Goal: Task Accomplishment & Management: Use online tool/utility

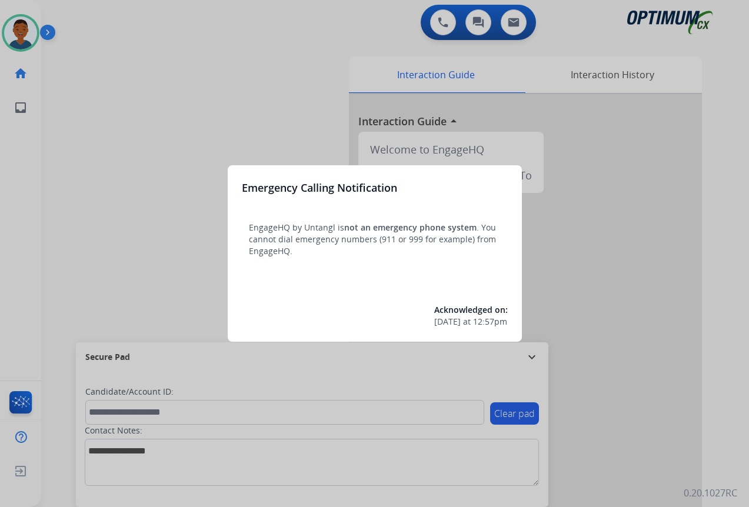
click at [602, 430] on div at bounding box center [374, 253] width 749 height 507
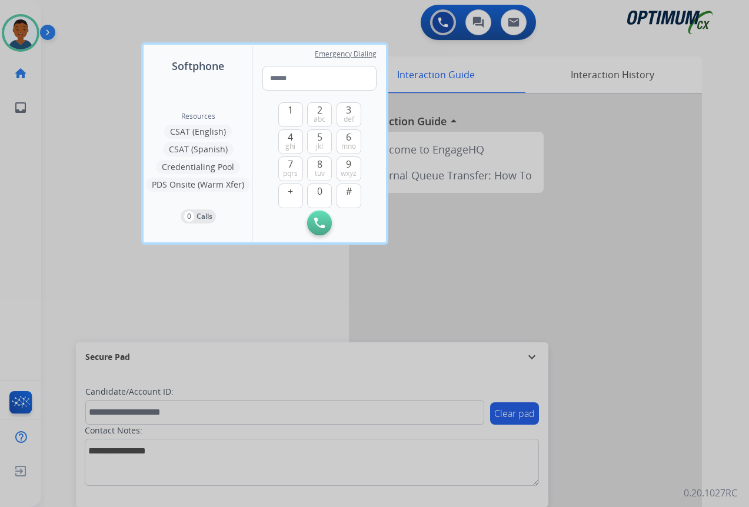
click at [602, 408] on div at bounding box center [374, 253] width 749 height 507
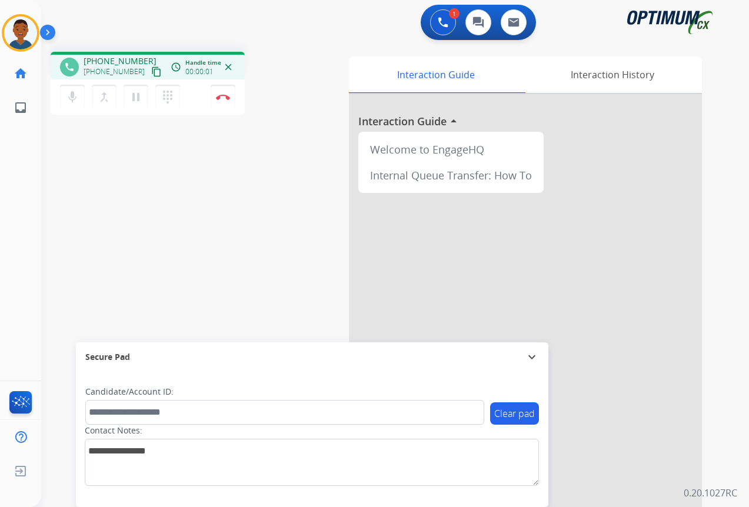
click at [151, 72] on mat-icon "content_copy" at bounding box center [156, 71] width 11 height 11
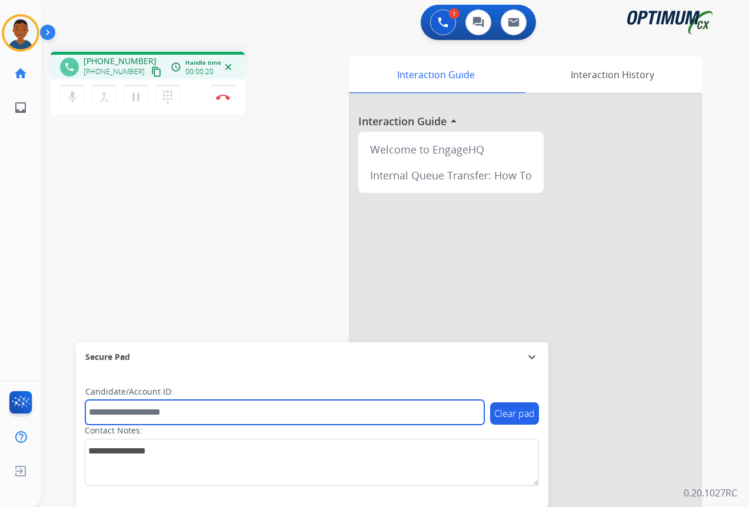
click at [142, 411] on input "text" at bounding box center [284, 412] width 399 height 25
paste input "*******"
type input "*******"
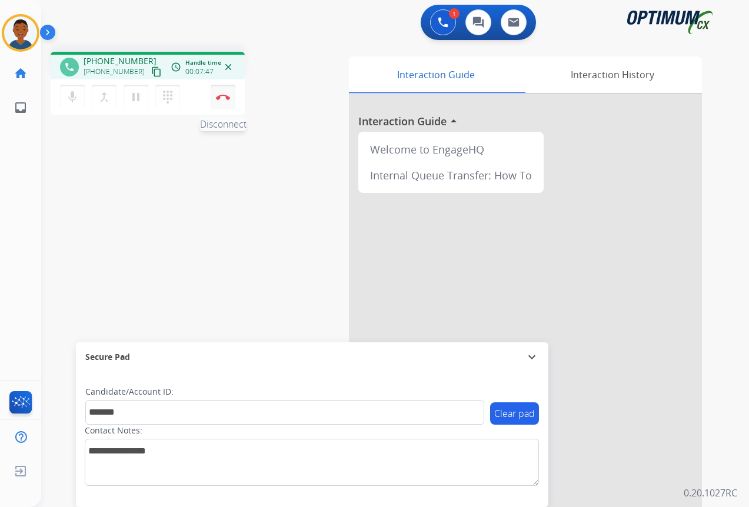
click at [224, 99] on img at bounding box center [223, 97] width 14 height 6
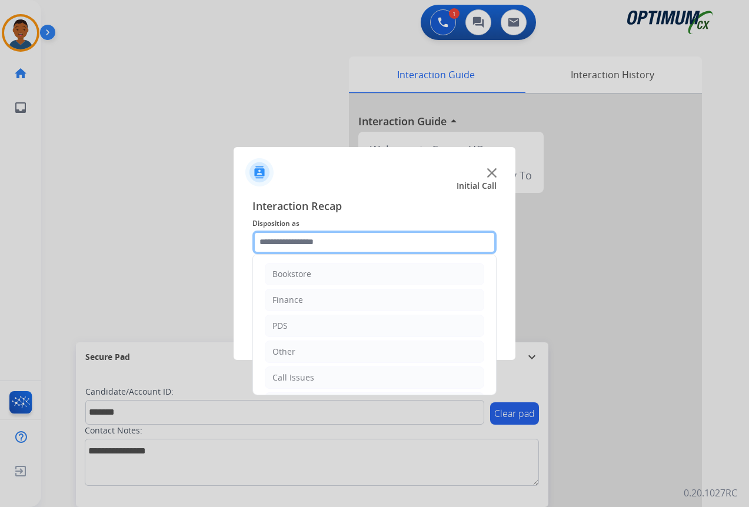
click at [274, 238] on input "text" at bounding box center [374, 243] width 244 height 24
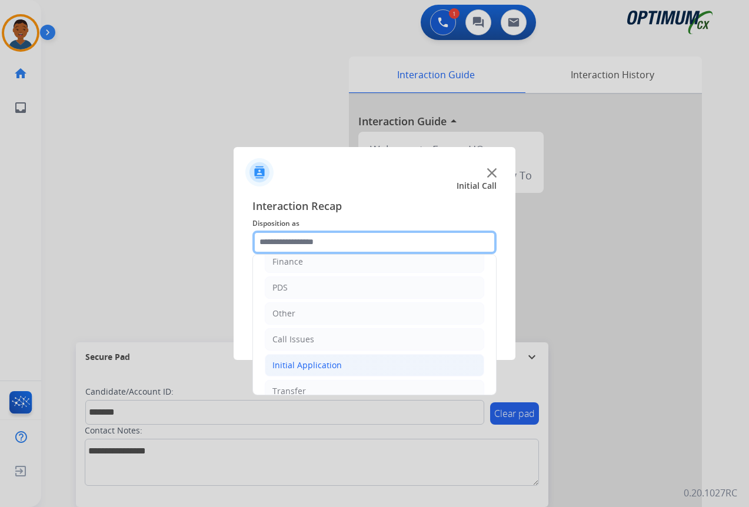
scroll to position [80, 0]
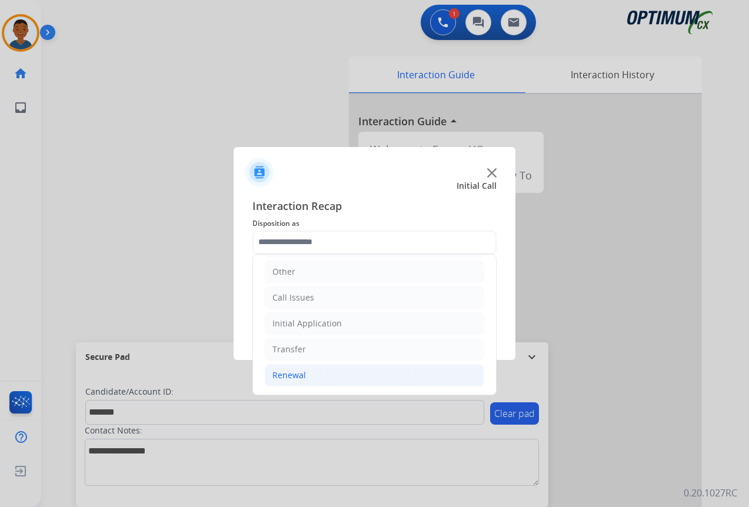
click at [285, 372] on div "Renewal" at bounding box center [289, 375] width 34 height 12
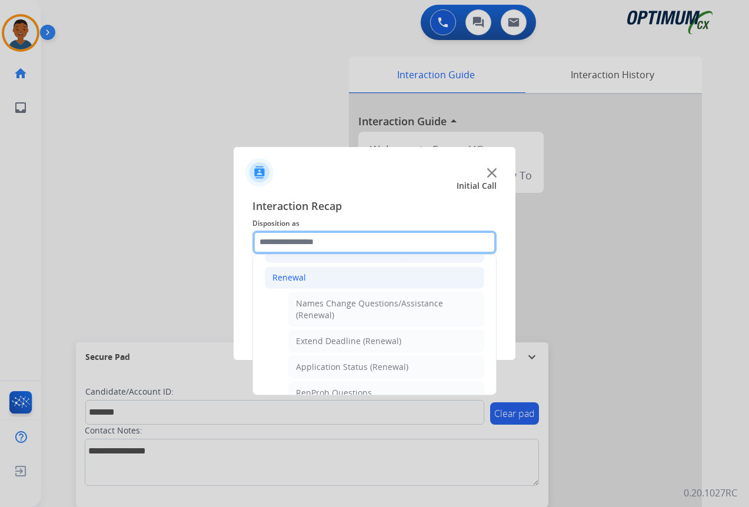
scroll to position [198, 0]
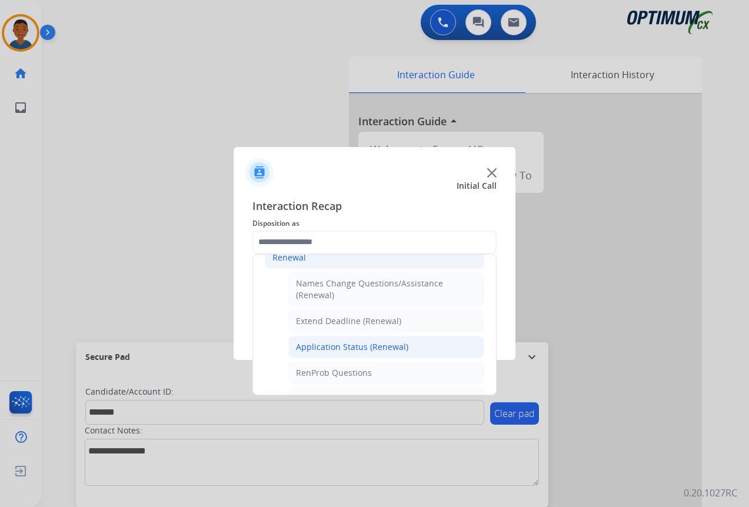
click at [319, 348] on div "Application Status (Renewal)" at bounding box center [352, 347] width 112 height 12
type input "**********"
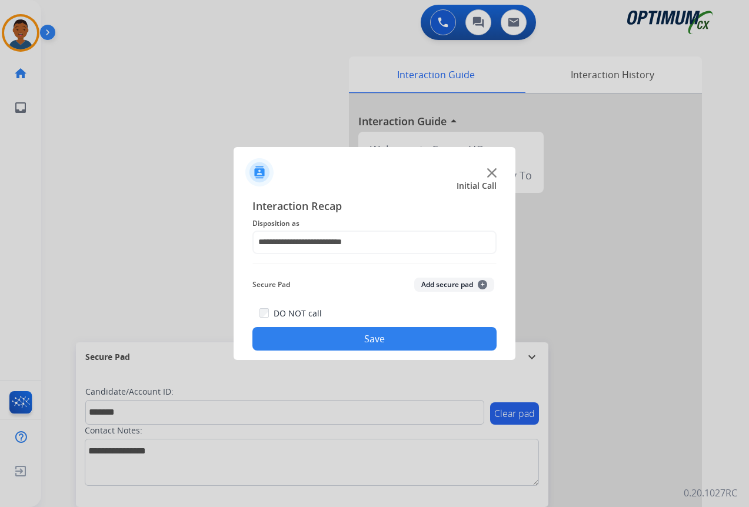
click at [428, 282] on button "Add secure pad +" at bounding box center [454, 285] width 80 height 14
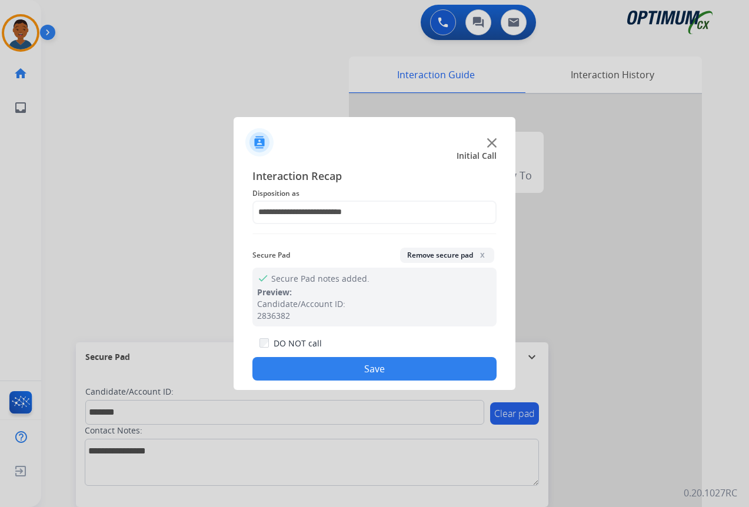
drag, startPoint x: 414, startPoint y: 369, endPoint x: 443, endPoint y: 363, distance: 29.4
click at [414, 368] on button "Save" at bounding box center [374, 369] width 244 height 24
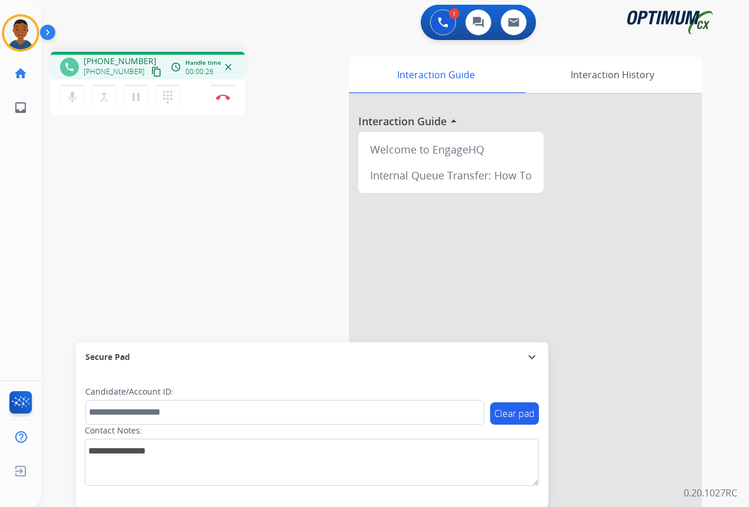
click at [151, 72] on mat-icon "content_copy" at bounding box center [156, 71] width 11 height 11
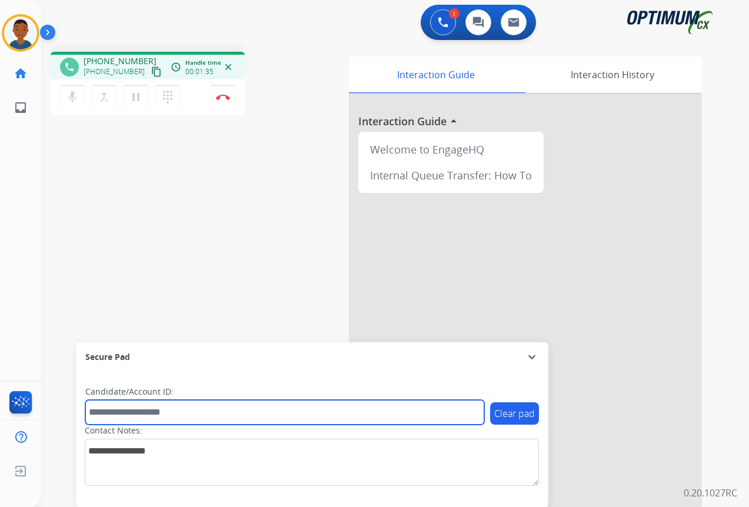
click at [118, 416] on input "text" at bounding box center [284, 412] width 399 height 25
paste input "*******"
type input "*******"
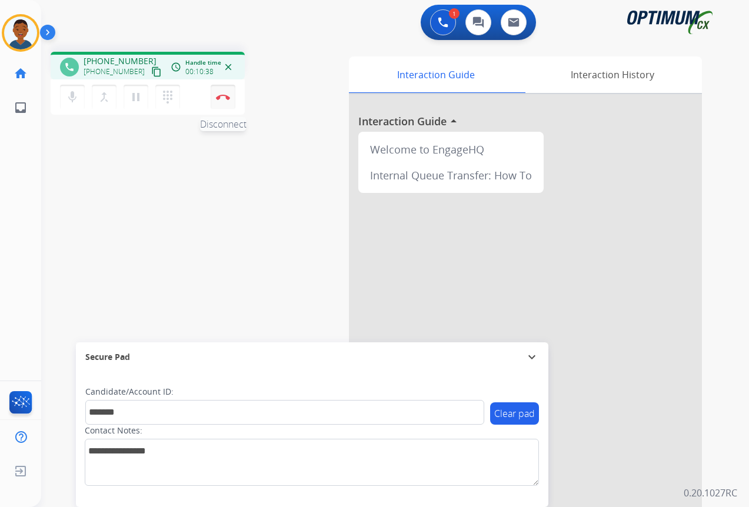
click at [222, 100] on button "Disconnect" at bounding box center [223, 97] width 25 height 25
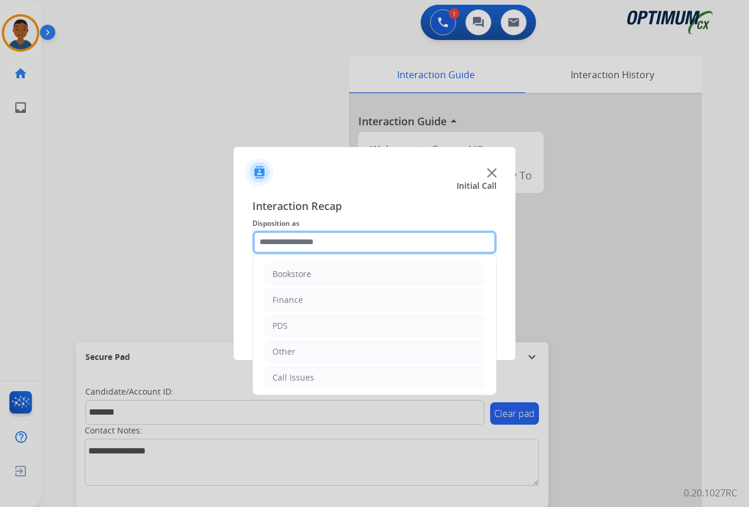
click at [282, 237] on input "text" at bounding box center [374, 243] width 244 height 24
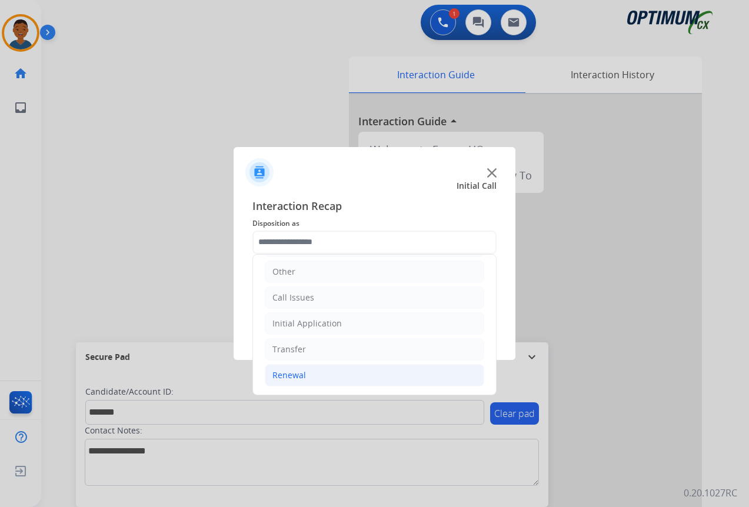
click at [304, 375] on div "Renewal" at bounding box center [289, 375] width 34 height 12
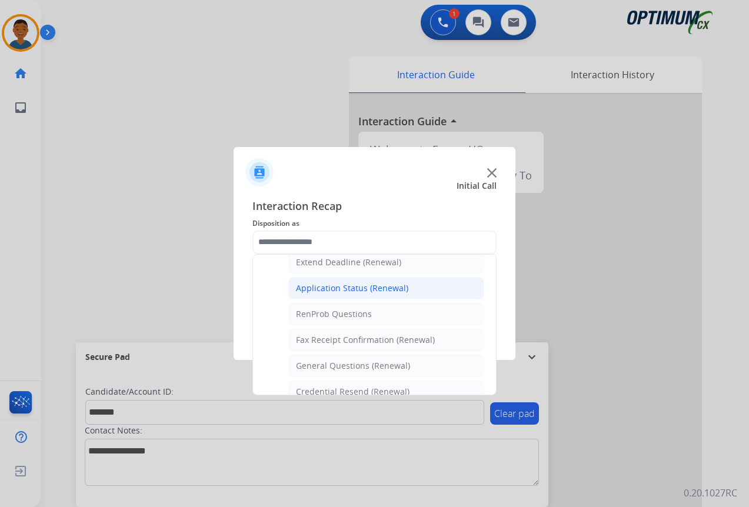
click at [315, 288] on div "Application Status (Renewal)" at bounding box center [352, 288] width 112 height 12
type input "**********"
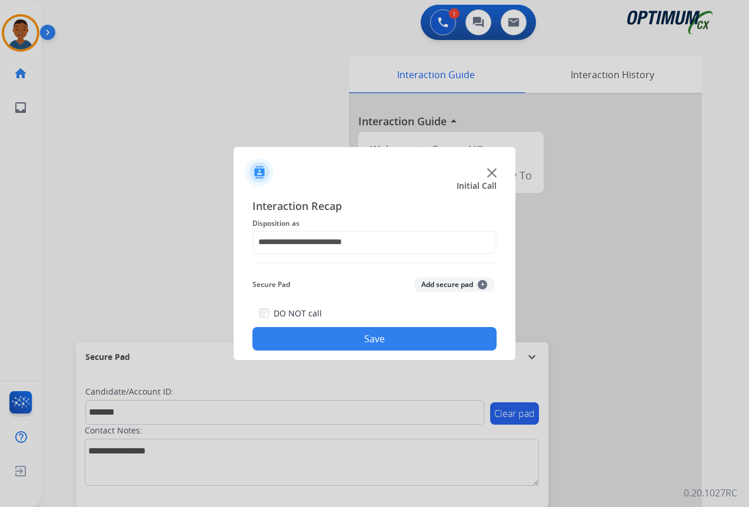
click at [437, 282] on button "Add secure pad +" at bounding box center [454, 285] width 80 height 14
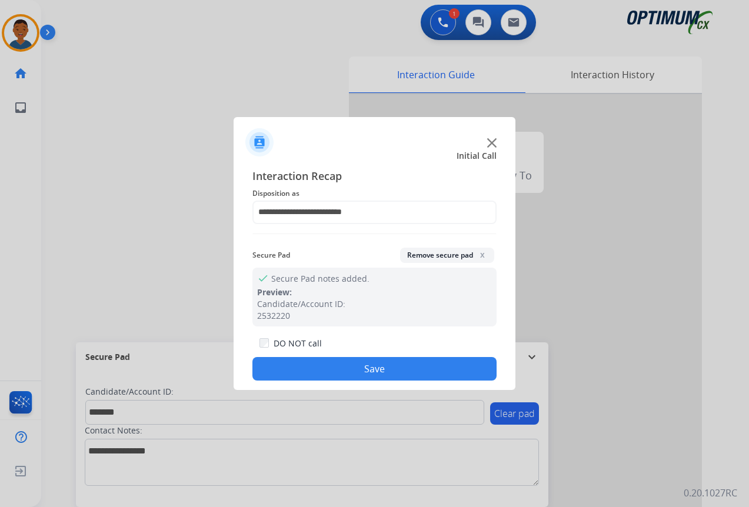
click at [385, 362] on button "Save" at bounding box center [374, 369] width 244 height 24
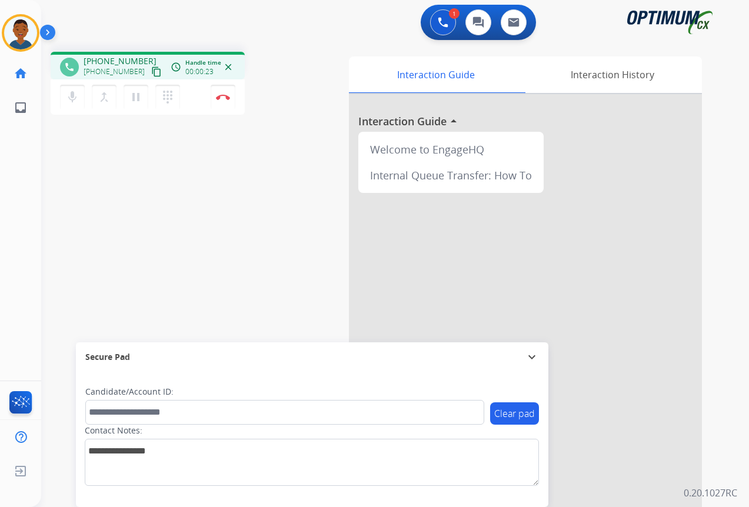
click at [151, 74] on mat-icon "content_copy" at bounding box center [156, 71] width 11 height 11
click at [219, 101] on button "Disconnect" at bounding box center [223, 97] width 25 height 25
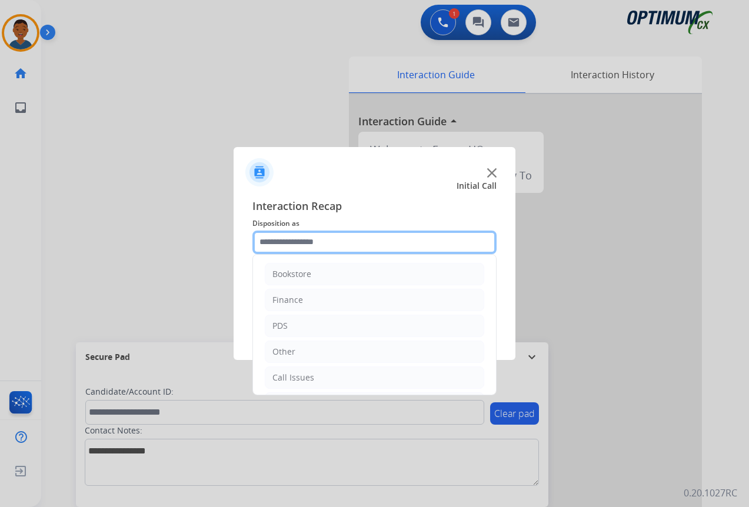
click at [266, 241] on input "text" at bounding box center [374, 243] width 244 height 24
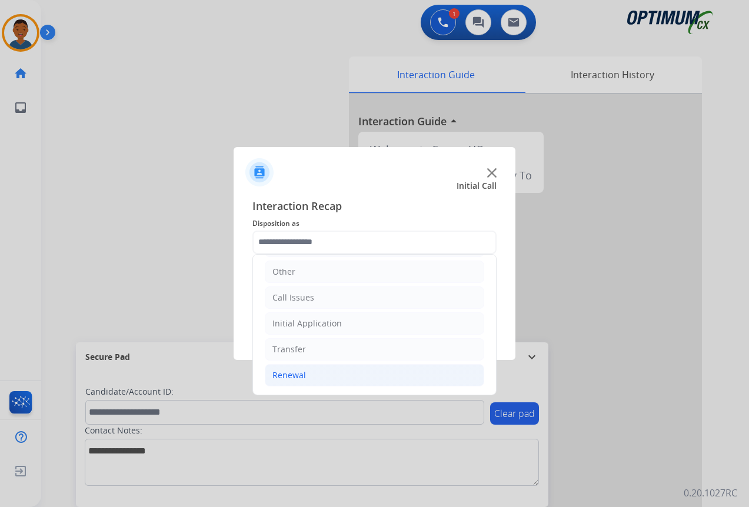
click at [284, 376] on div "Renewal" at bounding box center [289, 375] width 34 height 12
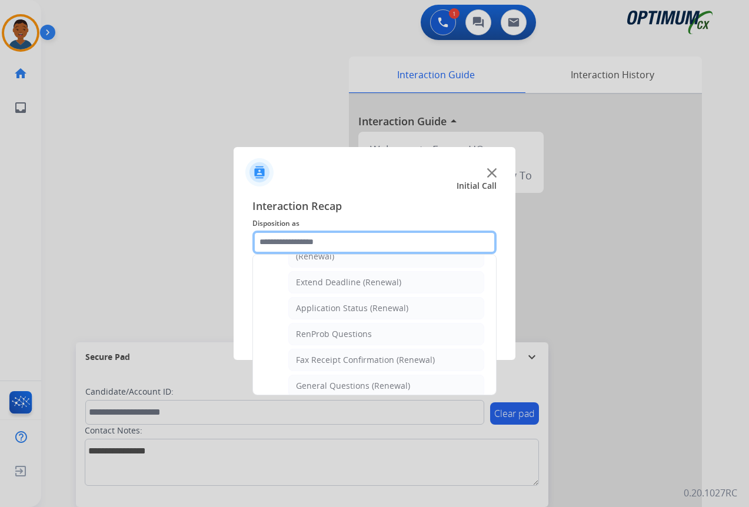
scroll to position [256, 0]
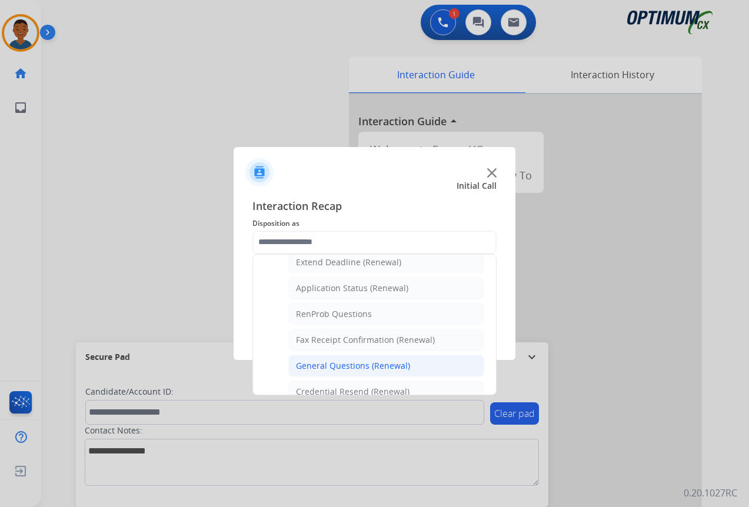
click at [325, 360] on div "General Questions (Renewal)" at bounding box center [353, 366] width 114 height 12
type input "**********"
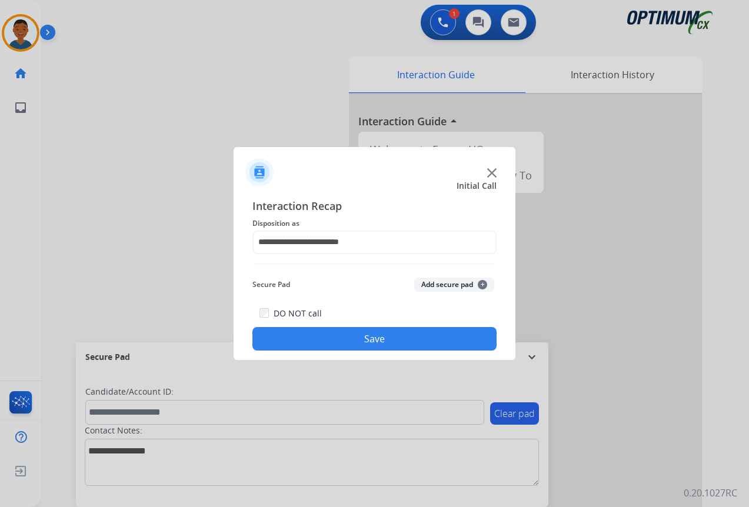
click at [395, 339] on button "Save" at bounding box center [374, 339] width 244 height 24
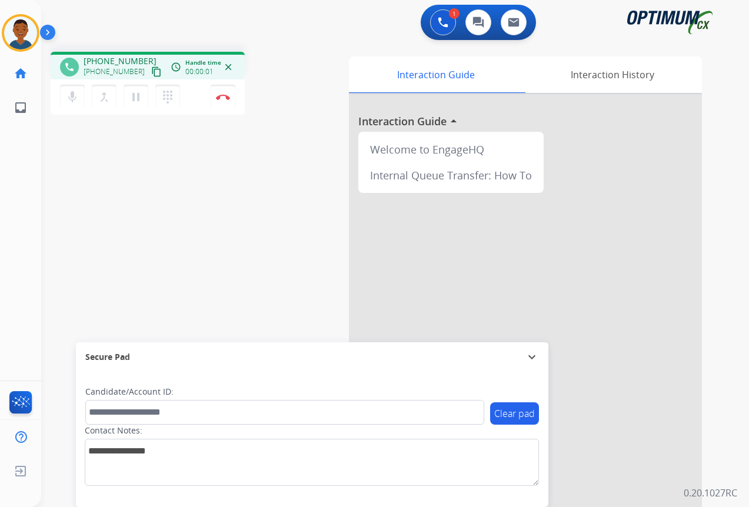
click at [151, 74] on mat-icon "content_copy" at bounding box center [156, 71] width 11 height 11
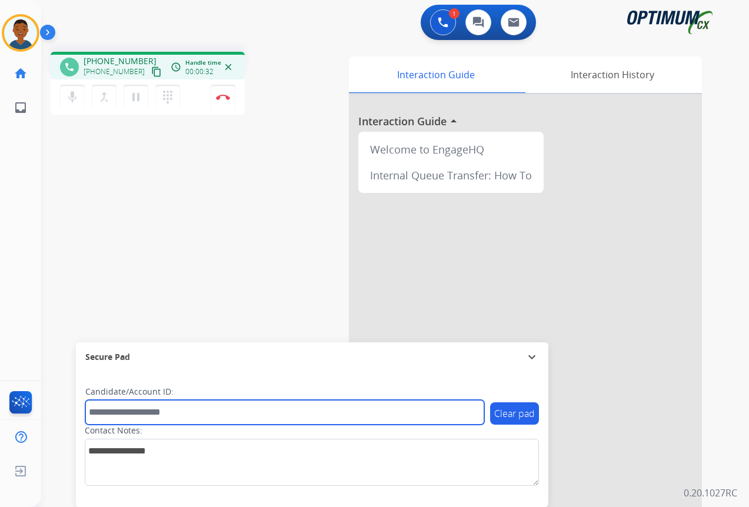
click at [135, 413] on input "text" at bounding box center [284, 412] width 399 height 25
paste input "*******"
type input "*******"
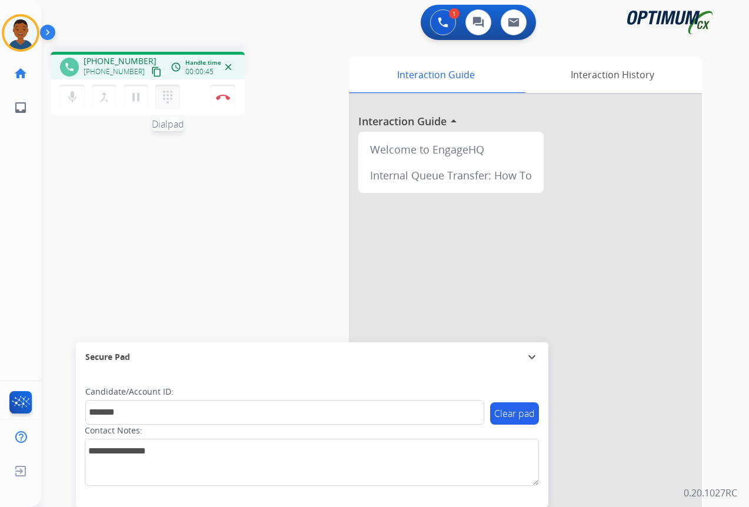
click at [170, 97] on mat-icon "dialpad" at bounding box center [168, 97] width 14 height 14
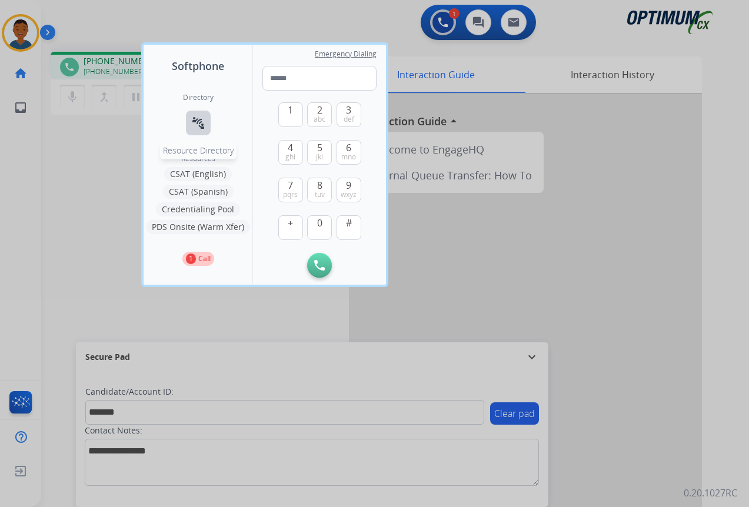
click at [195, 122] on mat-icon "connect_without_contact" at bounding box center [198, 123] width 14 height 14
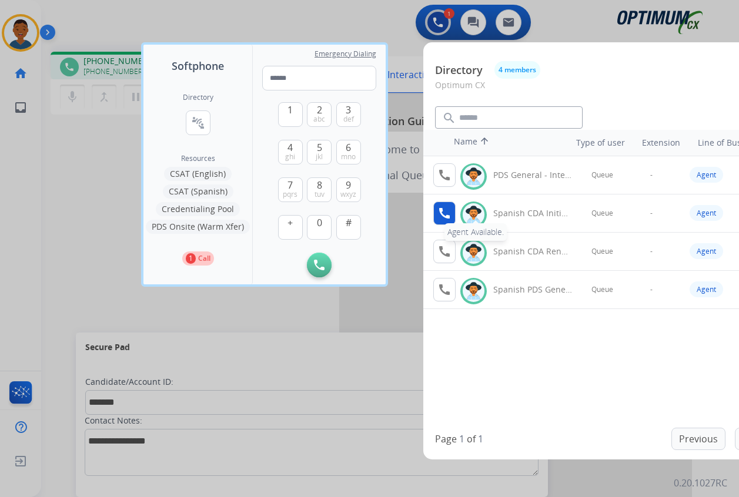
click at [444, 211] on mat-icon "call" at bounding box center [445, 213] width 14 height 14
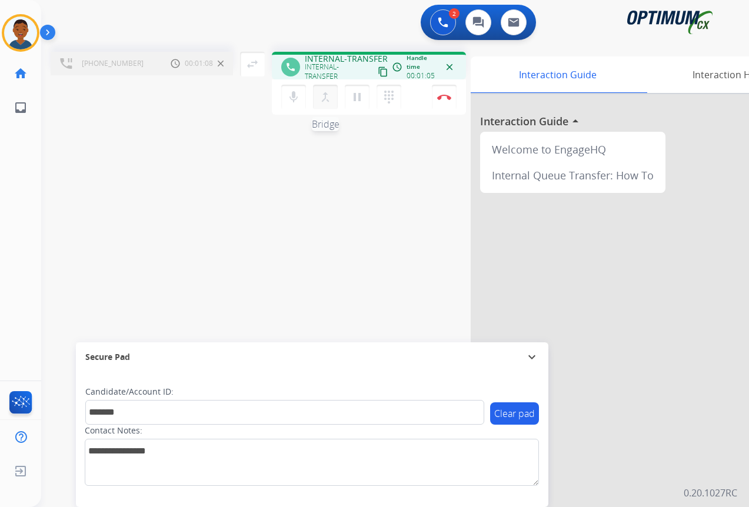
click at [324, 98] on mat-icon "merge_type" at bounding box center [325, 97] width 14 height 14
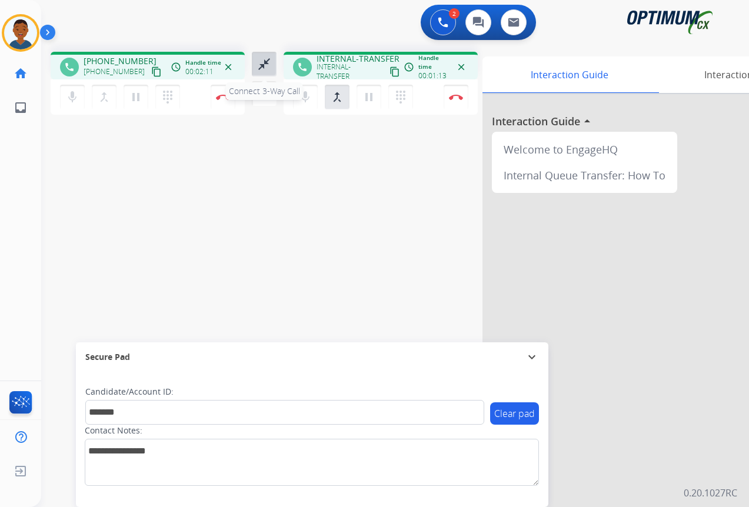
click at [263, 64] on mat-icon "close_fullscreen" at bounding box center [264, 64] width 14 height 14
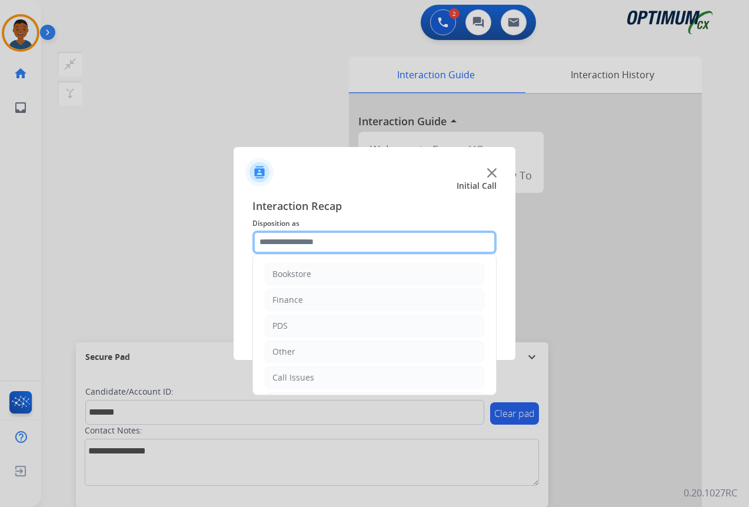
click at [278, 242] on input "text" at bounding box center [374, 243] width 244 height 24
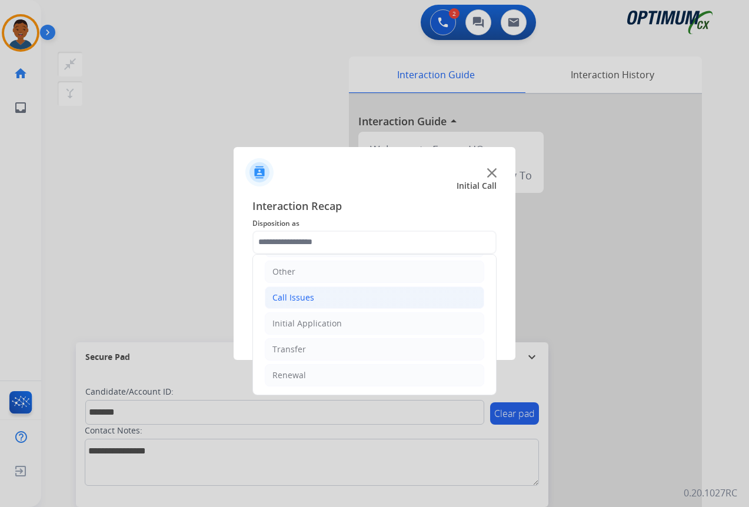
click at [285, 296] on div "Call Issues" at bounding box center [293, 298] width 42 height 12
click at [314, 345] on div "Wrong Number/Wrong Department" at bounding box center [366, 349] width 140 height 12
type input "**********"
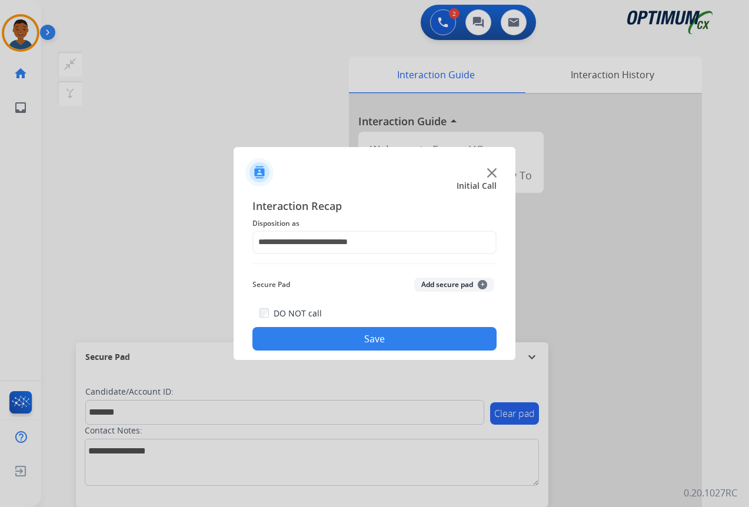
click at [433, 287] on button "Add secure pad +" at bounding box center [454, 285] width 80 height 14
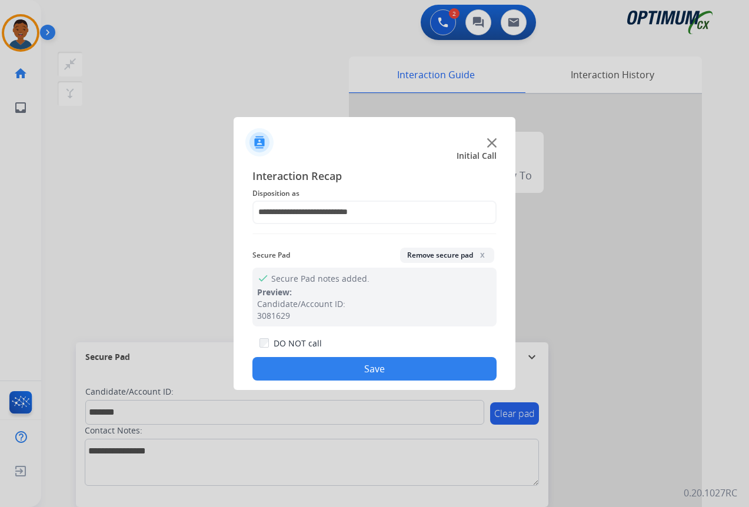
drag, startPoint x: 407, startPoint y: 360, endPoint x: 366, endPoint y: 356, distance: 40.7
click at [406, 360] on button "Save" at bounding box center [374, 369] width 244 height 24
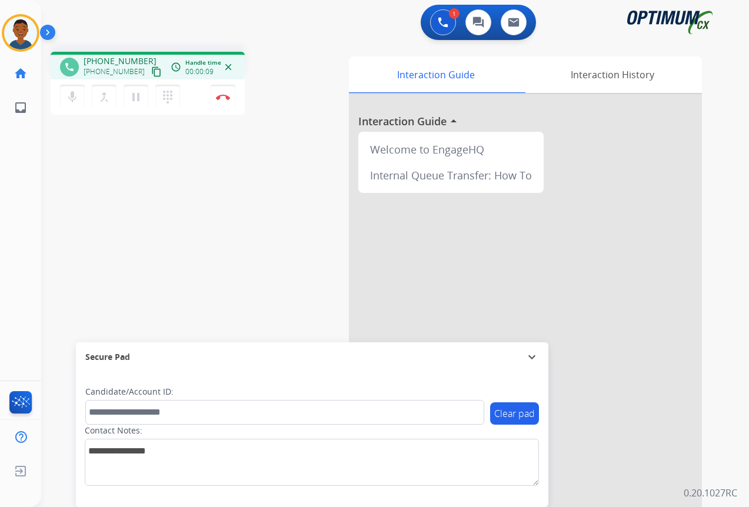
click at [151, 72] on mat-icon "content_copy" at bounding box center [156, 71] width 11 height 11
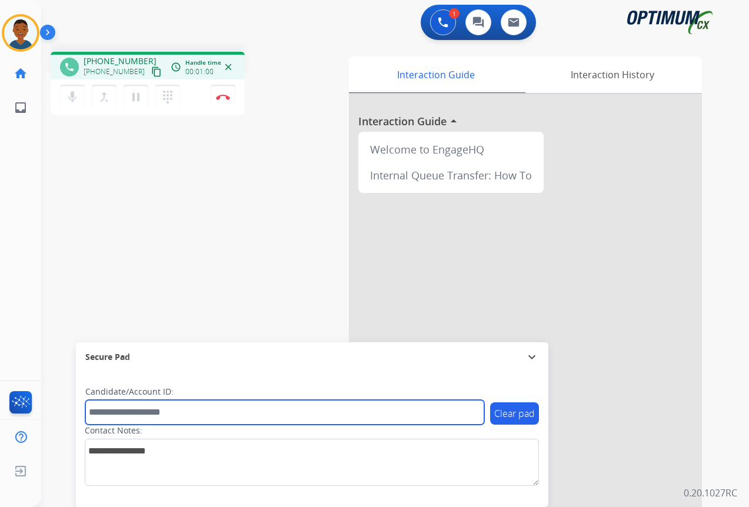
click at [131, 412] on input "text" at bounding box center [284, 412] width 399 height 25
paste input "*******"
type input "*******"
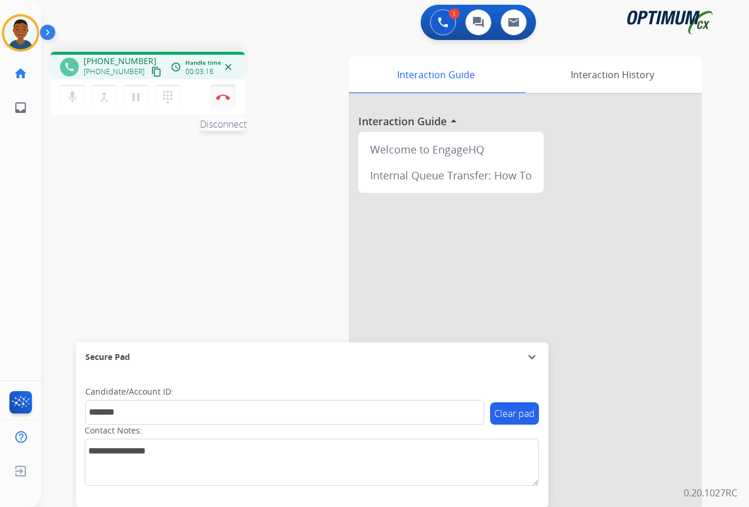
click at [222, 98] on img at bounding box center [223, 97] width 14 height 6
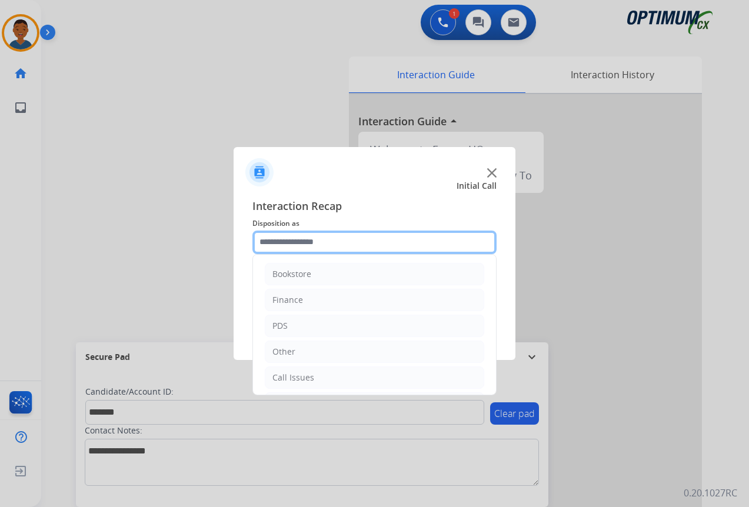
click at [285, 239] on input "text" at bounding box center [374, 243] width 244 height 24
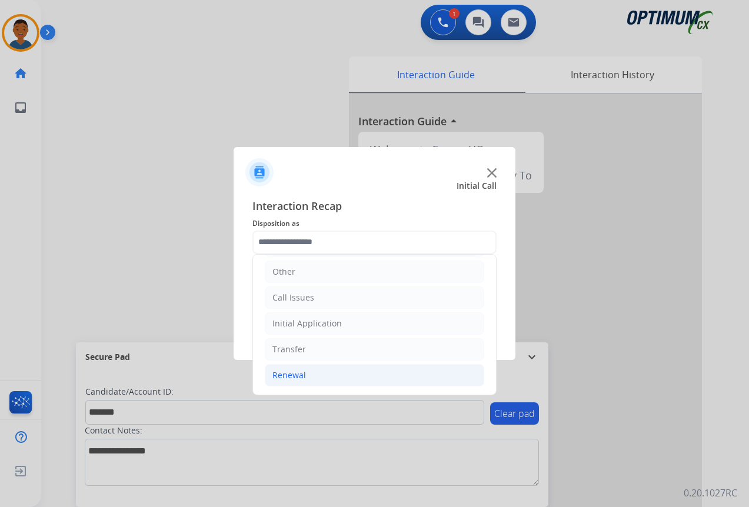
click at [276, 376] on div "Renewal" at bounding box center [289, 375] width 34 height 12
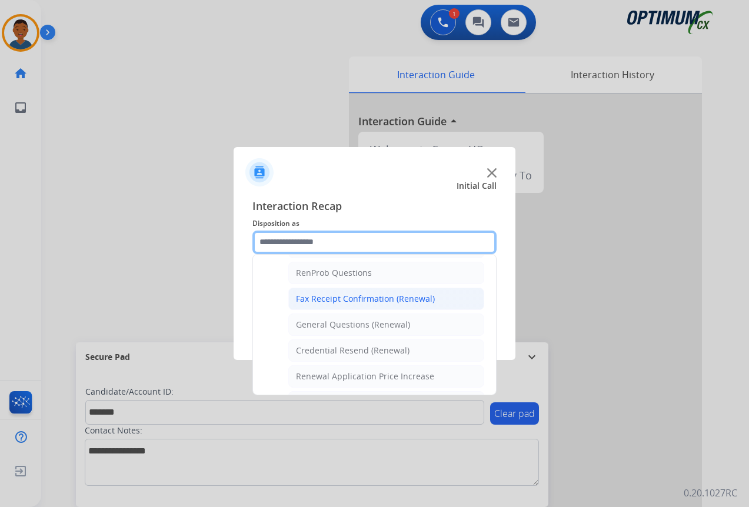
scroll to position [315, 0]
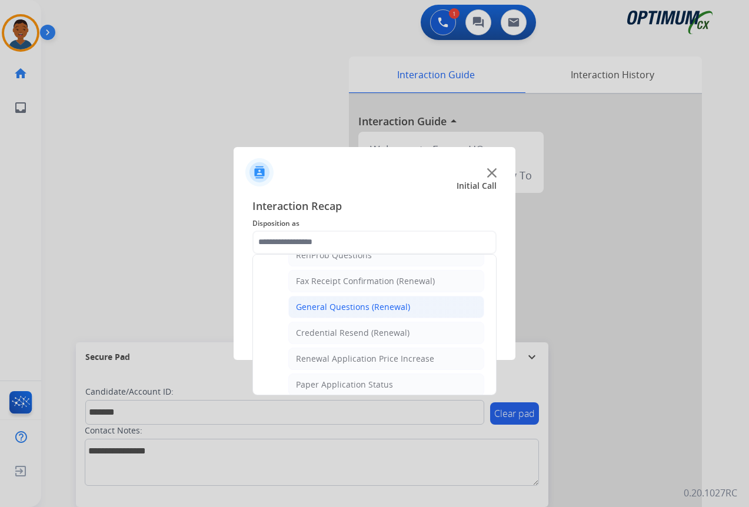
click at [318, 308] on div "General Questions (Renewal)" at bounding box center [353, 307] width 114 height 12
type input "**********"
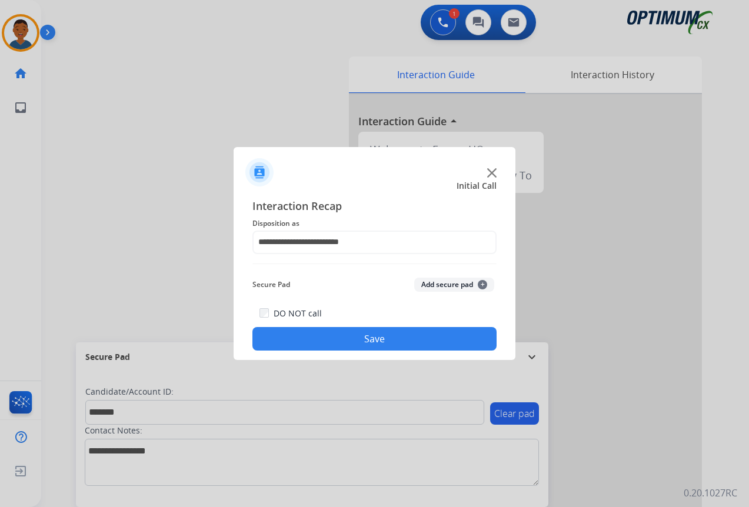
click at [435, 286] on button "Add secure pad +" at bounding box center [454, 285] width 80 height 14
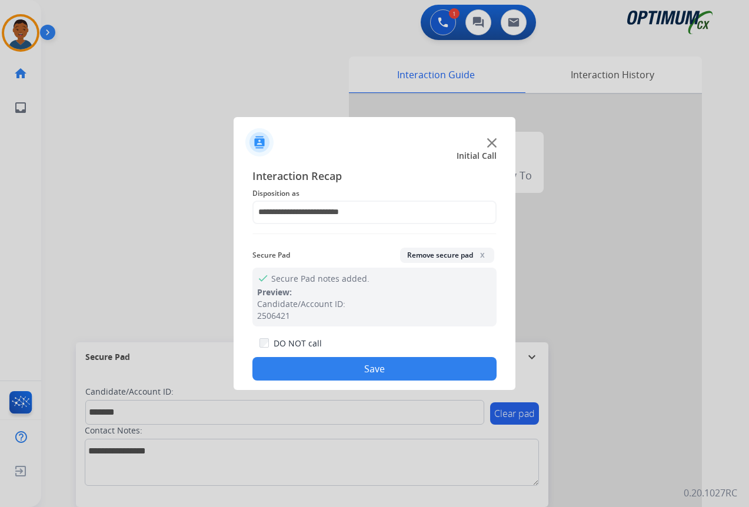
click at [384, 360] on button "Save" at bounding box center [374, 369] width 244 height 24
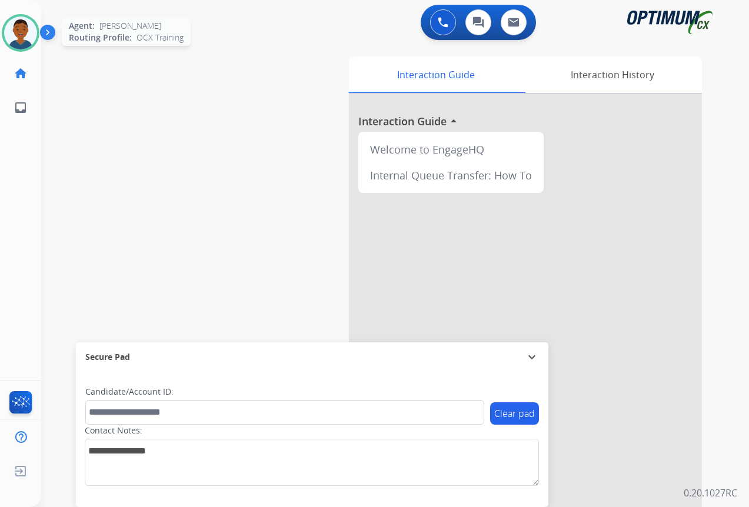
click at [26, 41] on img at bounding box center [20, 32] width 33 height 33
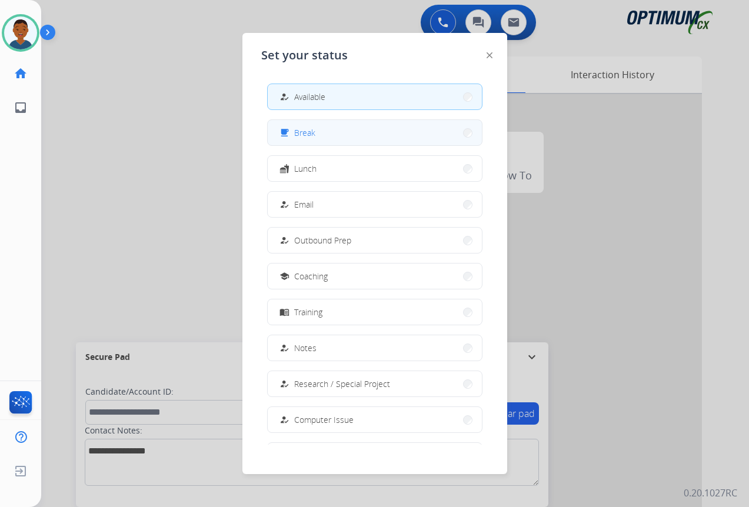
click at [303, 136] on span "Break" at bounding box center [304, 132] width 21 height 12
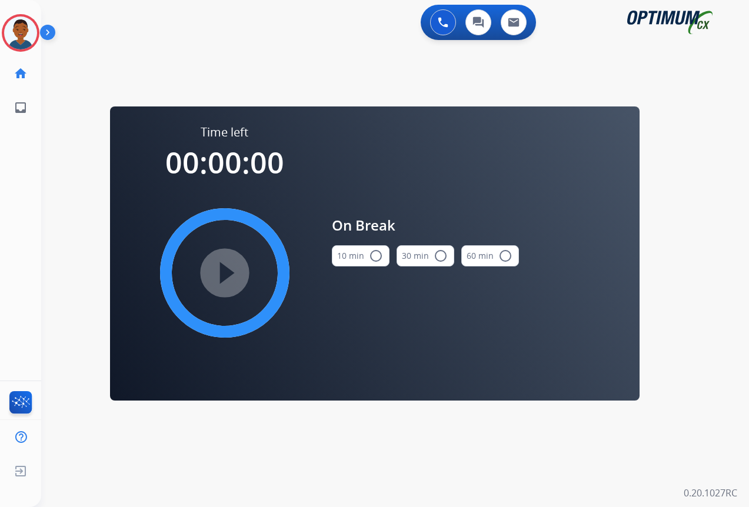
click at [373, 258] on mat-icon "radio_button_unchecked" at bounding box center [376, 256] width 14 height 14
click at [219, 273] on mat-icon "play_circle_filled" at bounding box center [225, 273] width 14 height 14
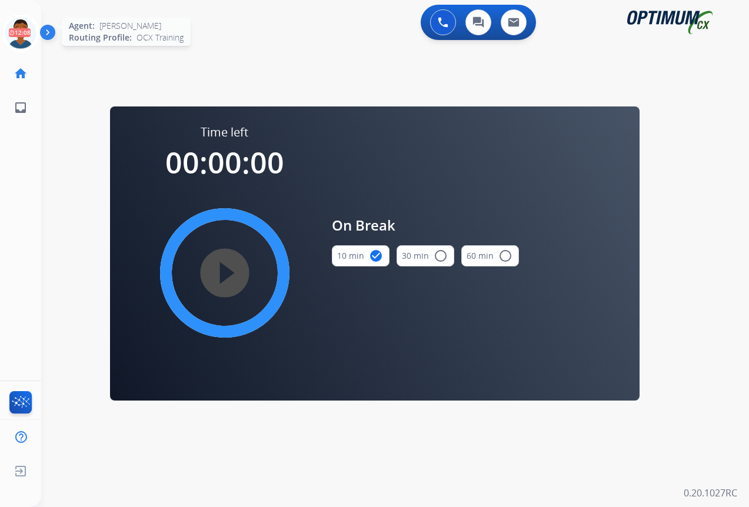
click at [22, 35] on icon at bounding box center [21, 33] width 38 height 38
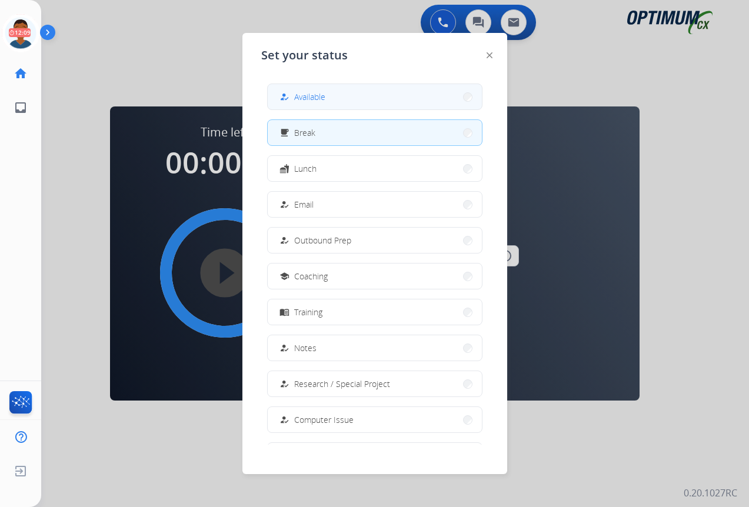
click at [299, 98] on span "Available" at bounding box center [309, 97] width 31 height 12
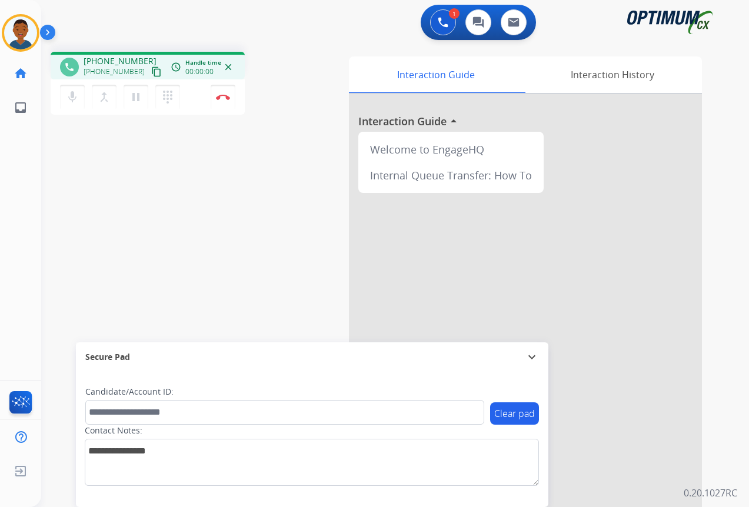
click at [151, 71] on mat-icon "content_copy" at bounding box center [156, 71] width 11 height 11
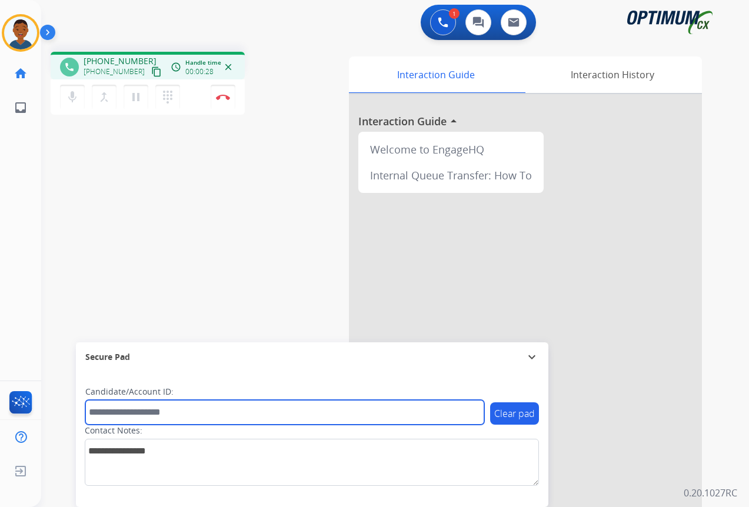
click at [111, 413] on input "text" at bounding box center [284, 412] width 399 height 25
paste input "*******"
type input "*******"
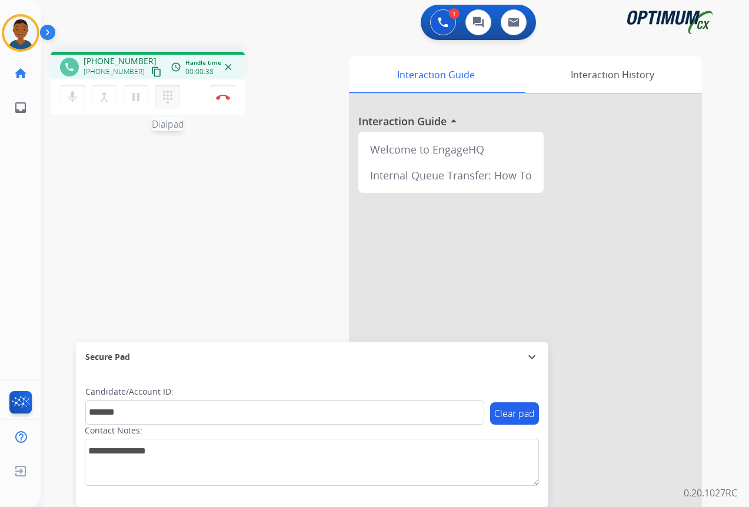
click at [171, 96] on mat-icon "dialpad" at bounding box center [168, 97] width 14 height 14
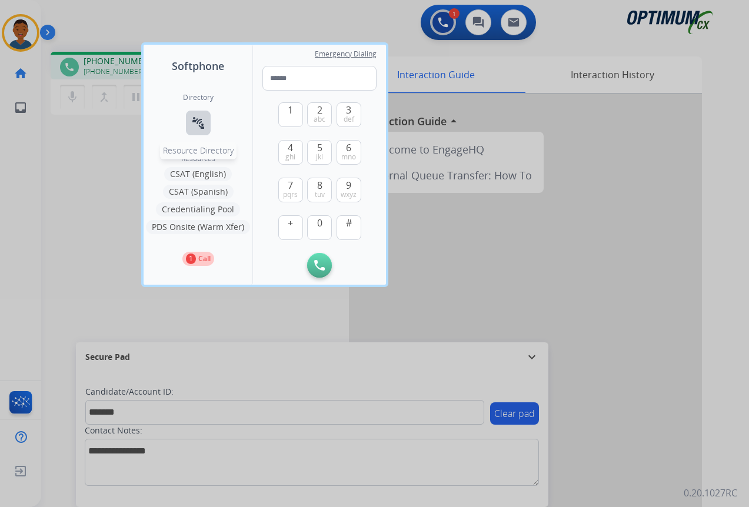
click at [199, 123] on mat-icon "connect_without_contact" at bounding box center [198, 123] width 14 height 14
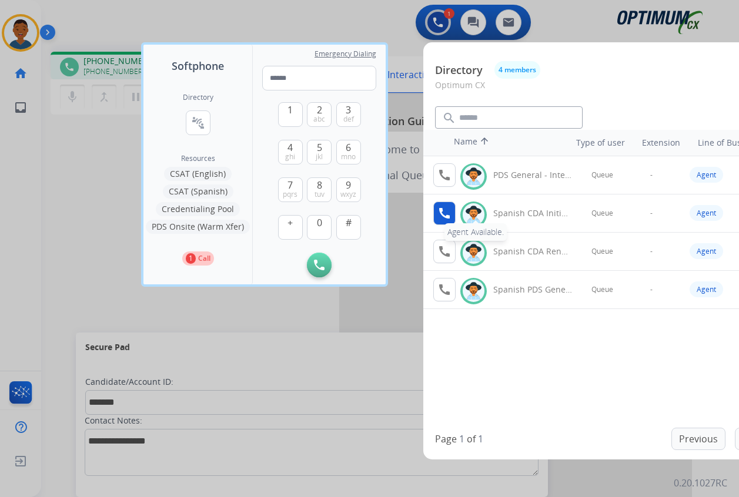
click at [443, 216] on mat-icon "call" at bounding box center [445, 213] width 14 height 14
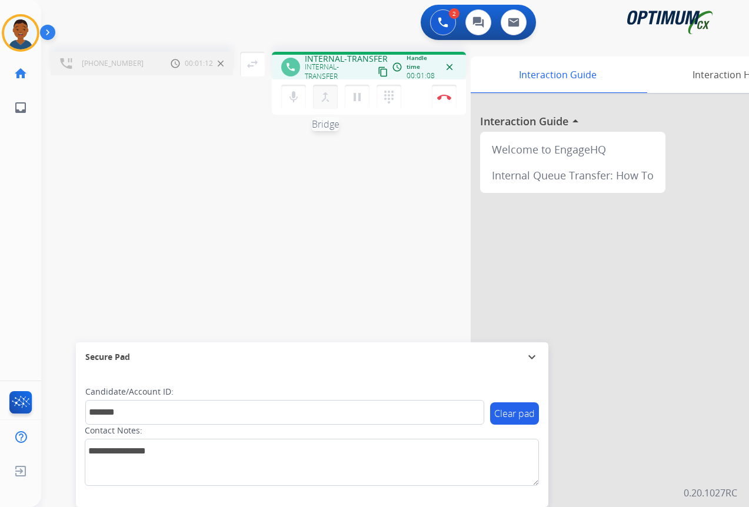
click at [326, 98] on mat-icon "merge_type" at bounding box center [325, 97] width 14 height 14
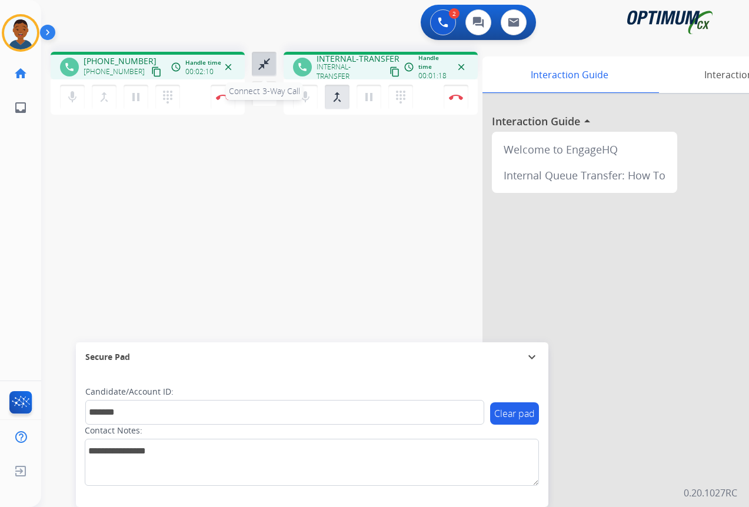
click at [265, 65] on mat-icon "close_fullscreen" at bounding box center [264, 64] width 14 height 14
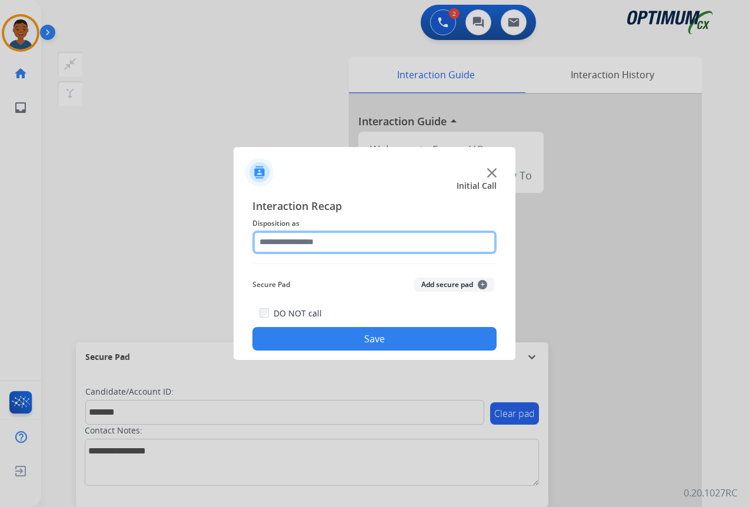
click at [290, 240] on input "text" at bounding box center [374, 243] width 244 height 24
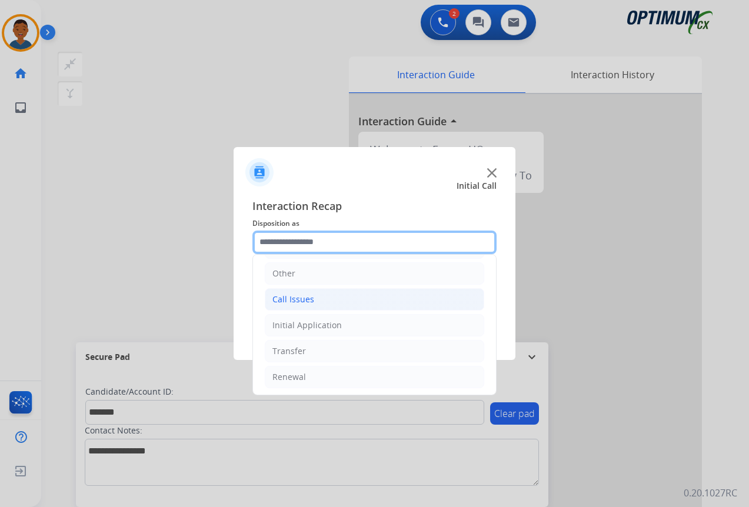
scroll to position [80, 0]
click at [292, 297] on div "Call Issues" at bounding box center [293, 298] width 42 height 12
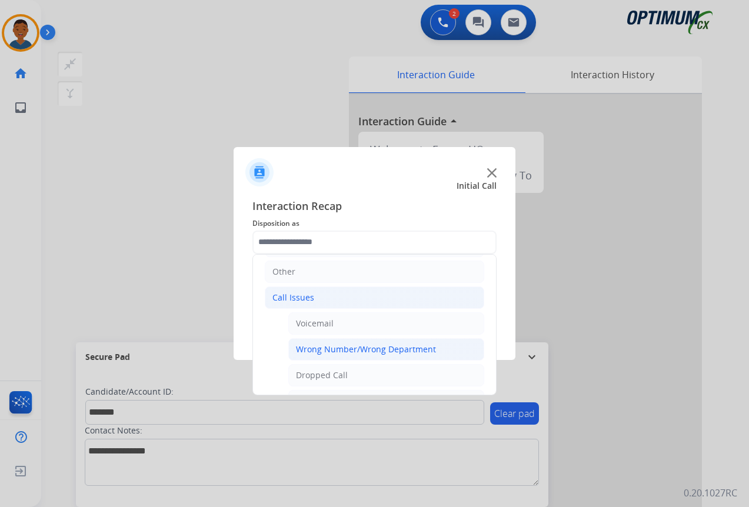
click at [333, 348] on div "Wrong Number/Wrong Department" at bounding box center [366, 349] width 140 height 12
type input "**********"
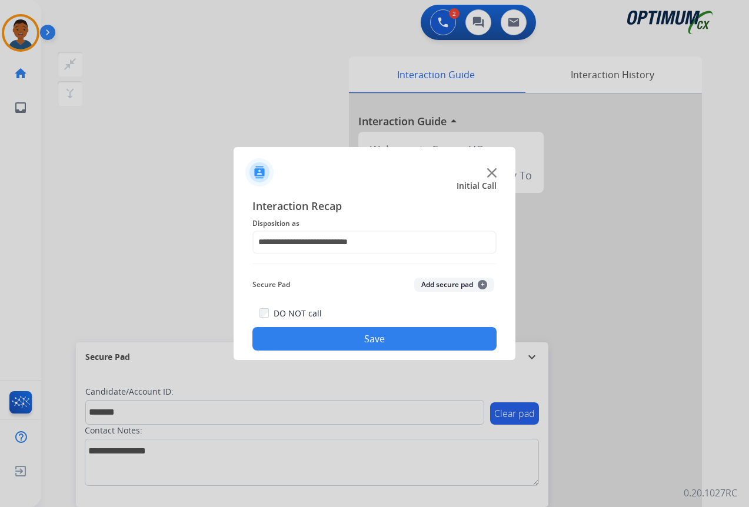
click at [447, 280] on button "Add secure pad +" at bounding box center [454, 285] width 80 height 14
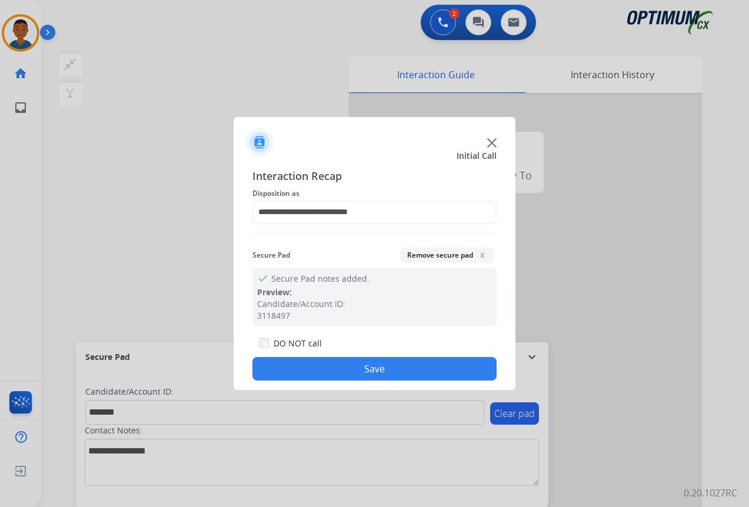
click at [368, 366] on button "Save" at bounding box center [374, 369] width 244 height 24
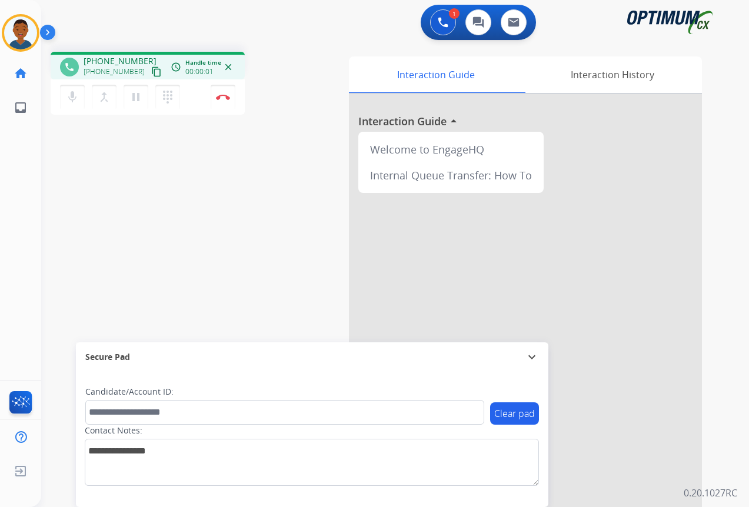
click at [151, 73] on mat-icon "content_copy" at bounding box center [156, 71] width 11 height 11
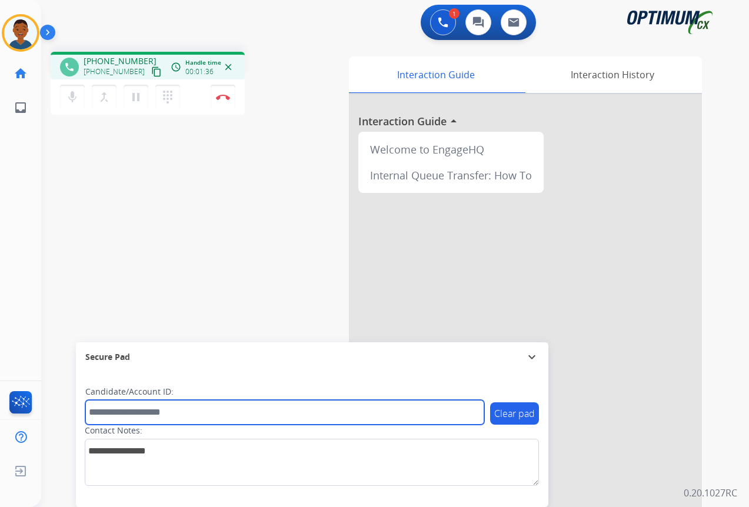
click at [170, 416] on input "text" at bounding box center [284, 412] width 399 height 25
paste input "*******"
type input "*******"
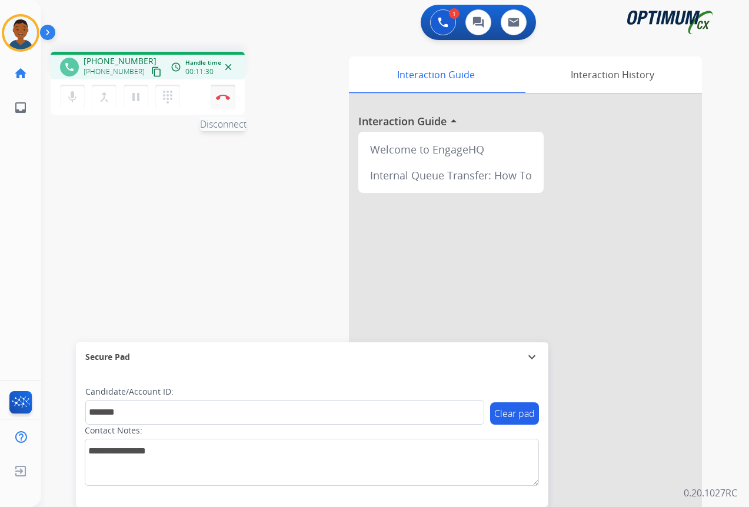
click at [222, 94] on img at bounding box center [223, 97] width 14 height 6
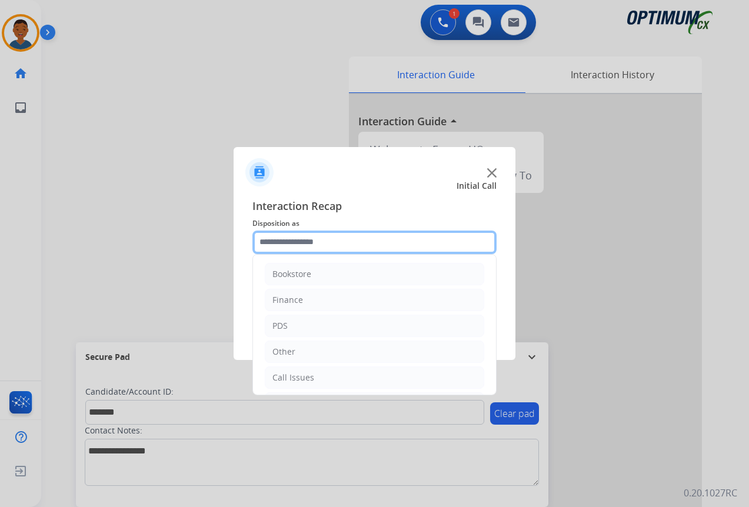
click at [276, 242] on input "text" at bounding box center [374, 243] width 244 height 24
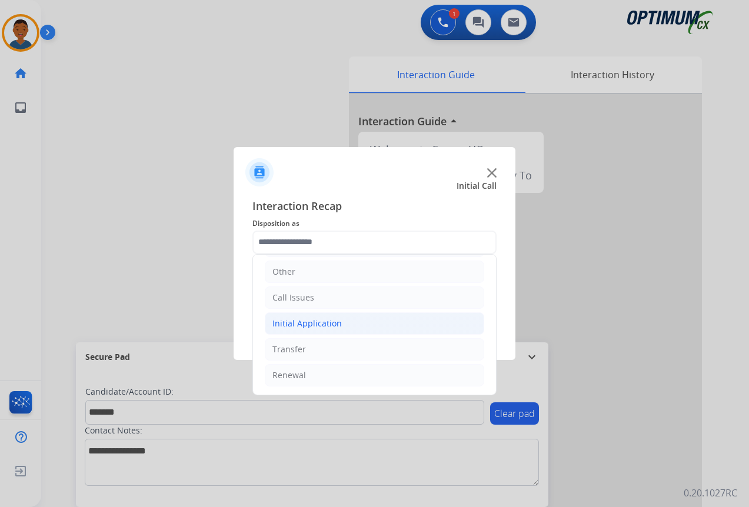
click at [287, 323] on div "Initial Application" at bounding box center [306, 324] width 69 height 12
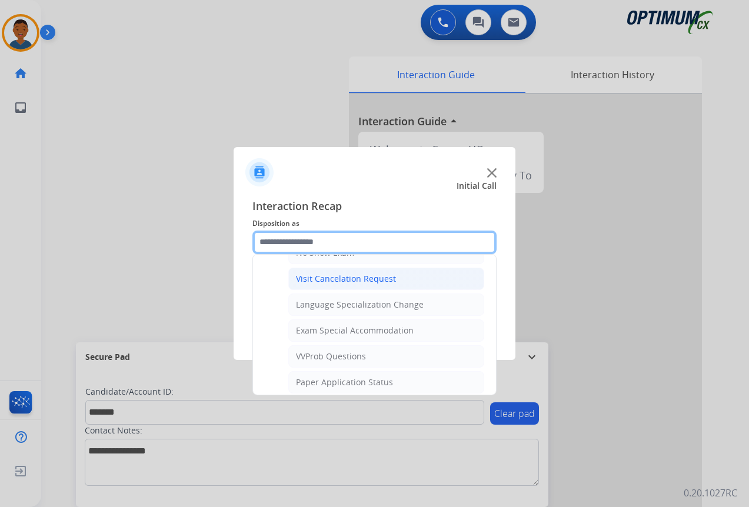
scroll to position [609, 0]
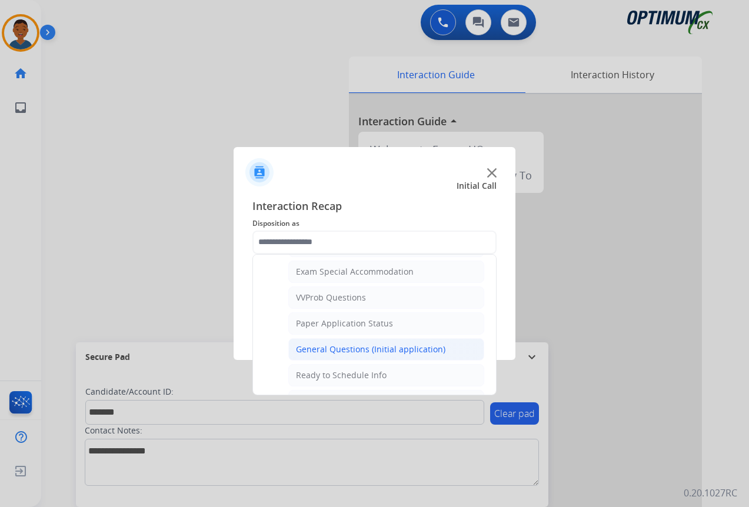
click at [305, 348] on div "General Questions (Initial application)" at bounding box center [370, 349] width 149 height 12
type input "**********"
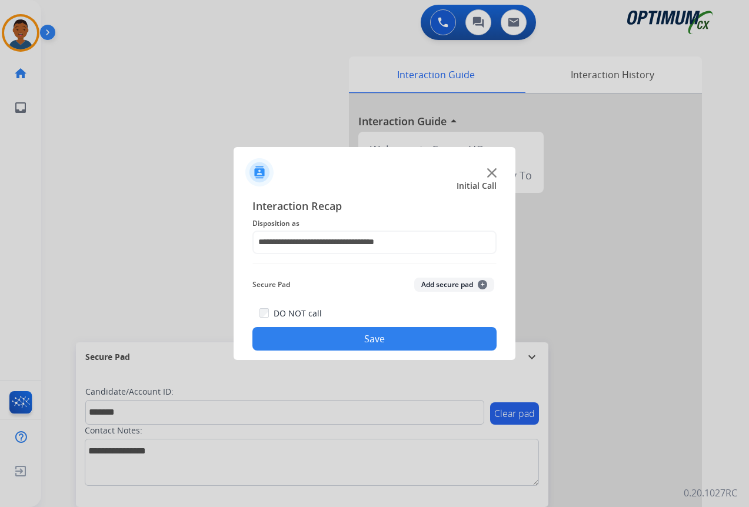
click at [449, 285] on button "Add secure pad +" at bounding box center [454, 285] width 80 height 14
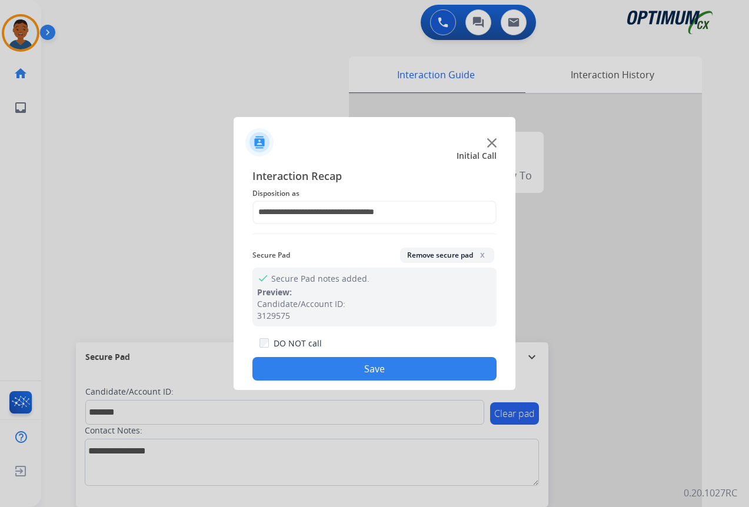
click at [400, 363] on button "Save" at bounding box center [374, 369] width 244 height 24
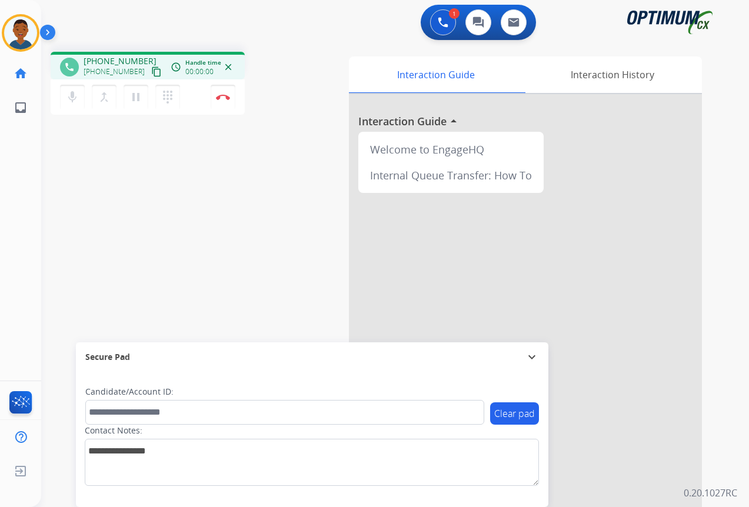
click at [151, 74] on mat-icon "content_copy" at bounding box center [156, 71] width 11 height 11
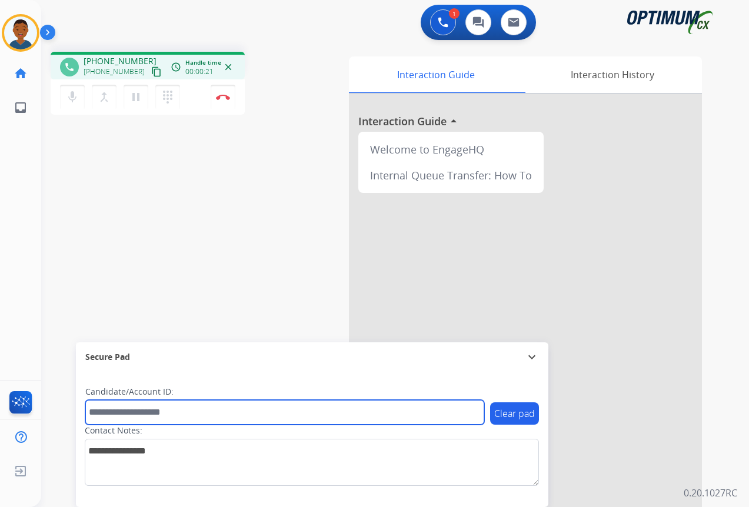
click at [132, 409] on input "text" at bounding box center [284, 412] width 399 height 25
paste input "*******"
type input "*******"
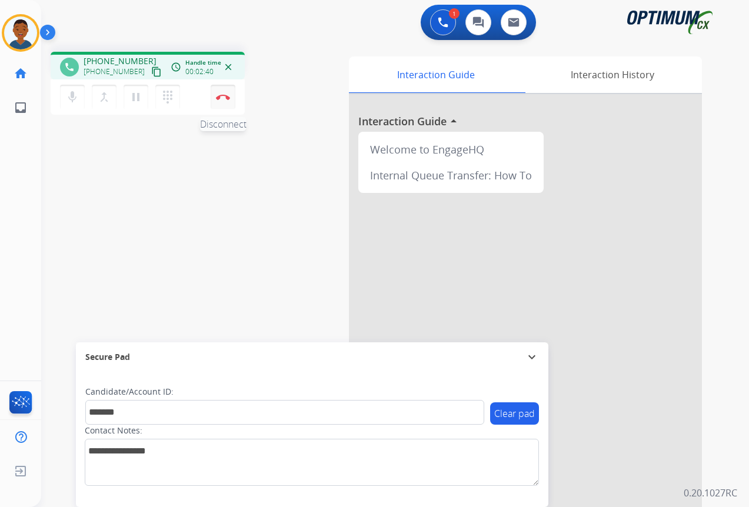
click at [222, 102] on button "Disconnect" at bounding box center [223, 97] width 25 height 25
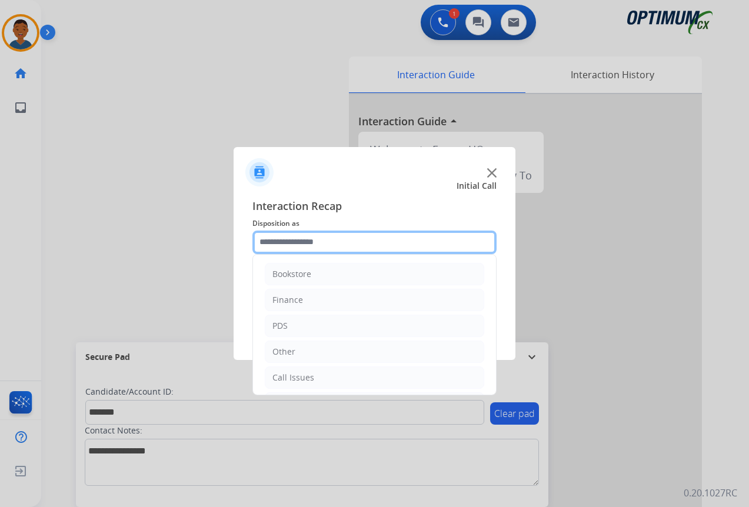
click at [294, 242] on input "text" at bounding box center [374, 243] width 244 height 24
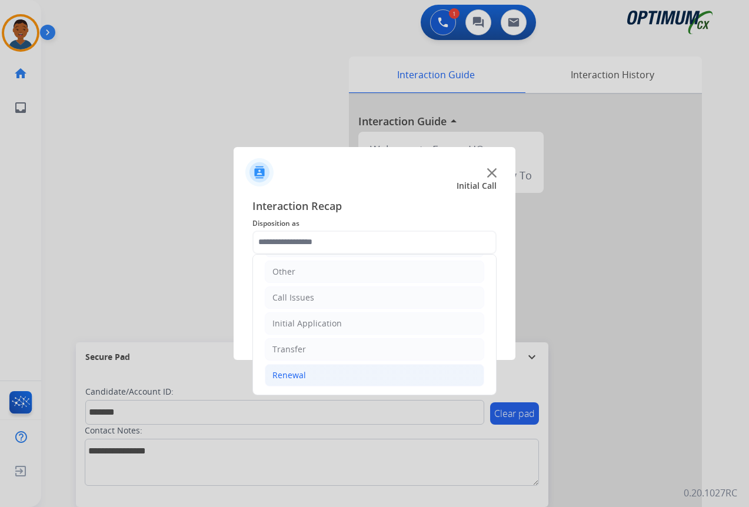
click at [282, 372] on div "Renewal" at bounding box center [289, 375] width 34 height 12
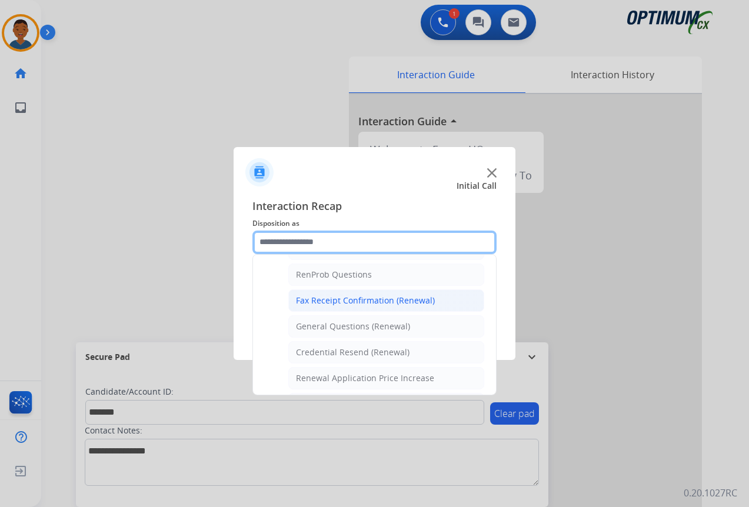
scroll to position [315, 0]
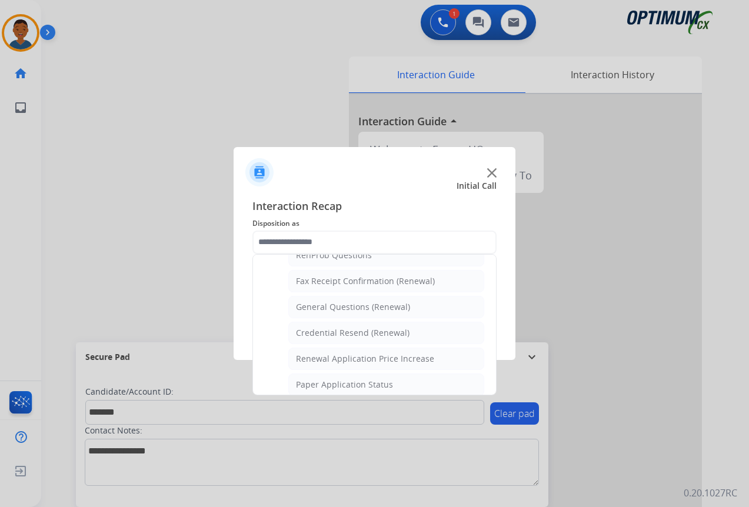
click at [318, 302] on div "General Questions (Renewal)" at bounding box center [353, 307] width 114 height 12
type input "**********"
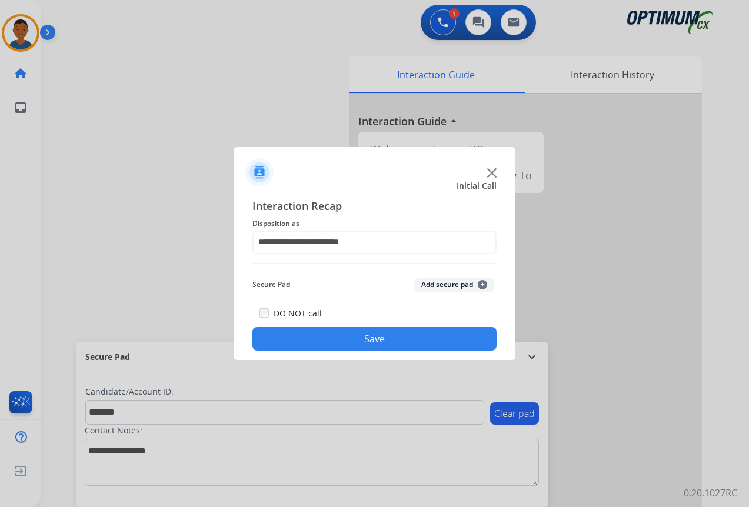
click at [446, 283] on button "Add secure pad +" at bounding box center [454, 285] width 80 height 14
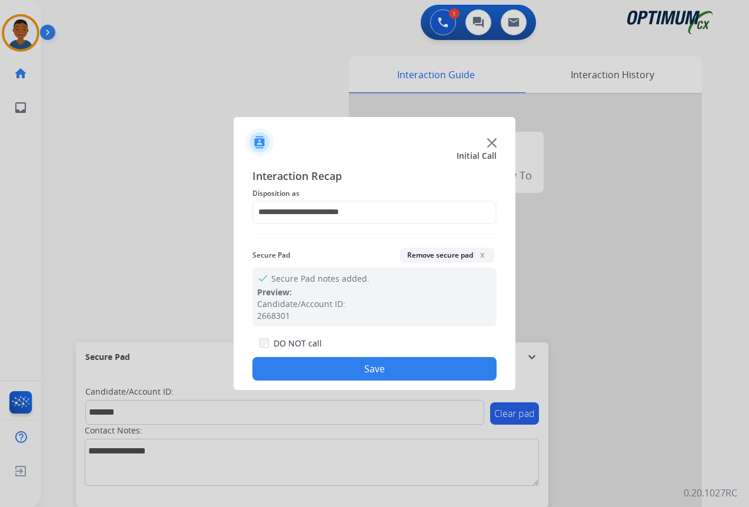
click at [350, 366] on button "Save" at bounding box center [374, 369] width 244 height 24
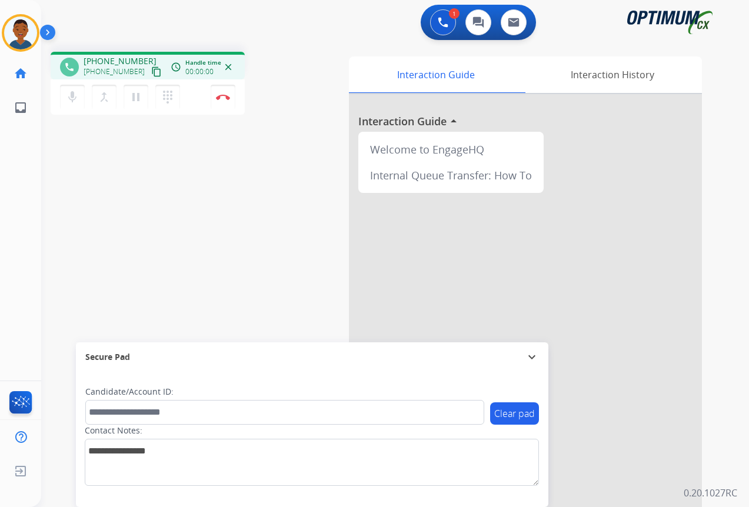
click at [151, 74] on mat-icon "content_copy" at bounding box center [156, 71] width 11 height 11
click at [223, 96] on img at bounding box center [223, 97] width 14 height 6
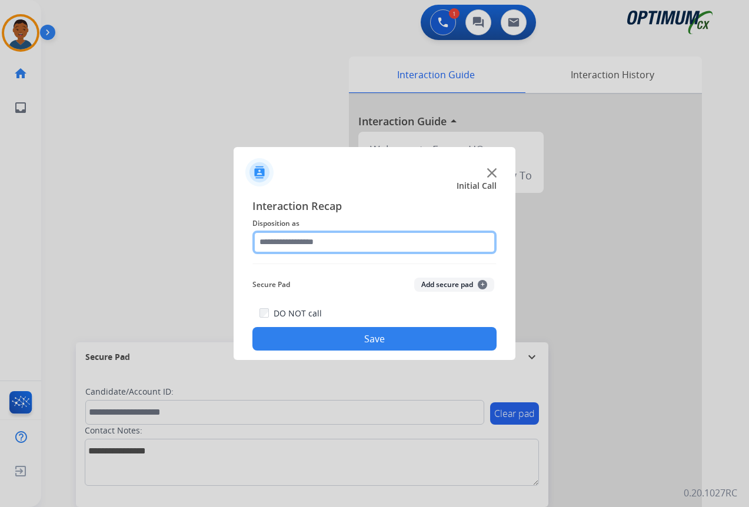
click at [293, 239] on input "text" at bounding box center [374, 243] width 244 height 24
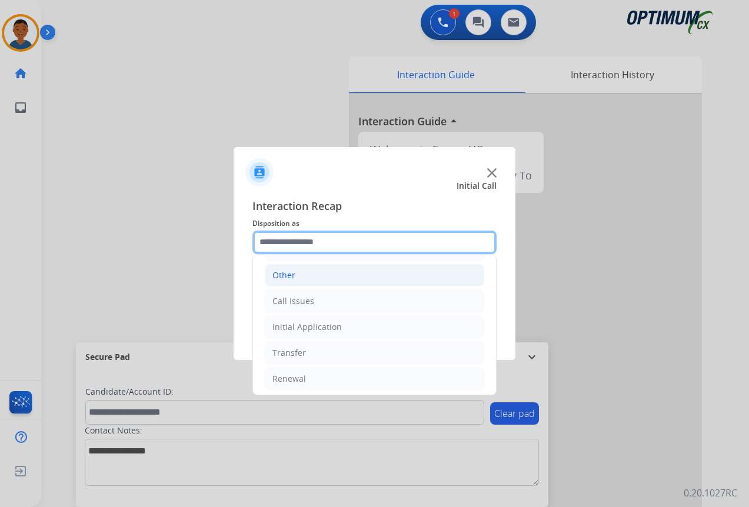
scroll to position [80, 0]
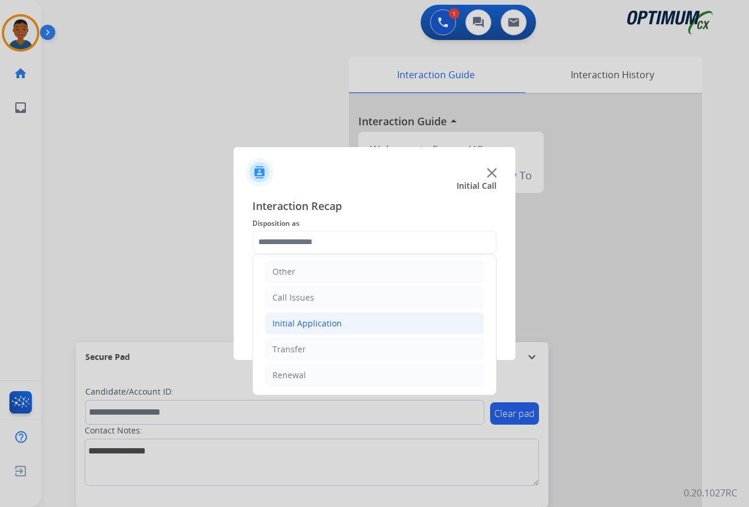
click at [289, 323] on div "Initial Application" at bounding box center [306, 324] width 69 height 12
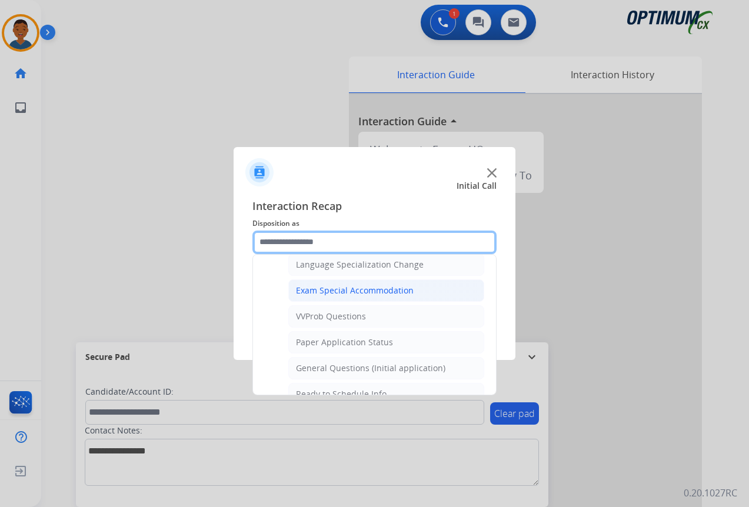
scroll to position [609, 0]
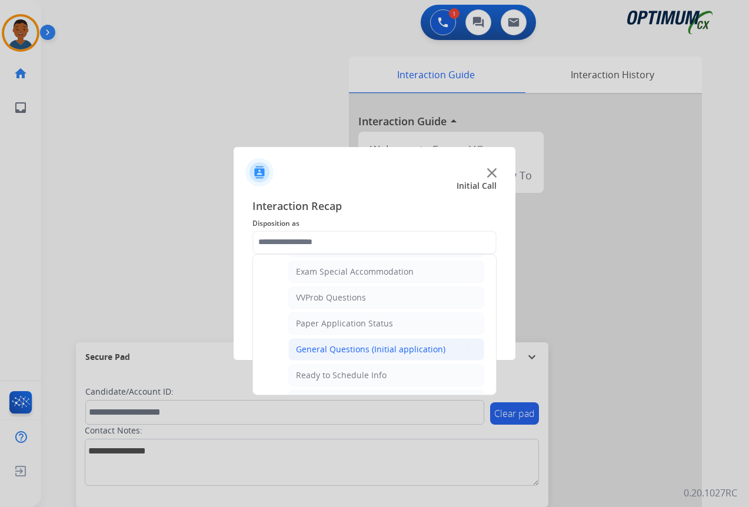
click at [313, 347] on div "General Questions (Initial application)" at bounding box center [370, 349] width 149 height 12
type input "**********"
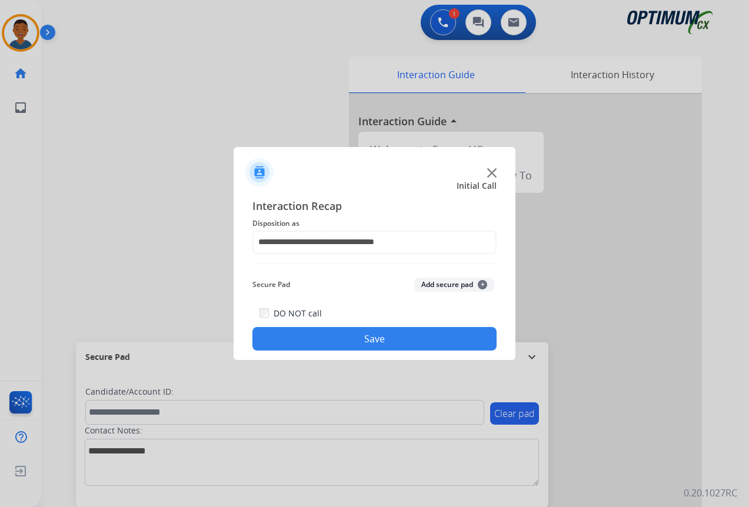
click at [361, 337] on button "Save" at bounding box center [374, 339] width 244 height 24
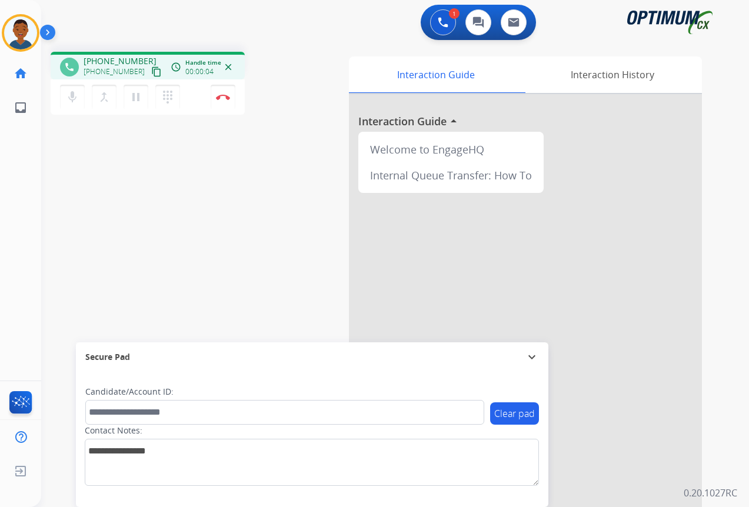
click at [151, 74] on mat-icon "content_copy" at bounding box center [156, 71] width 11 height 11
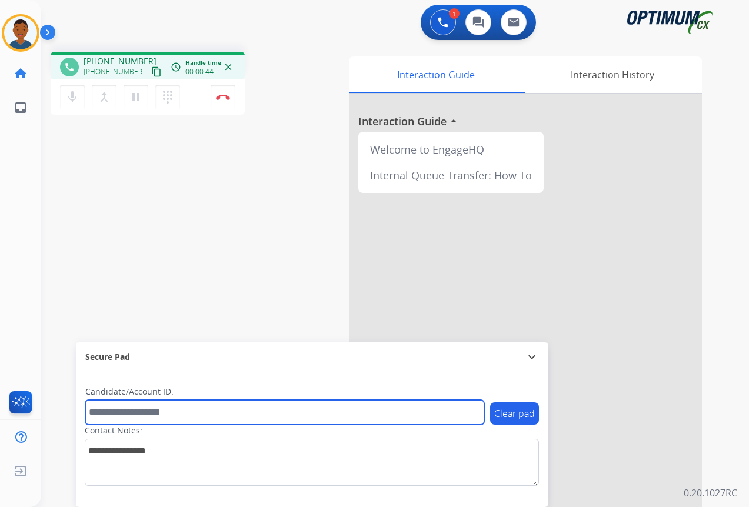
click at [156, 409] on input "text" at bounding box center [284, 412] width 399 height 25
paste input "*******"
type input "*******"
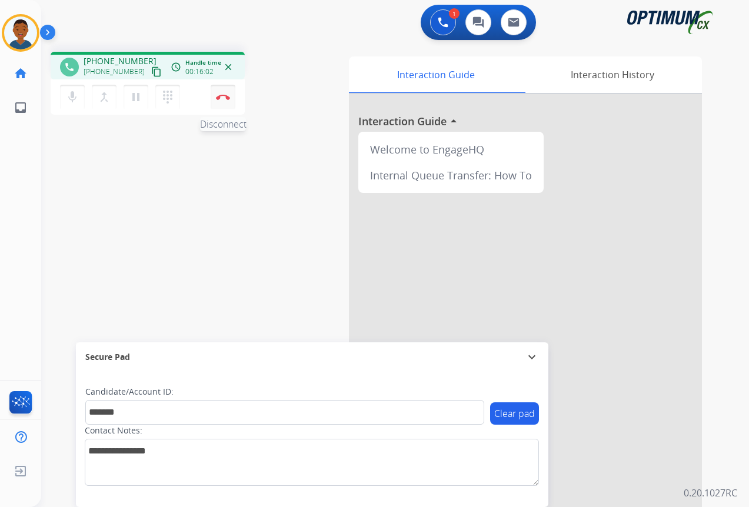
click at [226, 101] on button "Disconnect" at bounding box center [223, 97] width 25 height 25
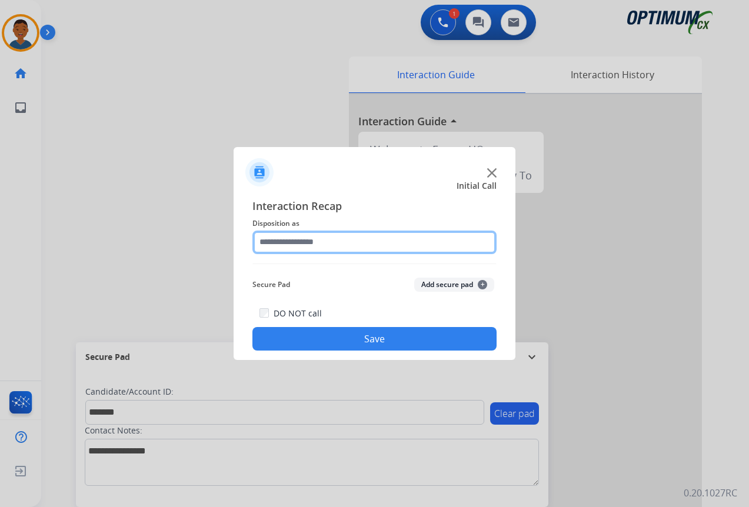
click at [290, 240] on input "text" at bounding box center [374, 243] width 244 height 24
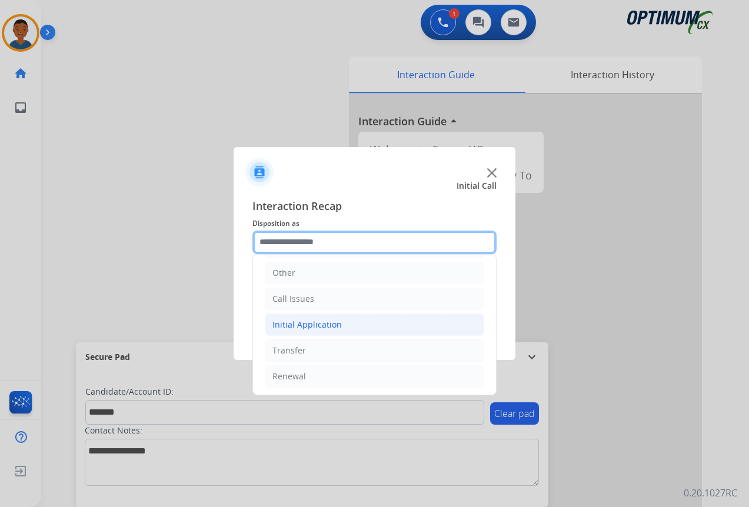
scroll to position [80, 0]
click at [290, 323] on div "Initial Application" at bounding box center [306, 324] width 69 height 12
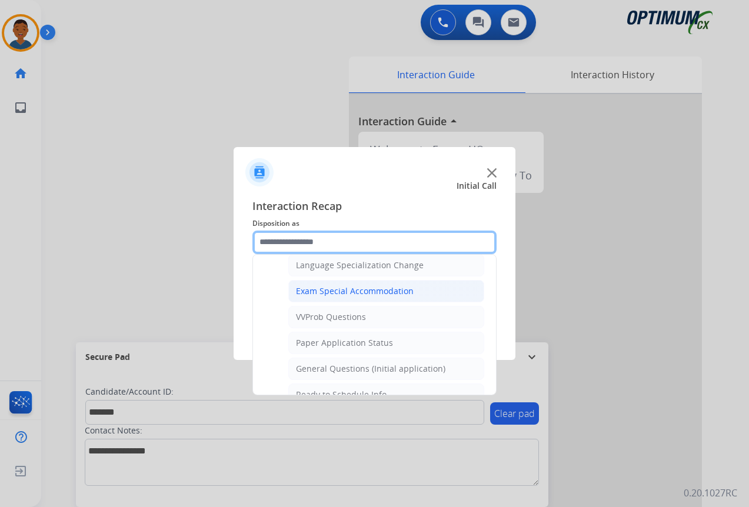
scroll to position [609, 0]
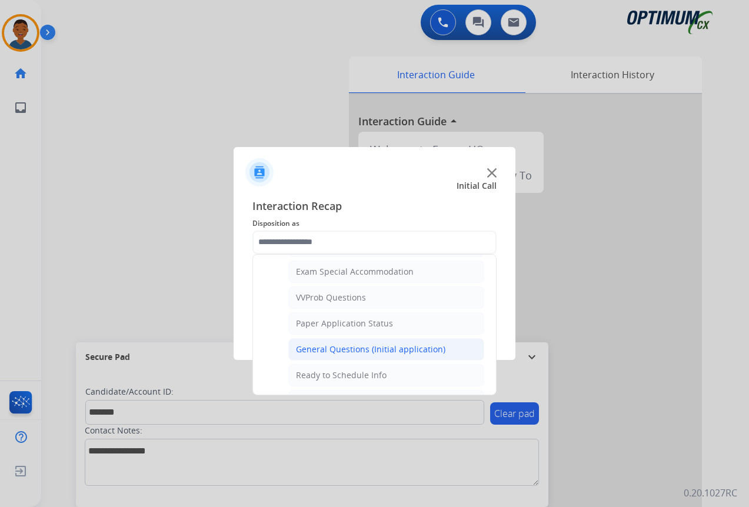
click at [313, 346] on div "General Questions (Initial application)" at bounding box center [370, 349] width 149 height 12
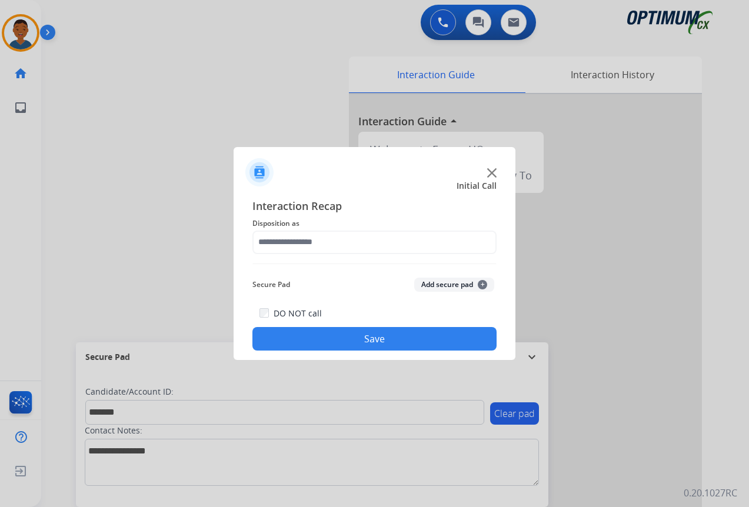
type input "**********"
click at [433, 282] on button "Add secure pad +" at bounding box center [454, 285] width 80 height 14
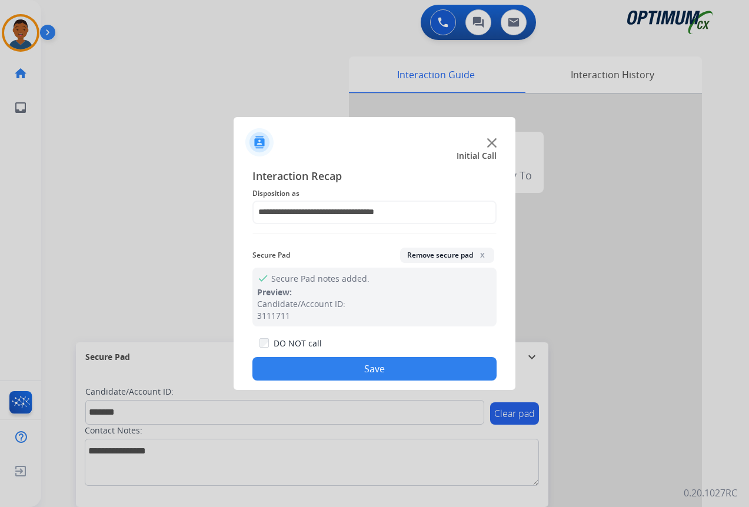
click at [399, 362] on button "Save" at bounding box center [374, 369] width 244 height 24
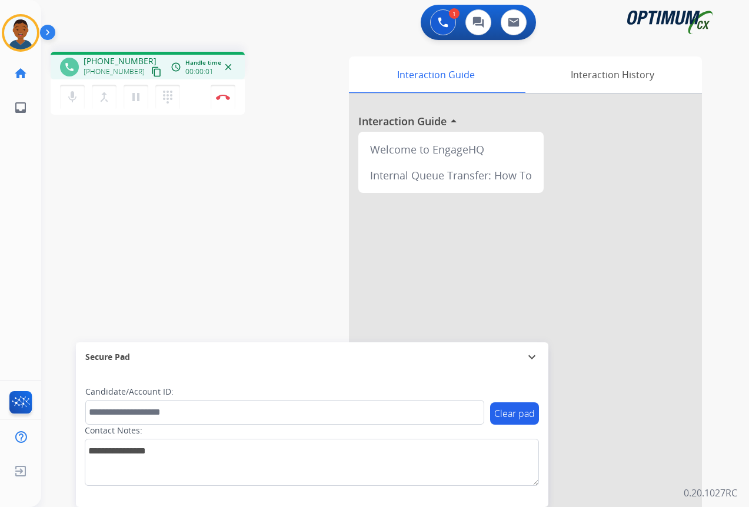
click at [151, 73] on mat-icon "content_copy" at bounding box center [156, 71] width 11 height 11
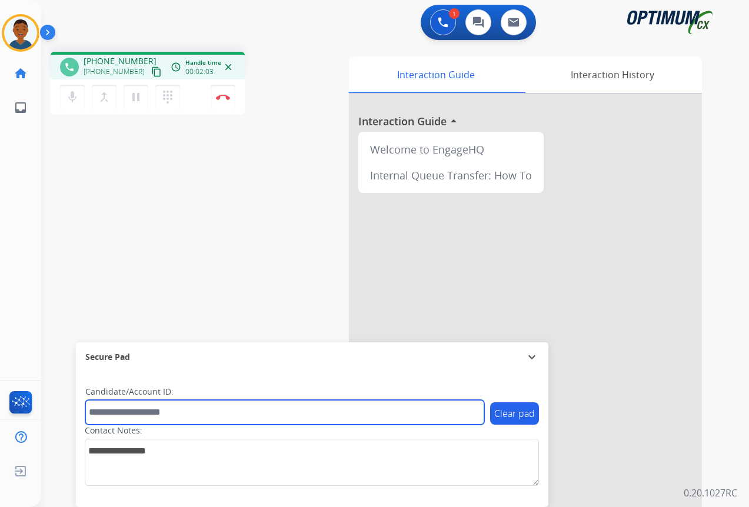
click at [129, 415] on input "text" at bounding box center [284, 412] width 399 height 25
paste input "*******"
type input "*******"
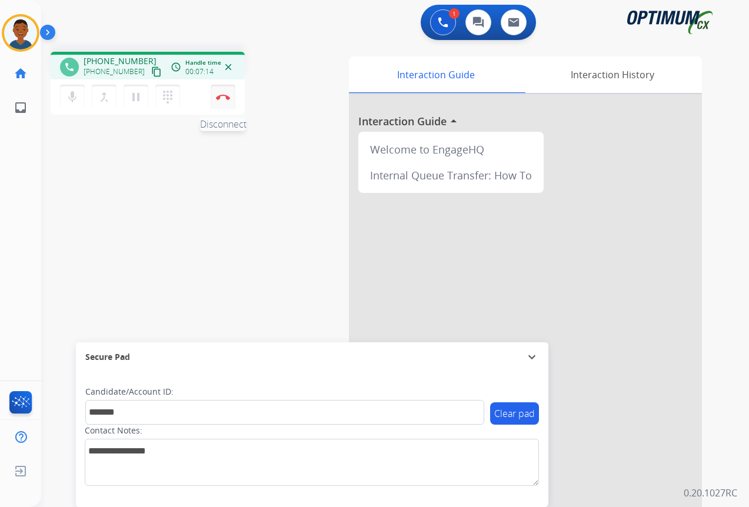
click at [223, 101] on button "Disconnect" at bounding box center [223, 97] width 25 height 25
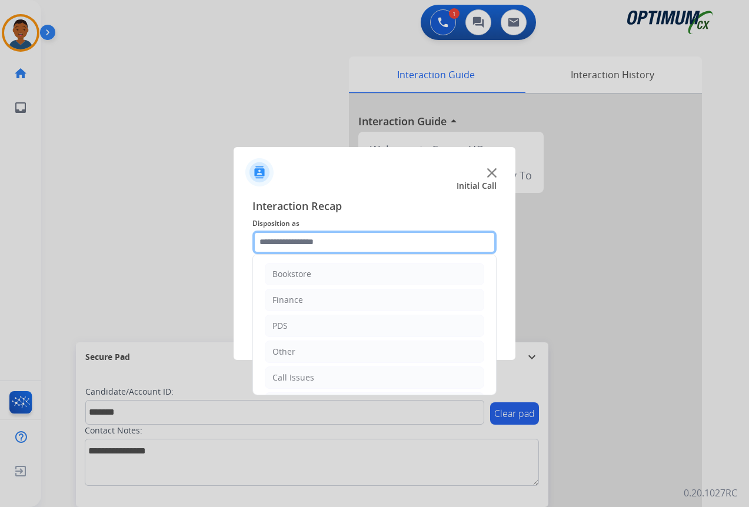
click at [283, 243] on input "text" at bounding box center [374, 243] width 244 height 24
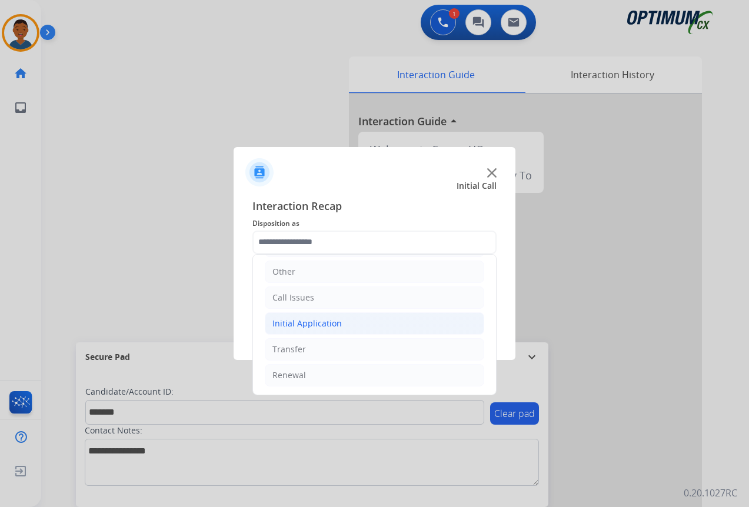
click at [286, 324] on div "Initial Application" at bounding box center [306, 324] width 69 height 12
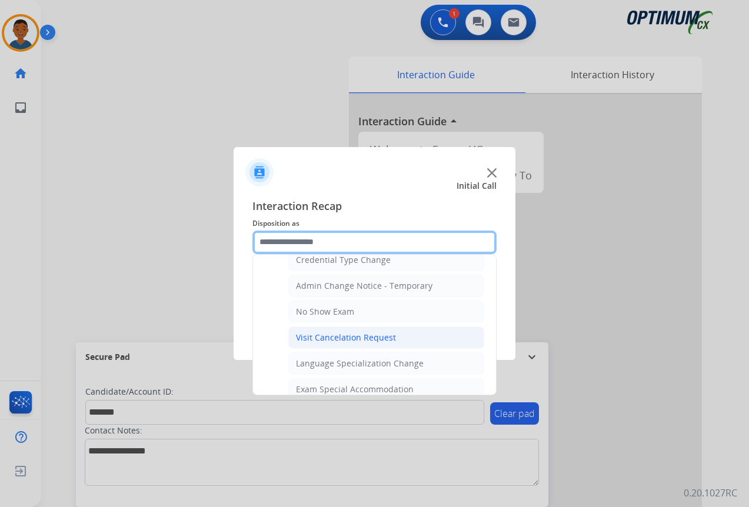
scroll to position [609, 0]
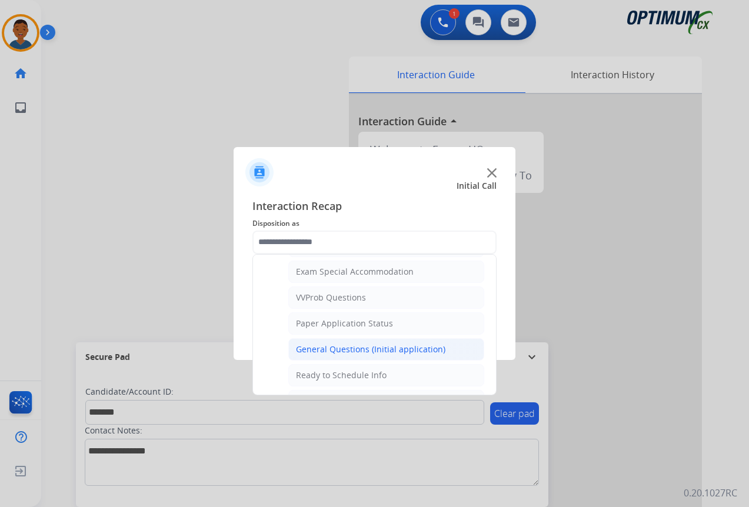
click at [313, 347] on div "General Questions (Initial application)" at bounding box center [370, 349] width 149 height 12
type input "**********"
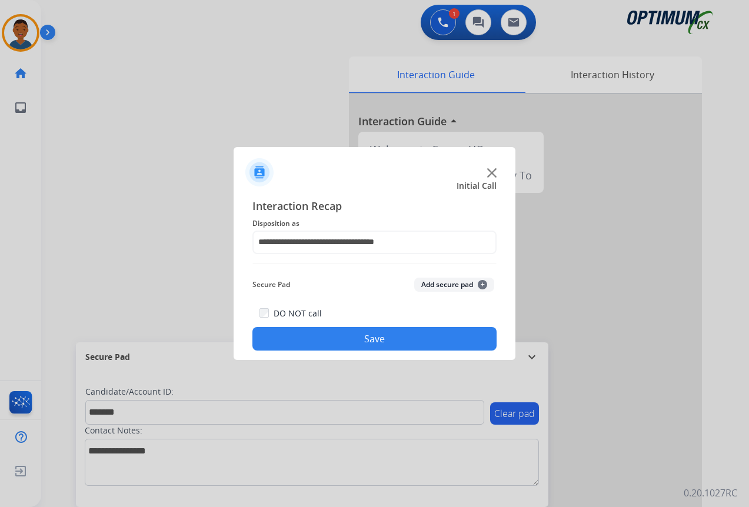
click at [439, 284] on button "Add secure pad +" at bounding box center [454, 285] width 80 height 14
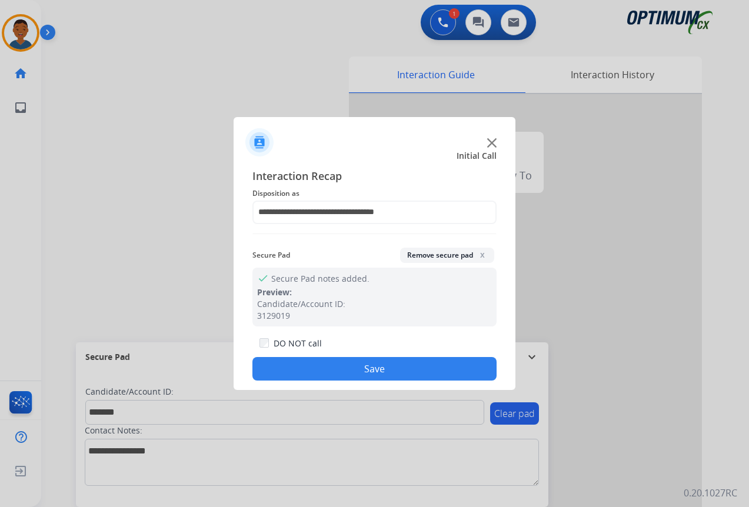
click at [376, 365] on button "Save" at bounding box center [374, 369] width 244 height 24
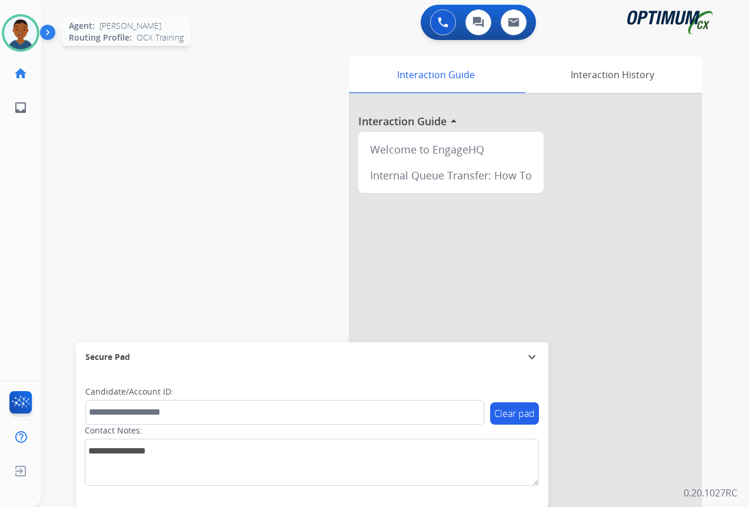
click at [14, 29] on img at bounding box center [20, 32] width 33 height 33
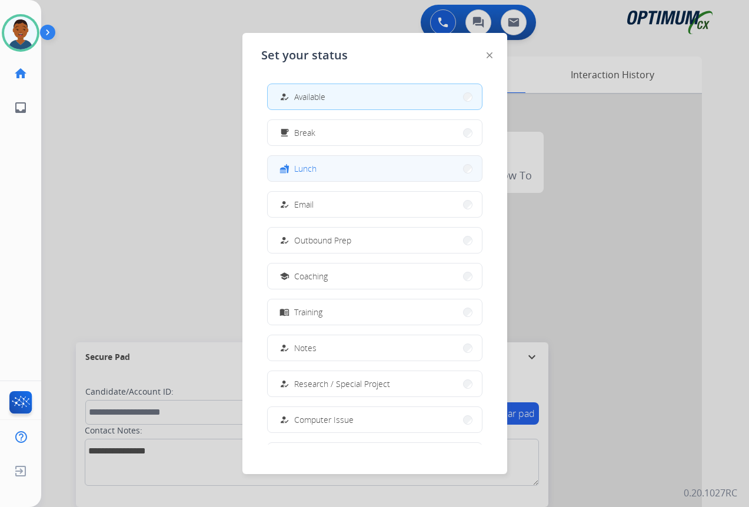
click at [320, 170] on button "fastfood Lunch" at bounding box center [375, 168] width 214 height 25
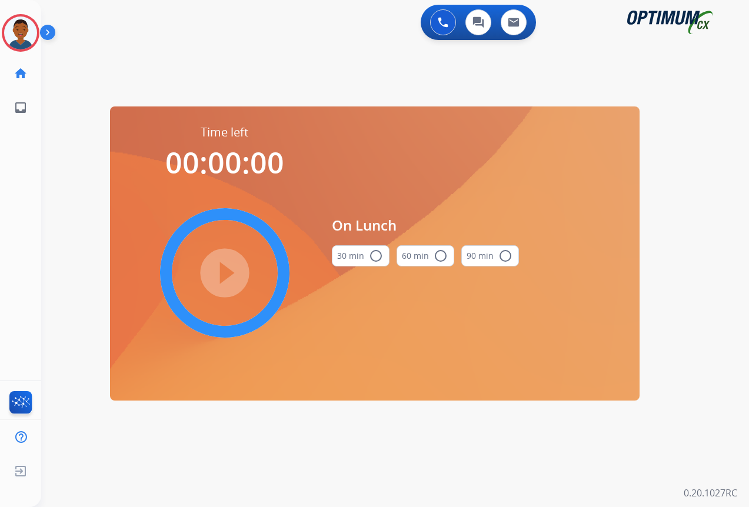
click at [376, 259] on mat-icon "radio_button_unchecked" at bounding box center [376, 256] width 14 height 14
drag, startPoint x: 226, startPoint y: 274, endPoint x: 262, endPoint y: 283, distance: 37.5
click at [226, 273] on mat-icon "play_circle_filled" at bounding box center [225, 273] width 14 height 14
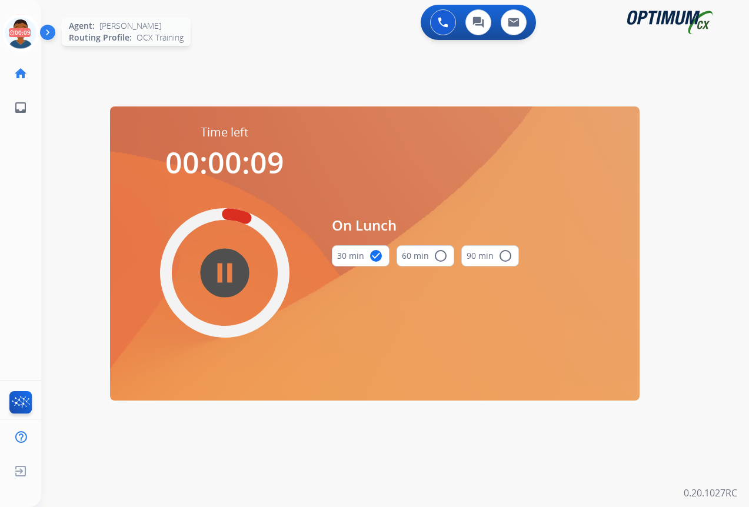
click at [19, 33] on icon at bounding box center [21, 33] width 38 height 38
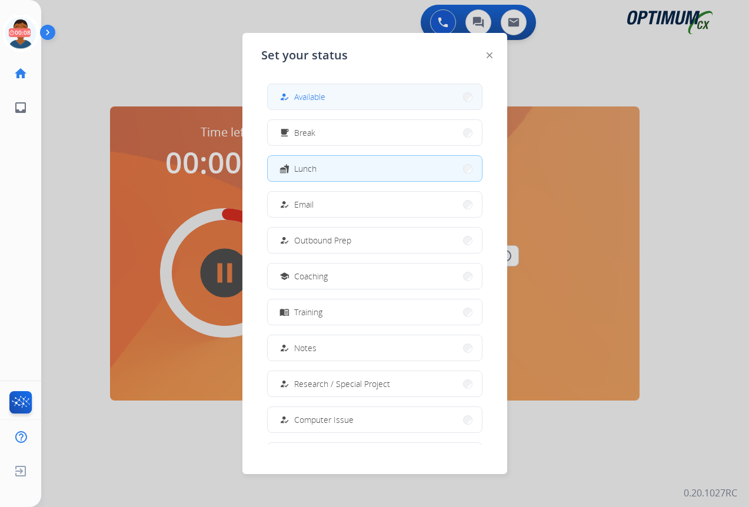
click at [328, 92] on button "how_to_reg Available" at bounding box center [375, 96] width 214 height 25
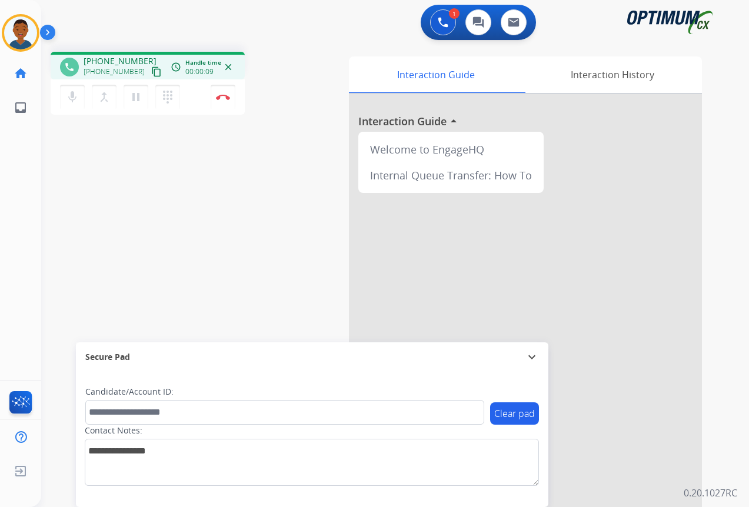
click at [151, 72] on mat-icon "content_copy" at bounding box center [156, 71] width 11 height 11
click at [228, 96] on img at bounding box center [223, 97] width 14 height 6
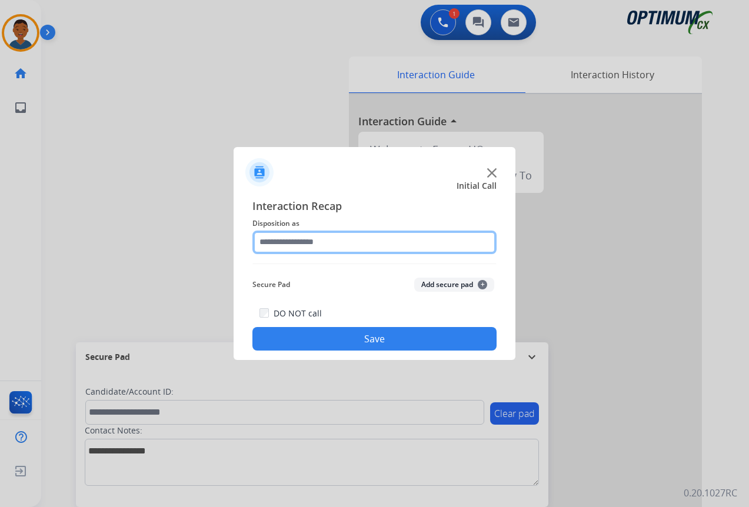
click at [279, 242] on input "text" at bounding box center [374, 243] width 244 height 24
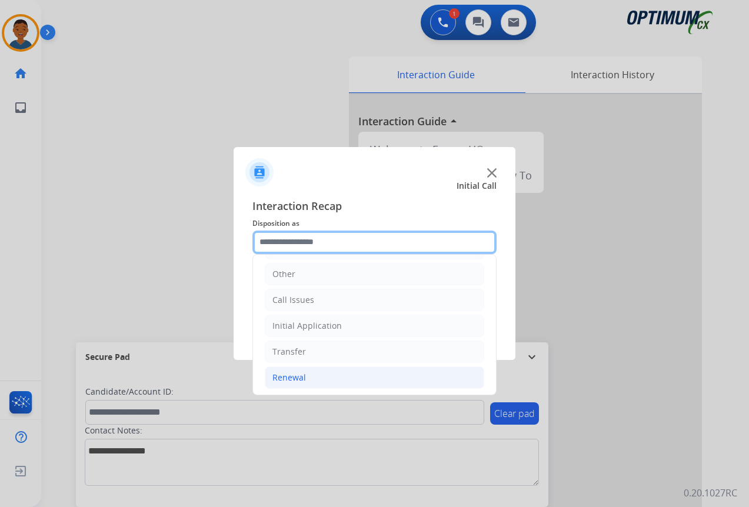
scroll to position [80, 0]
click at [291, 372] on div "Renewal" at bounding box center [289, 375] width 34 height 12
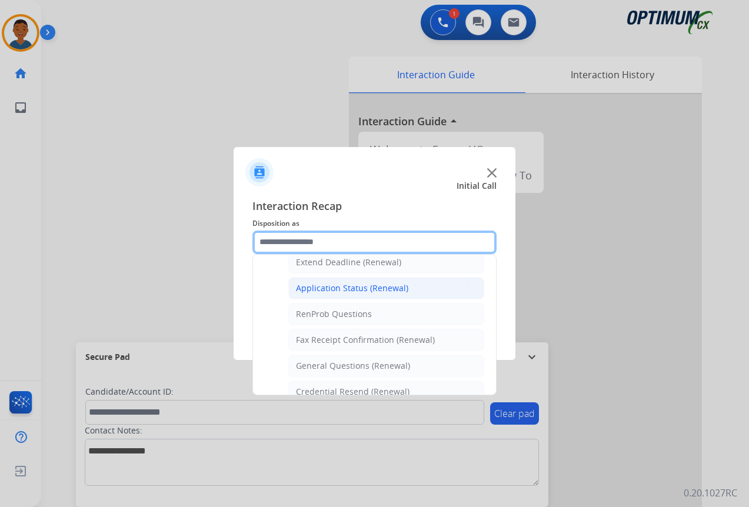
scroll to position [315, 0]
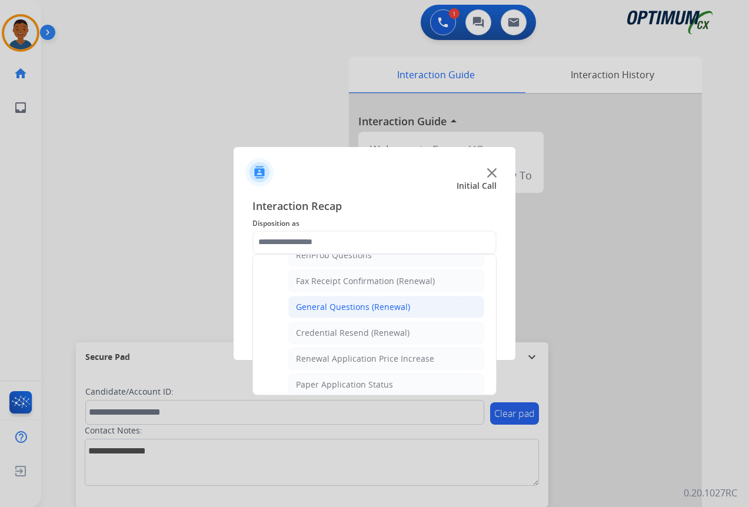
click at [320, 307] on div "General Questions (Renewal)" at bounding box center [353, 307] width 114 height 12
type input "**********"
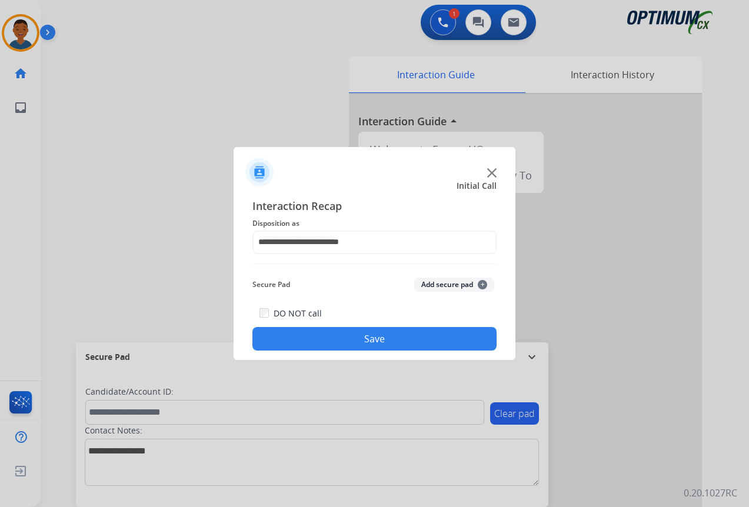
click at [333, 336] on button "Save" at bounding box center [374, 339] width 244 height 24
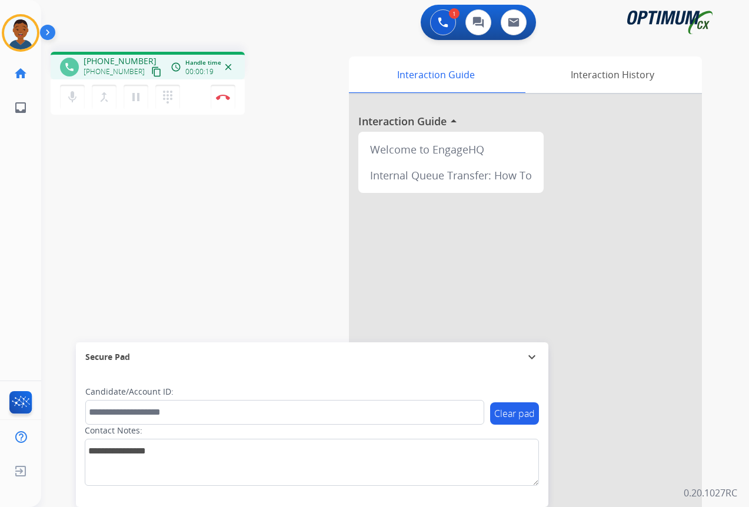
click at [151, 72] on mat-icon "content_copy" at bounding box center [156, 71] width 11 height 11
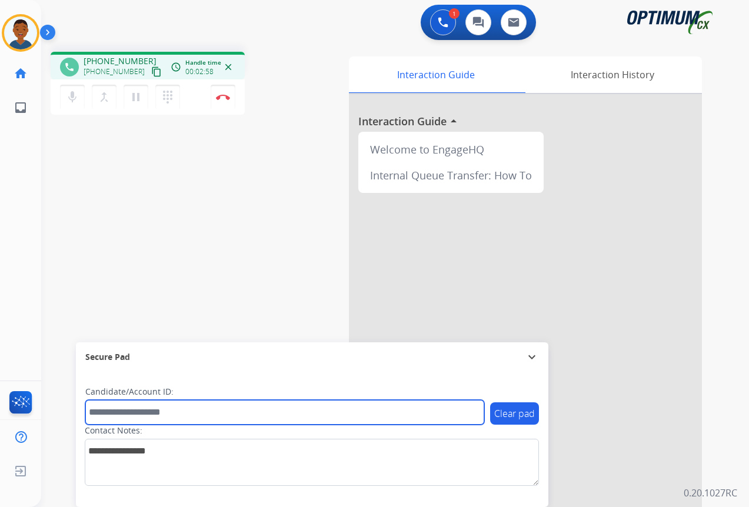
click at [124, 415] on input "text" at bounding box center [284, 412] width 399 height 25
paste input "*******"
type input "*******"
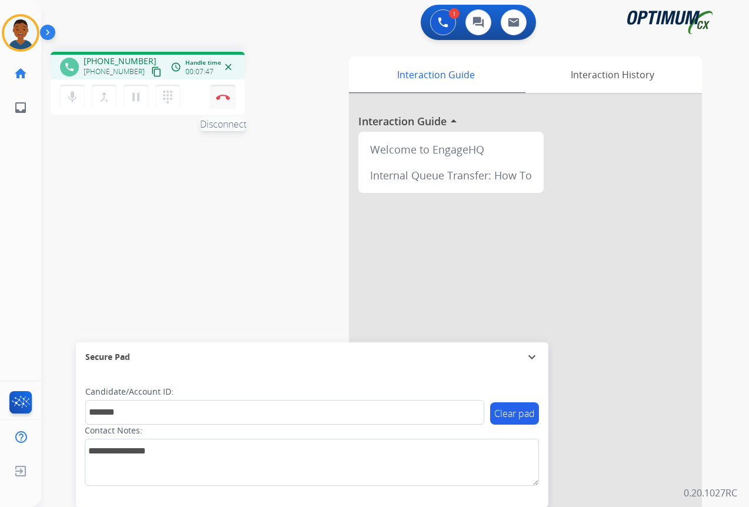
click at [226, 97] on img at bounding box center [223, 97] width 14 height 6
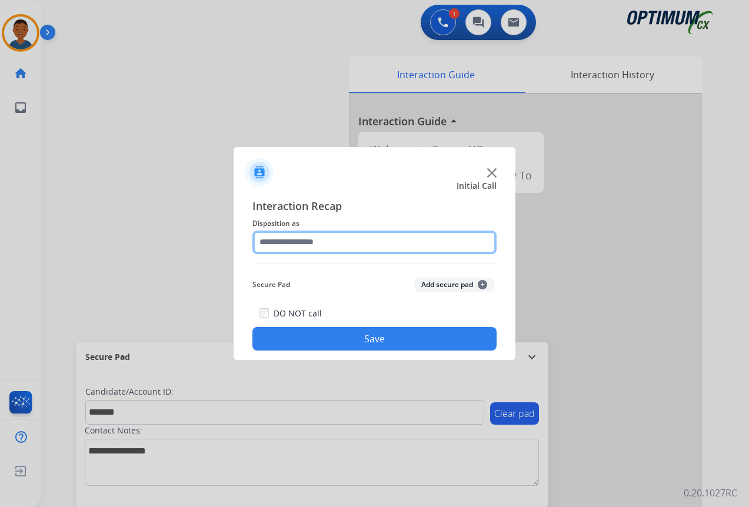
click at [275, 242] on input "text" at bounding box center [374, 243] width 244 height 24
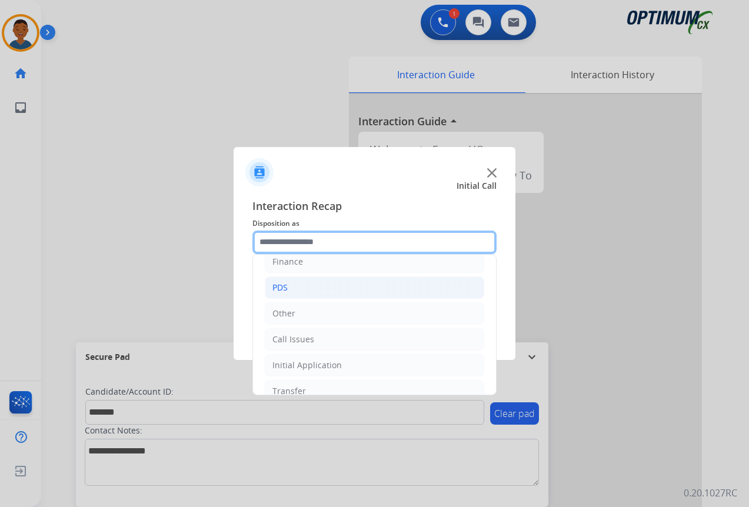
scroll to position [80, 0]
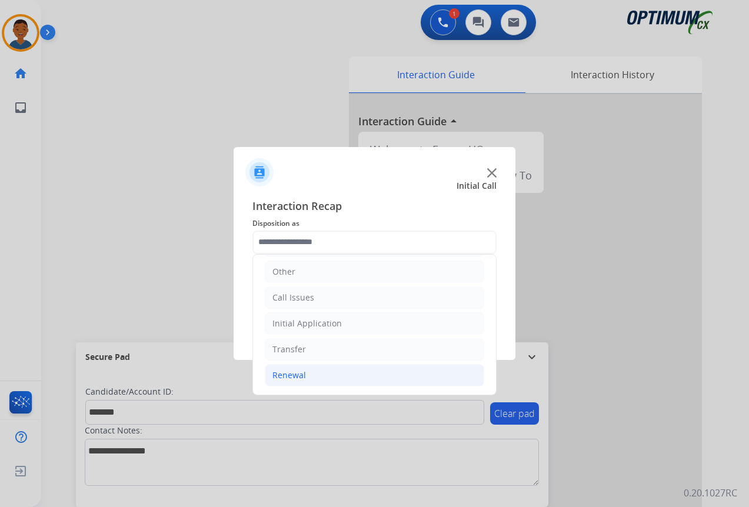
click at [289, 374] on div "Renewal" at bounding box center [289, 375] width 34 height 12
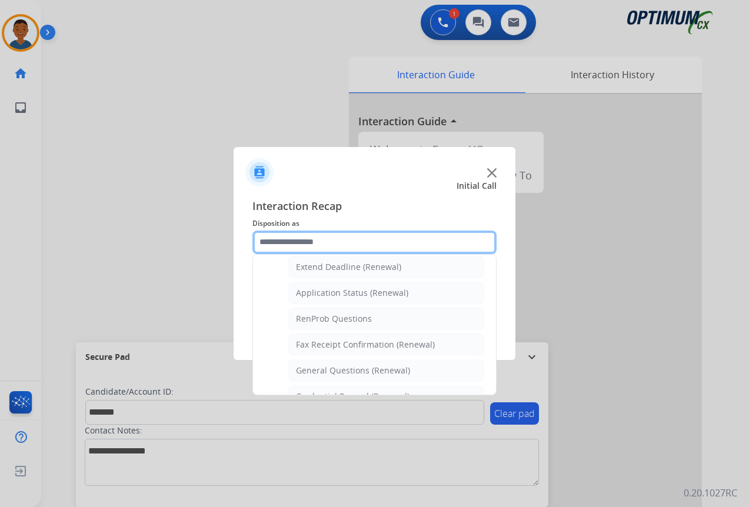
scroll to position [256, 0]
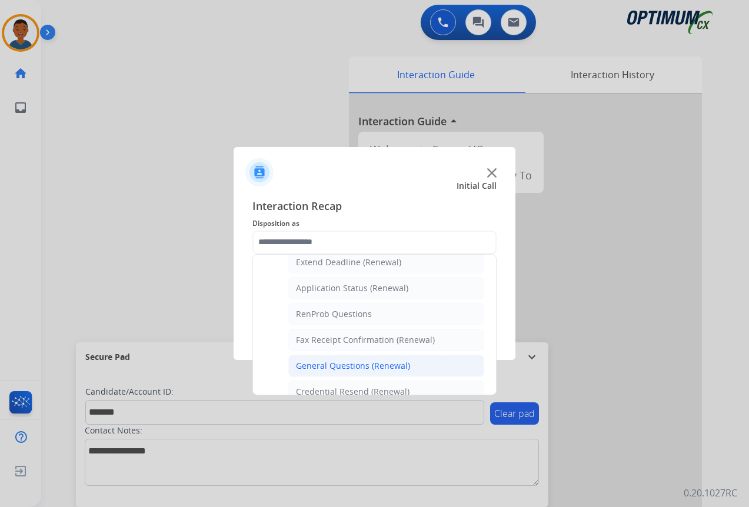
click at [322, 366] on div "General Questions (Renewal)" at bounding box center [353, 366] width 114 height 12
type input "**********"
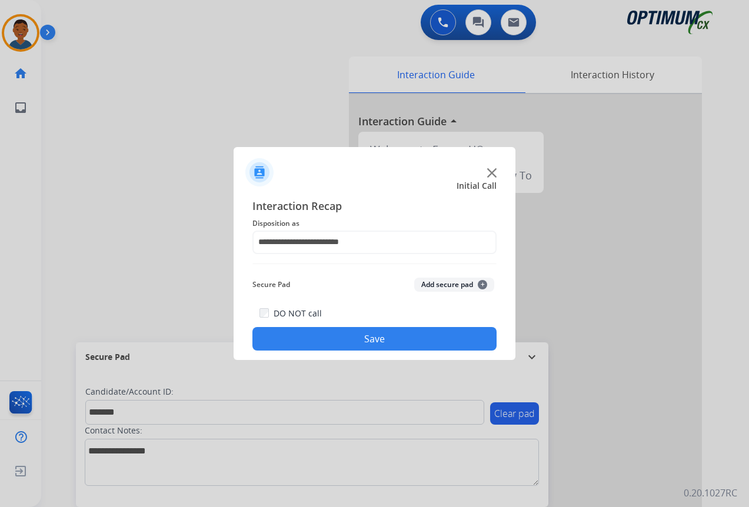
click at [442, 282] on button "Add secure pad +" at bounding box center [454, 285] width 80 height 14
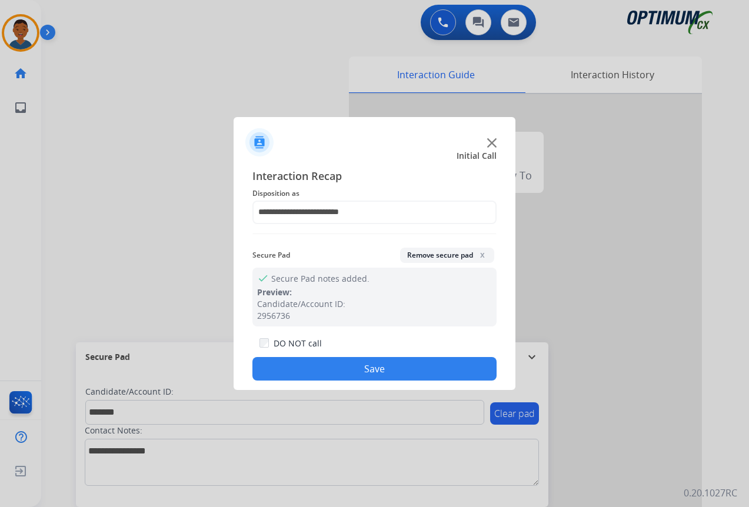
click at [398, 366] on button "Save" at bounding box center [374, 369] width 244 height 24
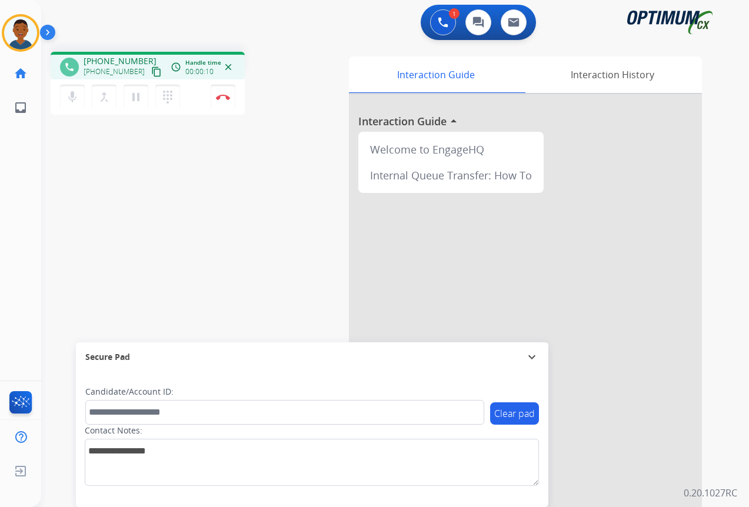
click at [151, 72] on mat-icon "content_copy" at bounding box center [156, 71] width 11 height 11
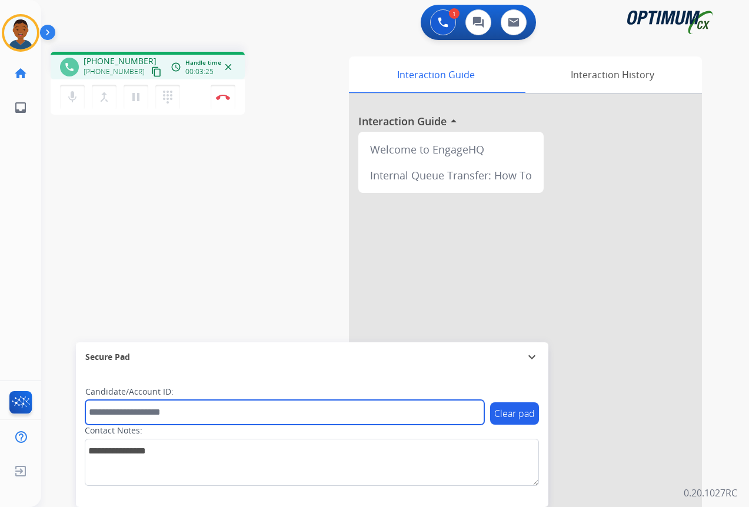
click at [140, 414] on input "text" at bounding box center [284, 412] width 399 height 25
paste input "*******"
type input "*******"
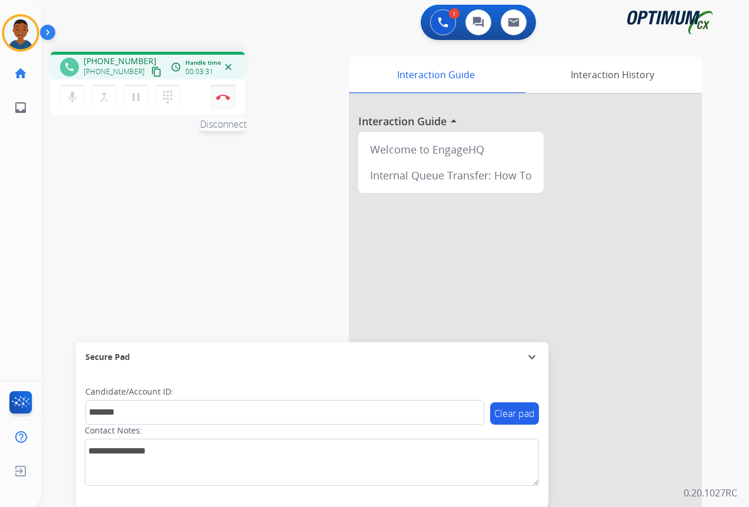
click at [222, 95] on img at bounding box center [223, 97] width 14 height 6
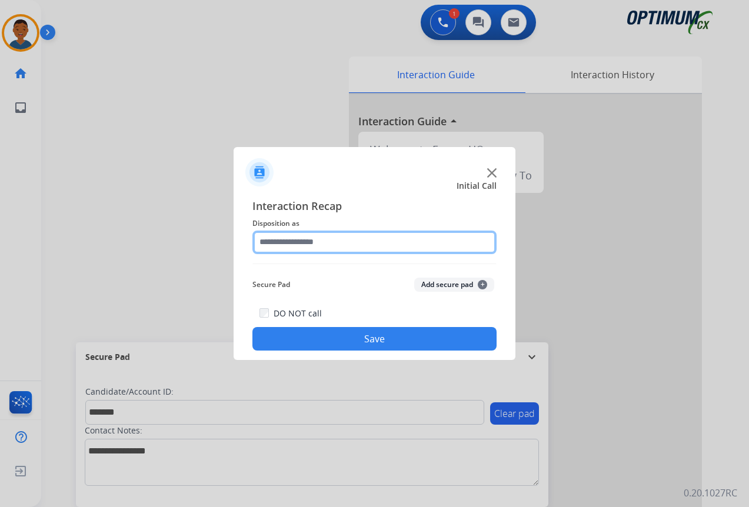
click at [282, 241] on input "text" at bounding box center [374, 243] width 244 height 24
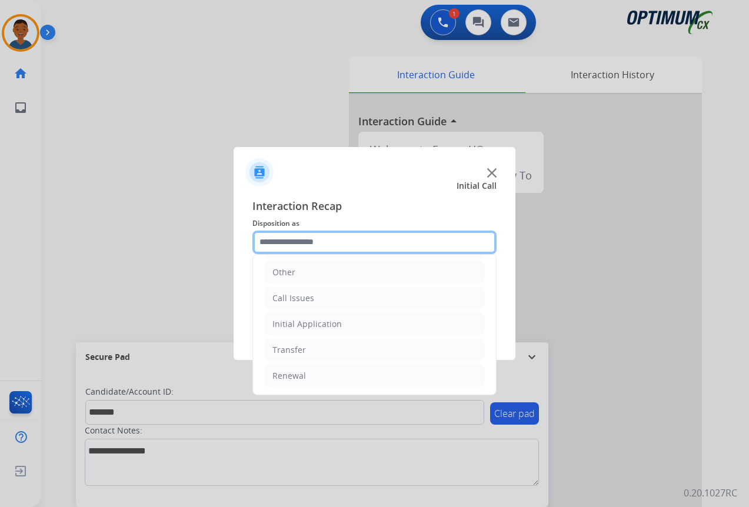
scroll to position [80, 0]
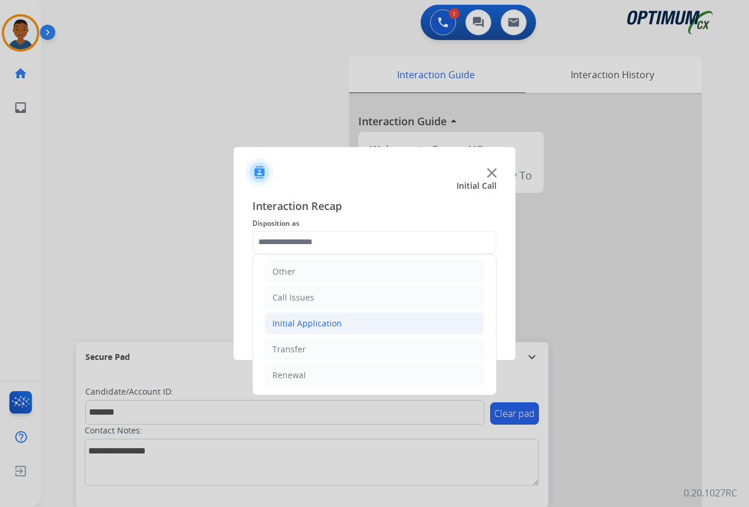
click at [290, 323] on div "Initial Application" at bounding box center [306, 324] width 69 height 12
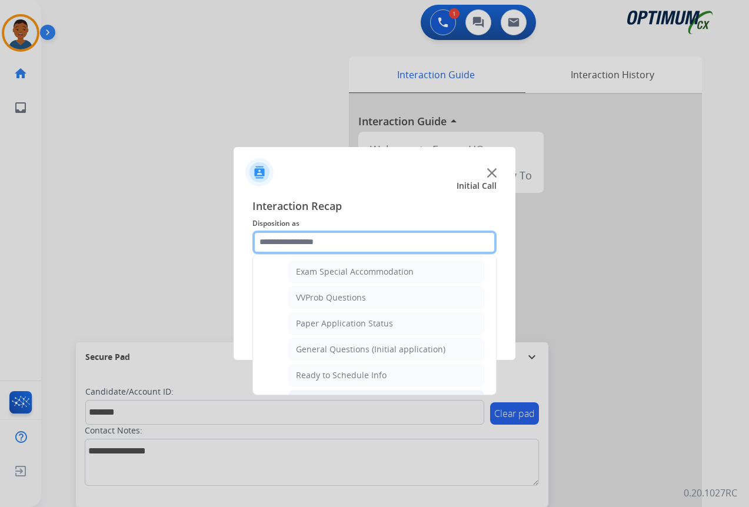
scroll to position [668, 0]
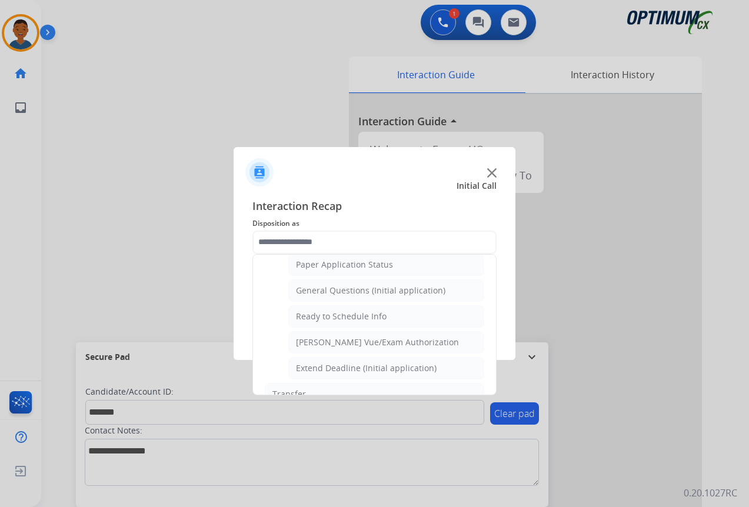
click at [319, 289] on div "General Questions (Initial application)" at bounding box center [370, 291] width 149 height 12
type input "**********"
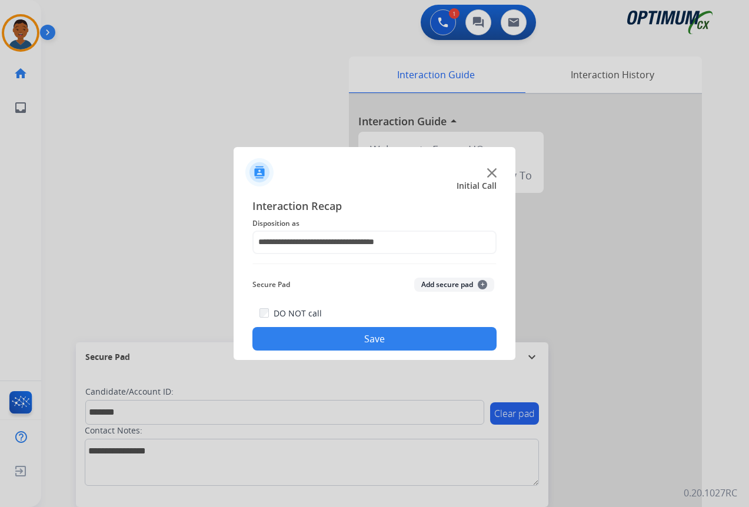
click at [440, 280] on button "Add secure pad +" at bounding box center [454, 285] width 80 height 14
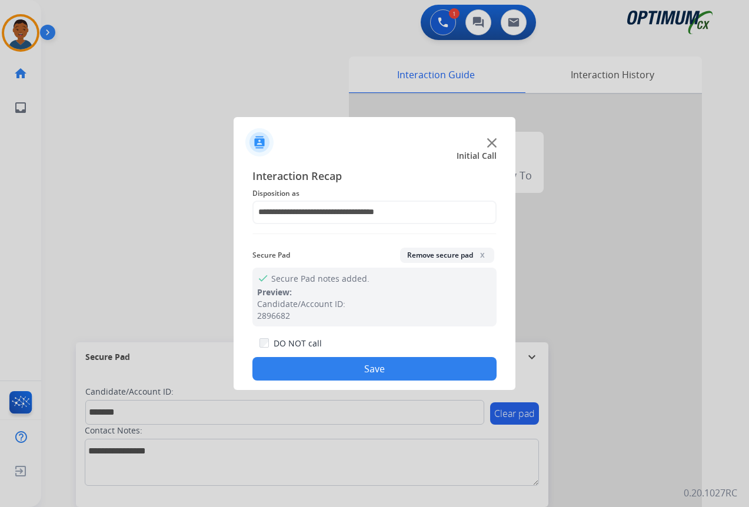
drag, startPoint x: 375, startPoint y: 360, endPoint x: 222, endPoint y: 360, distance: 152.9
click at [375, 361] on button "Save" at bounding box center [374, 369] width 244 height 24
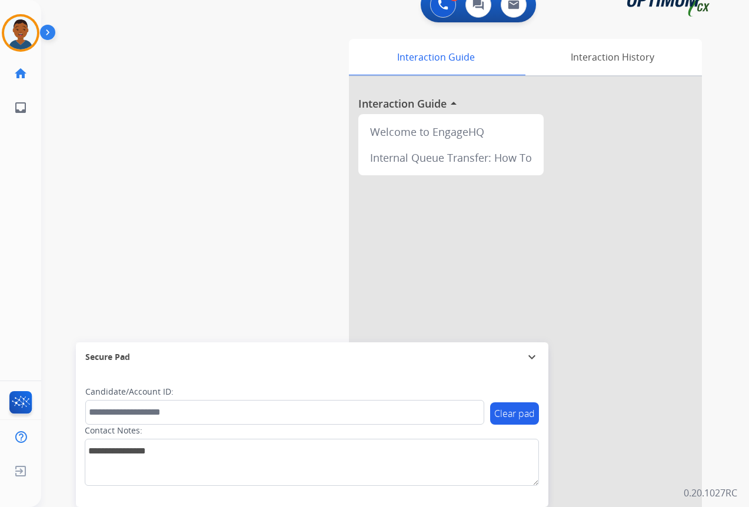
scroll to position [26, 0]
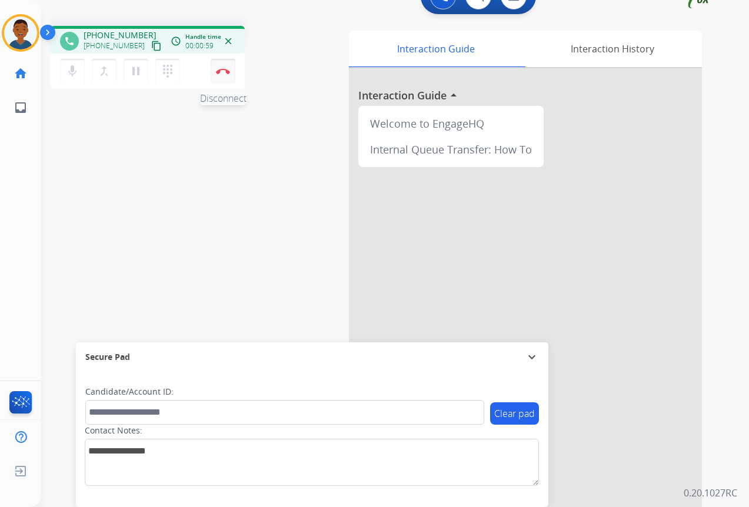
click at [218, 81] on button "Disconnect" at bounding box center [223, 71] width 25 height 25
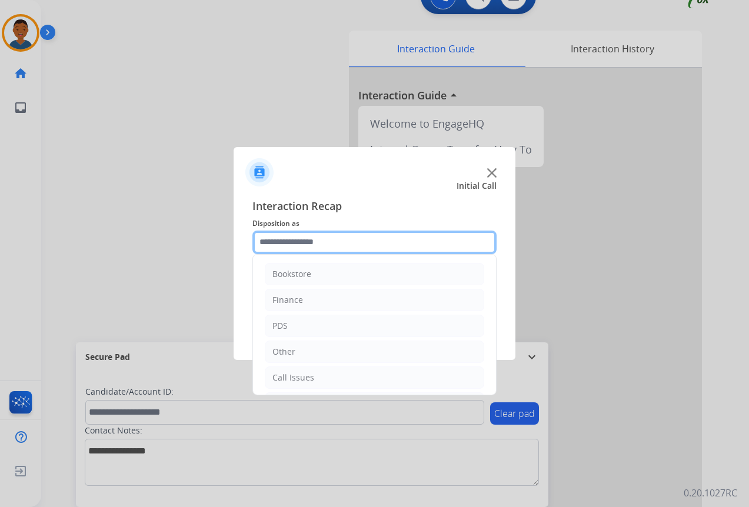
click at [292, 242] on input "text" at bounding box center [374, 243] width 244 height 24
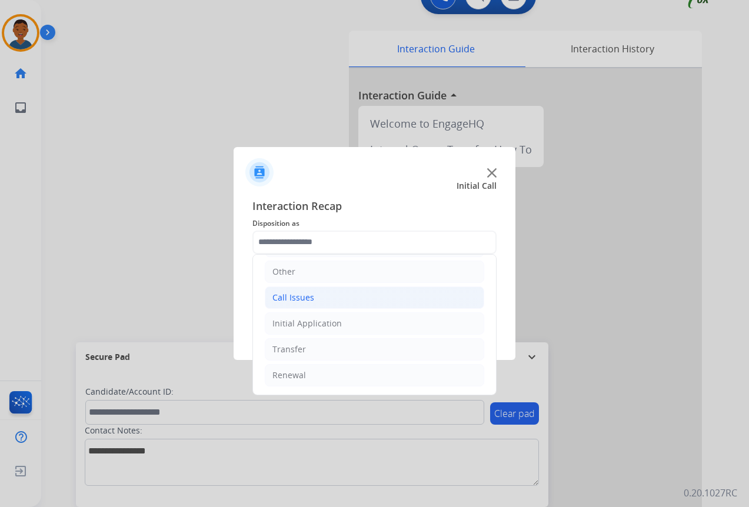
click at [280, 299] on div "Call Issues" at bounding box center [293, 298] width 42 height 12
click at [325, 376] on div "Dropped Call" at bounding box center [322, 375] width 52 height 12
type input "**********"
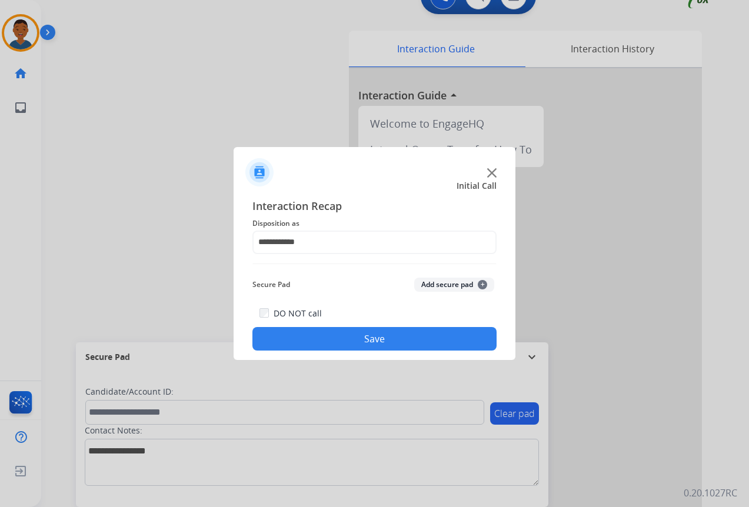
click at [343, 338] on button "Save" at bounding box center [374, 339] width 244 height 24
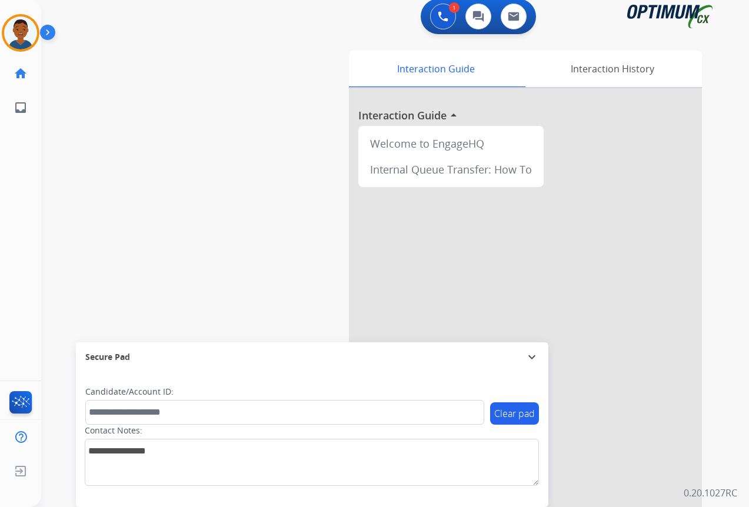
scroll to position [0, 0]
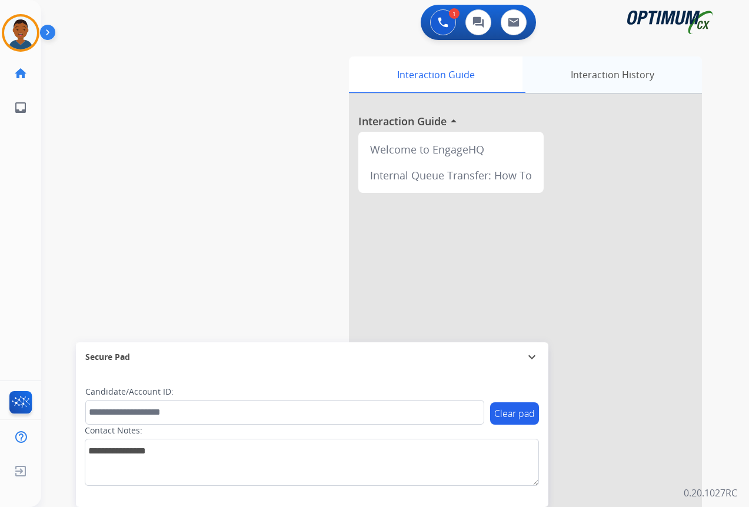
click at [611, 76] on div "Interaction History" at bounding box center [611, 74] width 179 height 36
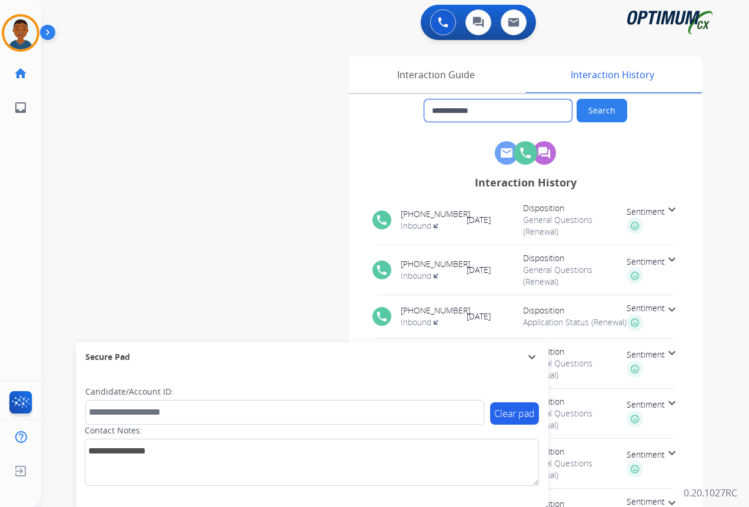
drag, startPoint x: 493, startPoint y: 112, endPoint x: 437, endPoint y: 112, distance: 55.9
click at [437, 112] on input "**********" at bounding box center [498, 110] width 148 height 22
click at [202, 133] on div "**********" at bounding box center [380, 287] width 679 height 490
click at [420, 72] on div "Interaction Guide" at bounding box center [435, 74] width 173 height 36
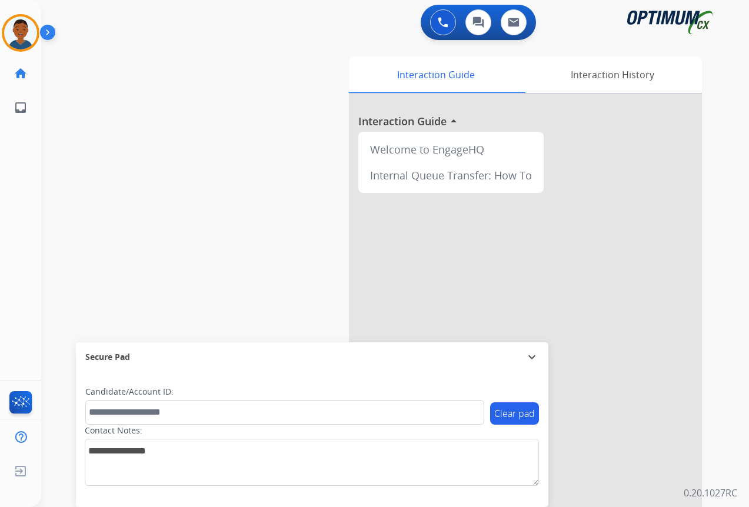
click at [51, 31] on img at bounding box center [50, 35] width 20 height 22
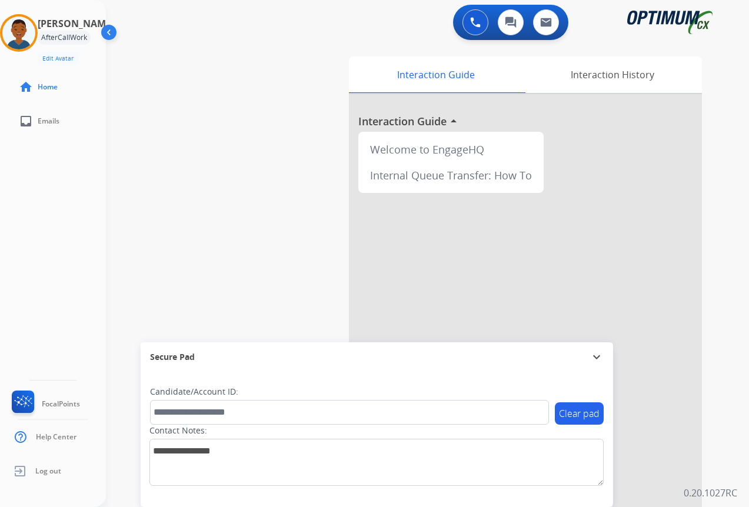
click at [107, 31] on img at bounding box center [110, 35] width 22 height 22
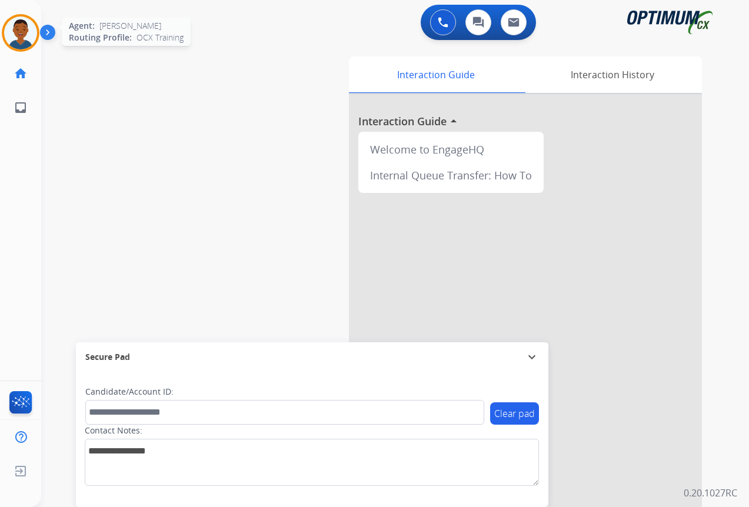
click at [26, 35] on img at bounding box center [20, 32] width 33 height 33
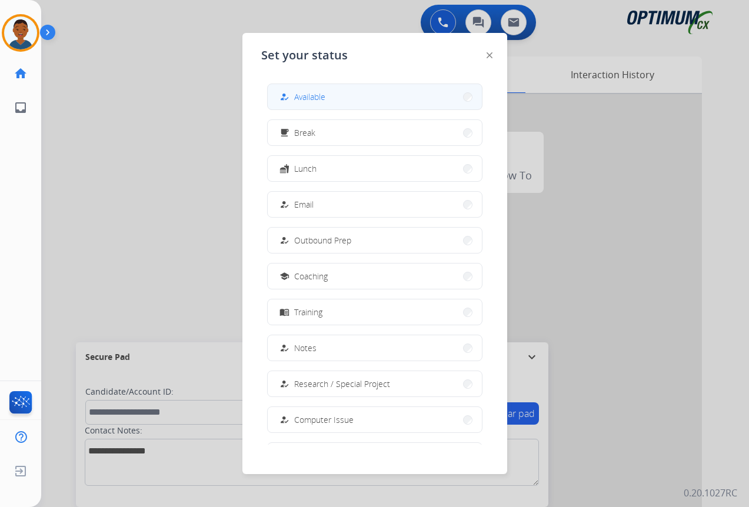
click at [292, 95] on div "how_to_reg" at bounding box center [285, 97] width 17 height 14
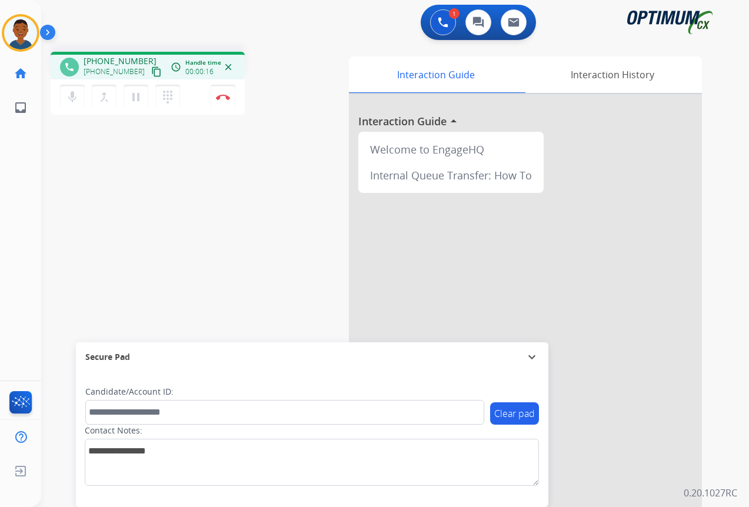
click at [151, 68] on mat-icon "content_copy" at bounding box center [156, 71] width 11 height 11
click at [221, 99] on img at bounding box center [223, 97] width 14 height 6
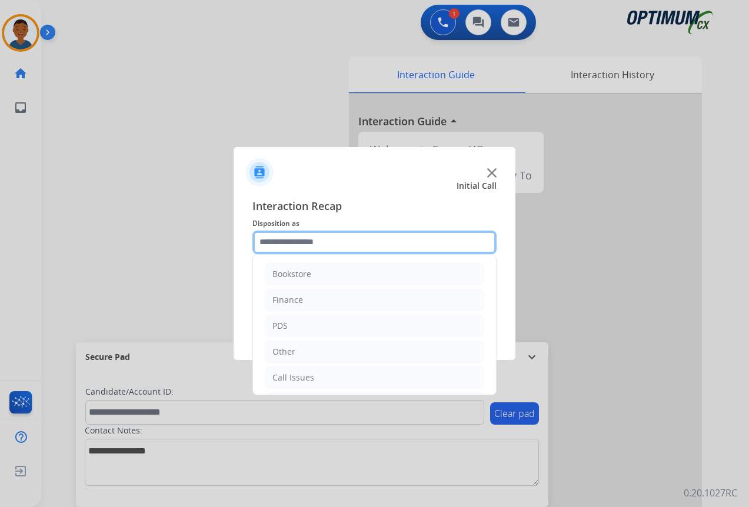
click at [308, 242] on input "text" at bounding box center [374, 243] width 244 height 24
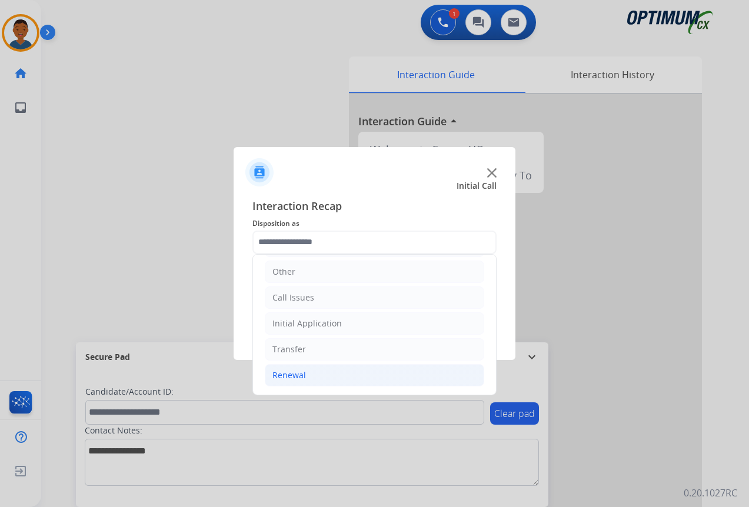
click at [292, 372] on div "Renewal" at bounding box center [289, 375] width 34 height 12
click at [306, 328] on div "Initial Application" at bounding box center [306, 324] width 69 height 12
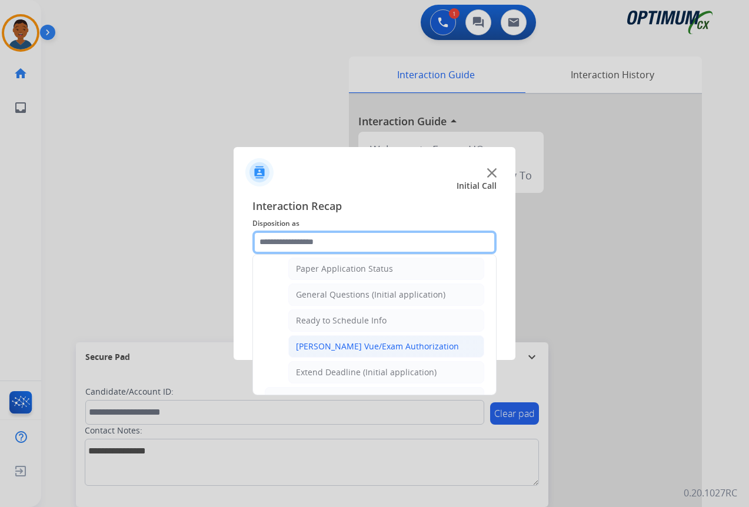
scroll to position [668, 0]
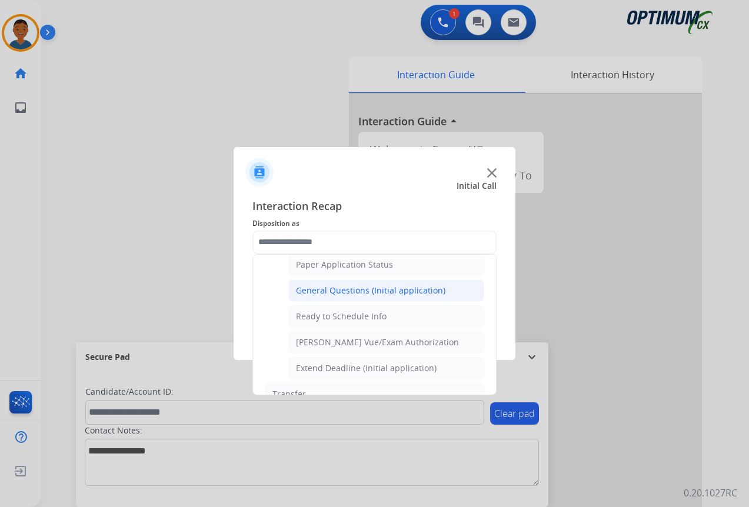
click at [331, 293] on div "General Questions (Initial application)" at bounding box center [370, 291] width 149 height 12
type input "**********"
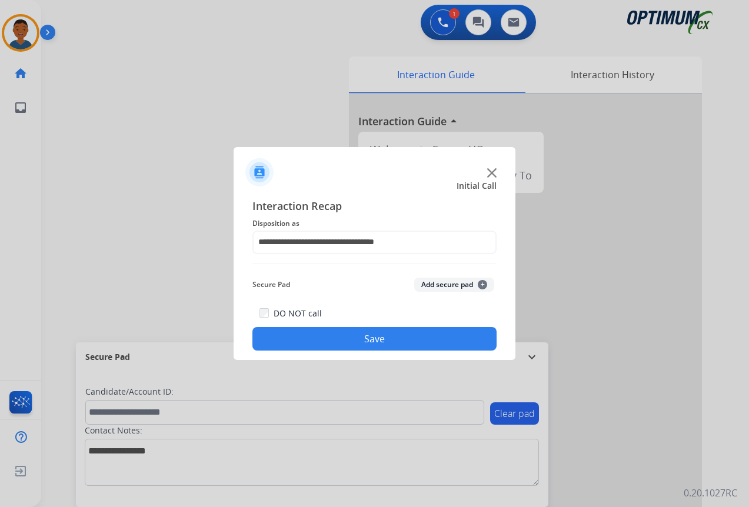
click at [355, 346] on button "Save" at bounding box center [374, 339] width 244 height 24
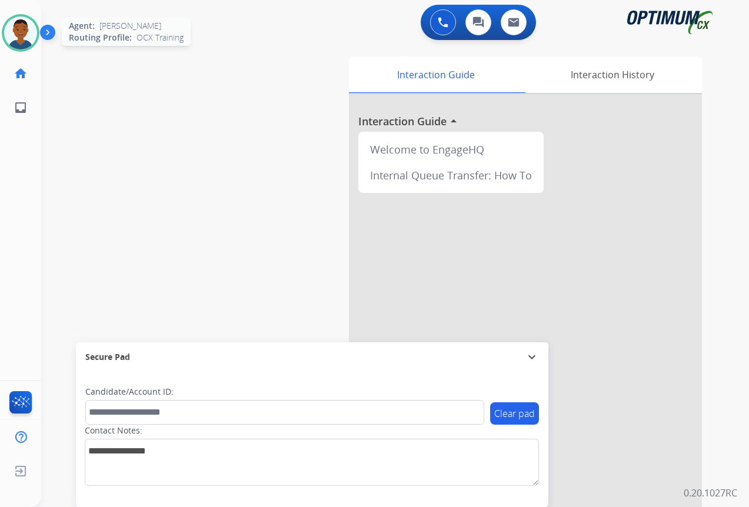
click at [17, 35] on img at bounding box center [20, 32] width 33 height 33
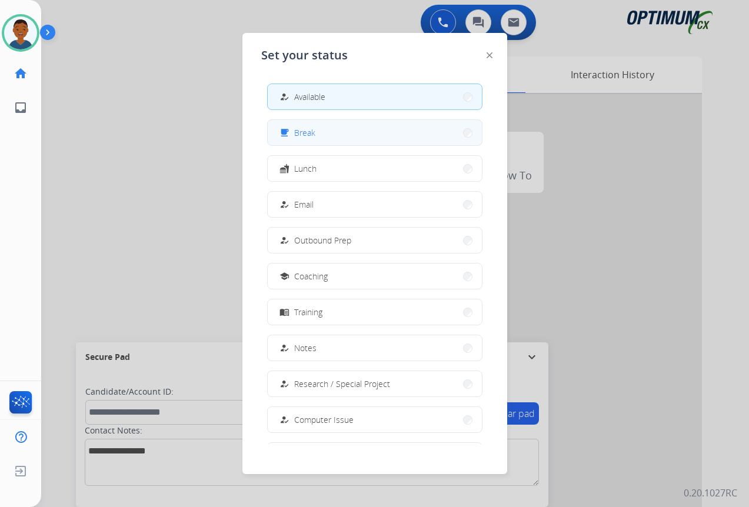
click at [307, 135] on span "Break" at bounding box center [304, 132] width 21 height 12
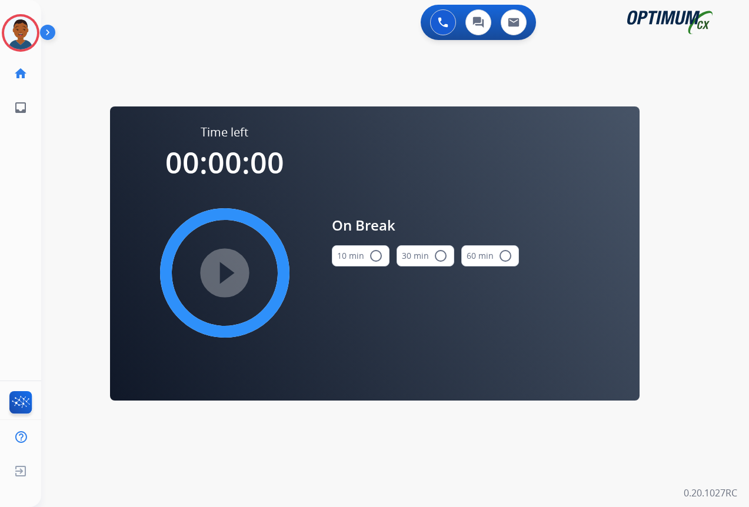
click at [382, 256] on button "10 min radio_button_unchecked" at bounding box center [361, 255] width 58 height 21
click at [228, 274] on mat-icon "play_circle_filled" at bounding box center [225, 273] width 14 height 14
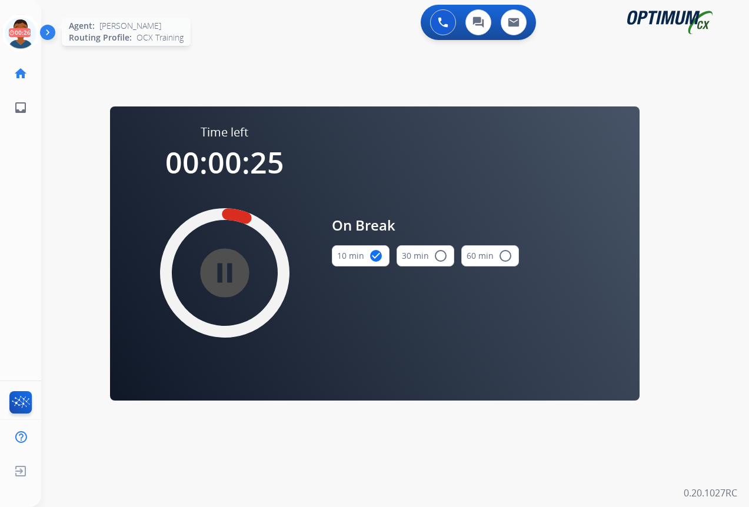
click at [21, 32] on icon at bounding box center [21, 33] width 38 height 38
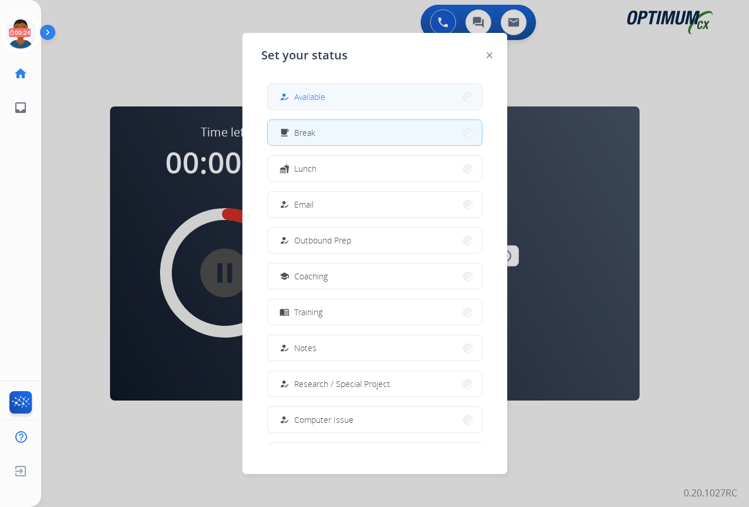
click at [335, 92] on button "how_to_reg Available" at bounding box center [375, 96] width 214 height 25
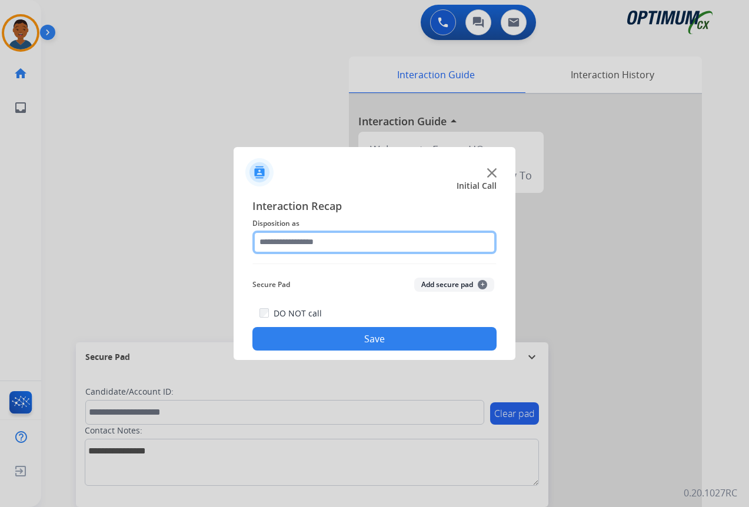
click at [304, 240] on input "text" at bounding box center [374, 243] width 244 height 24
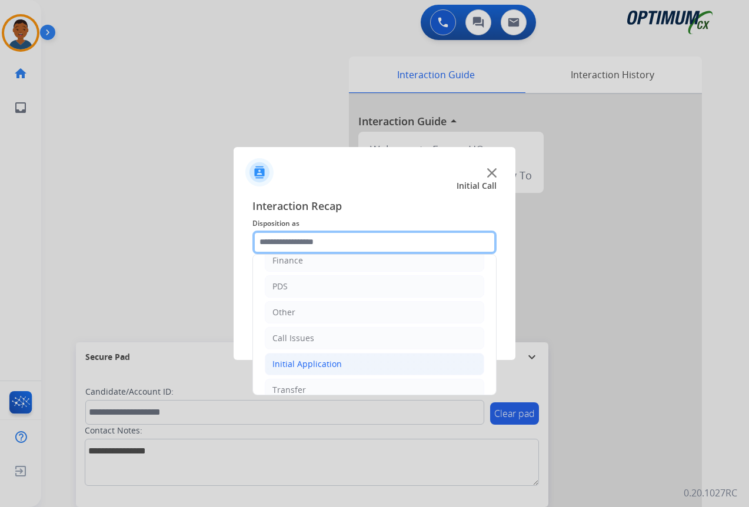
scroll to position [59, 0]
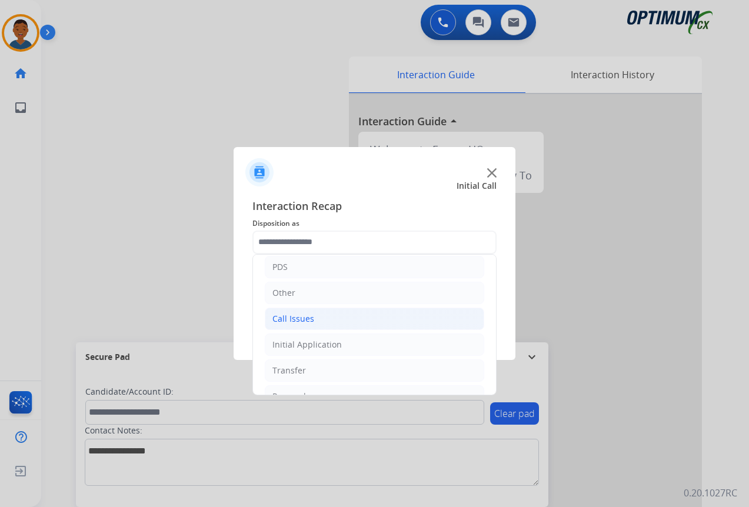
click at [296, 319] on div "Call Issues" at bounding box center [293, 319] width 42 height 12
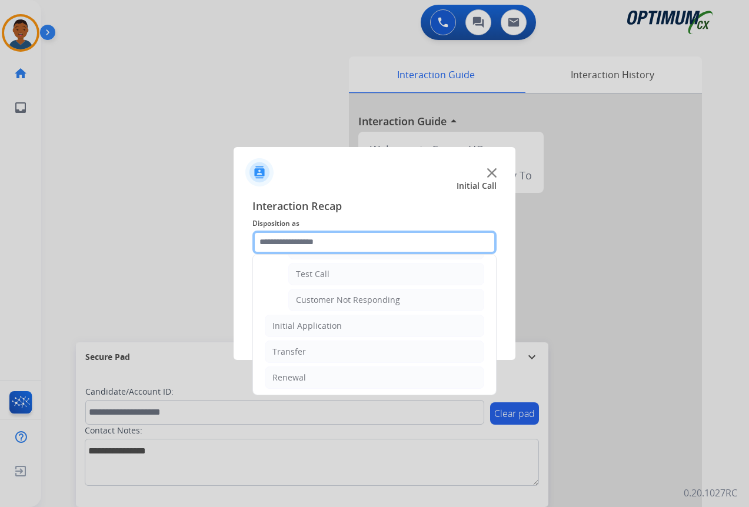
scroll to position [209, 0]
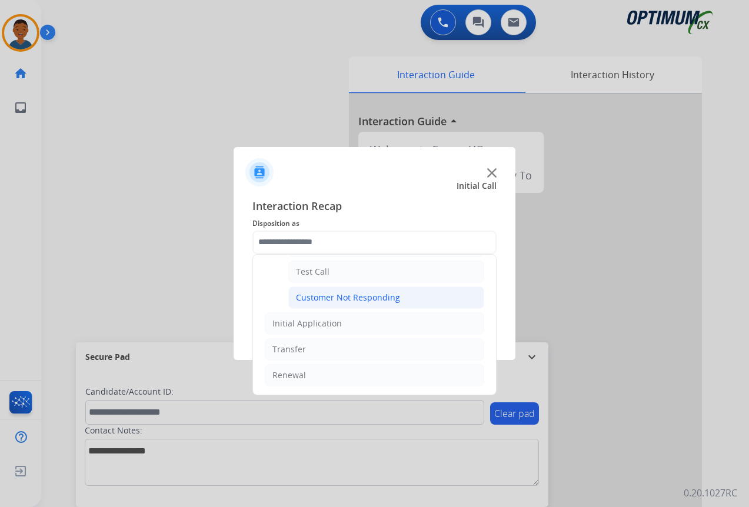
click at [319, 298] on div "Customer Not Responding" at bounding box center [348, 298] width 104 height 12
type input "**********"
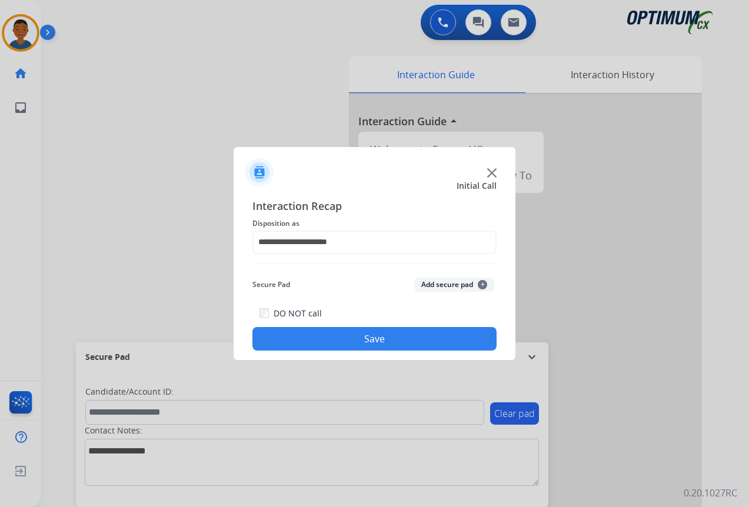
click at [411, 338] on button "Save" at bounding box center [374, 339] width 244 height 24
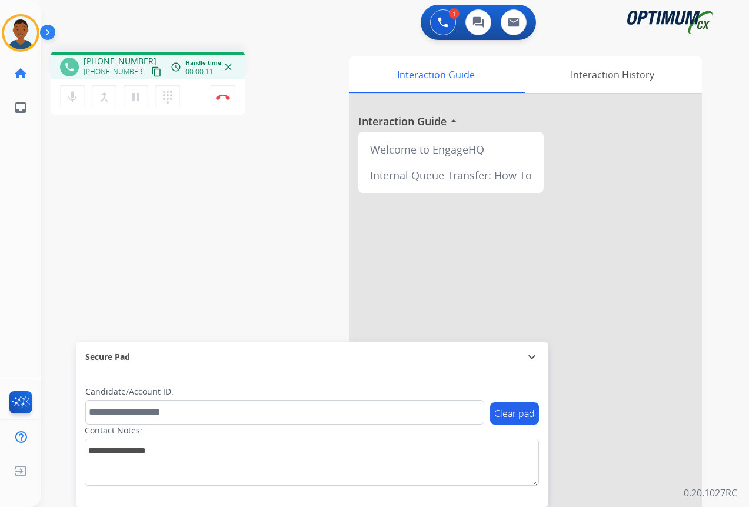
click at [151, 74] on mat-icon "content_copy" at bounding box center [156, 71] width 11 height 11
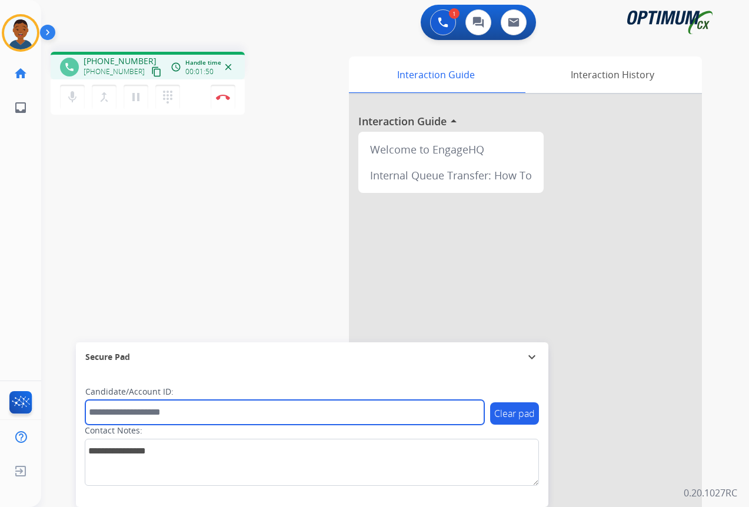
click at [124, 413] on input "text" at bounding box center [284, 412] width 399 height 25
paste input "*******"
type input "*******"
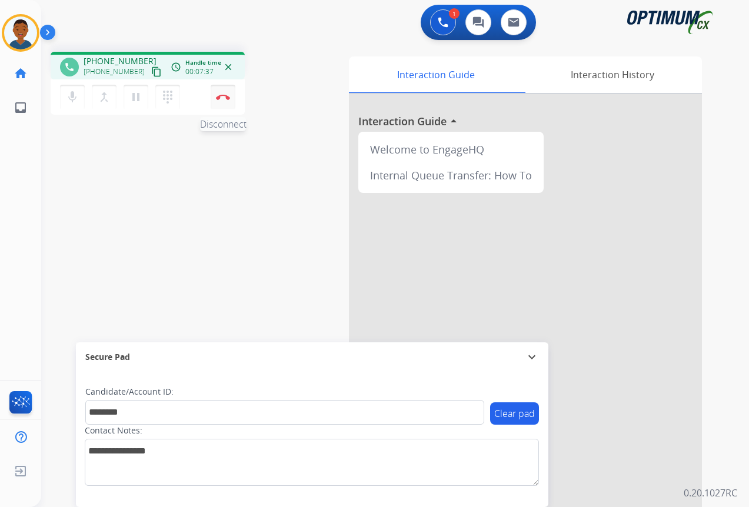
click at [224, 102] on button "Disconnect" at bounding box center [223, 97] width 25 height 25
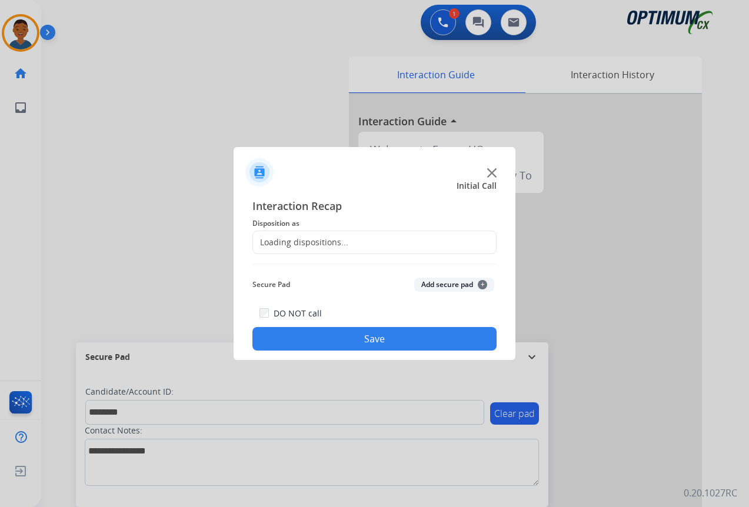
click at [286, 240] on div "Loading dispositions..." at bounding box center [300, 242] width 95 height 12
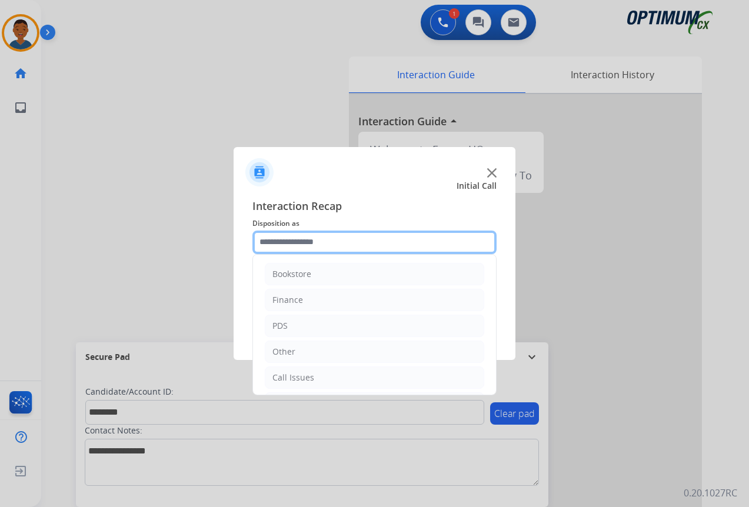
click at [286, 242] on input "text" at bounding box center [374, 243] width 244 height 24
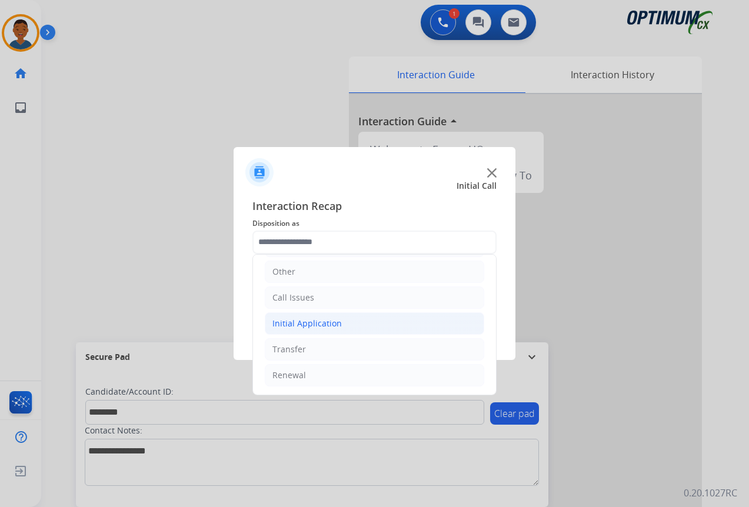
click at [285, 325] on div "Initial Application" at bounding box center [306, 324] width 69 height 12
click at [312, 375] on div "Appeals" at bounding box center [312, 375] width 32 height 12
type input "*******"
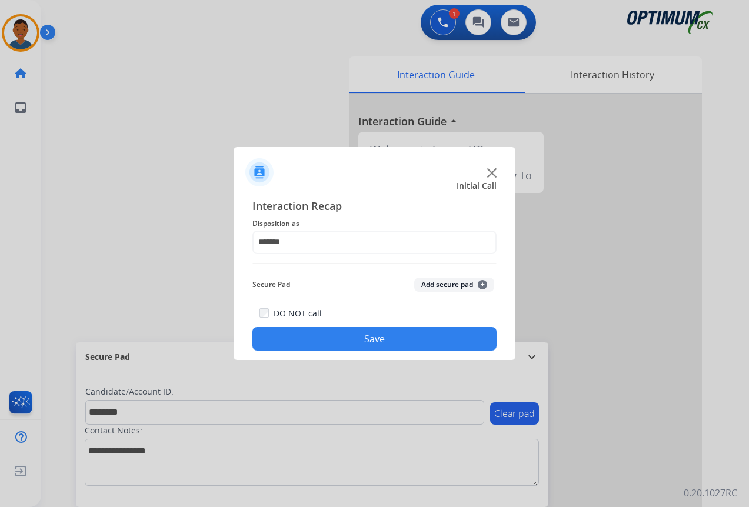
click at [440, 279] on button "Add secure pad +" at bounding box center [454, 285] width 80 height 14
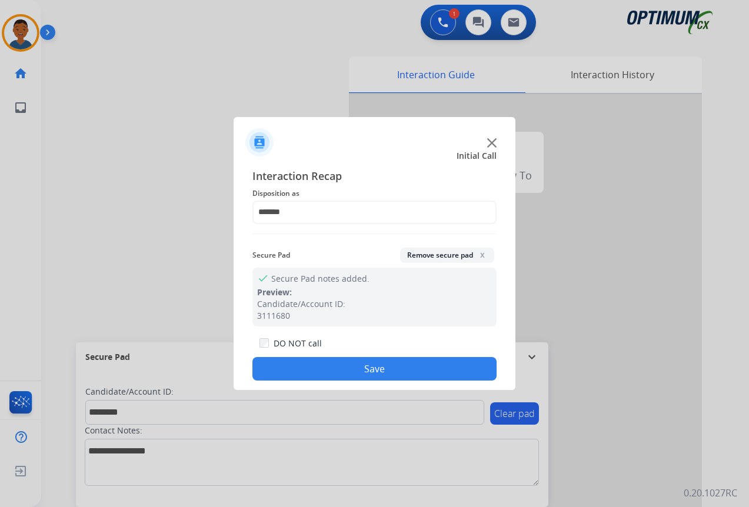
click at [407, 370] on button "Save" at bounding box center [374, 369] width 244 height 24
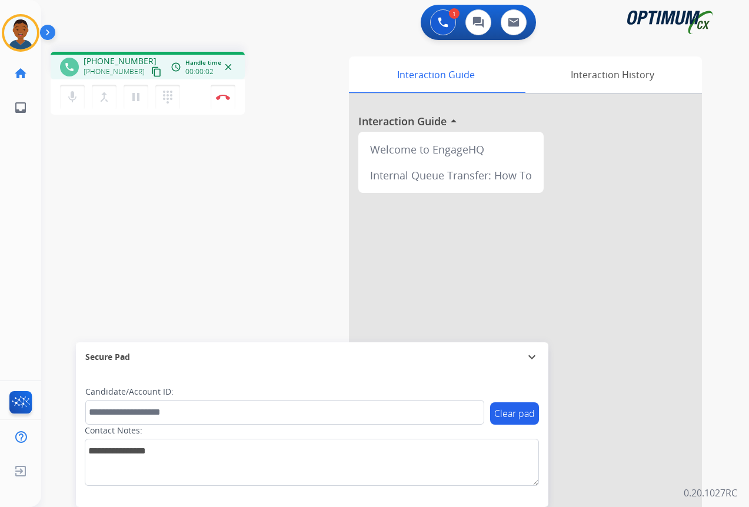
click at [151, 70] on mat-icon "content_copy" at bounding box center [156, 71] width 11 height 11
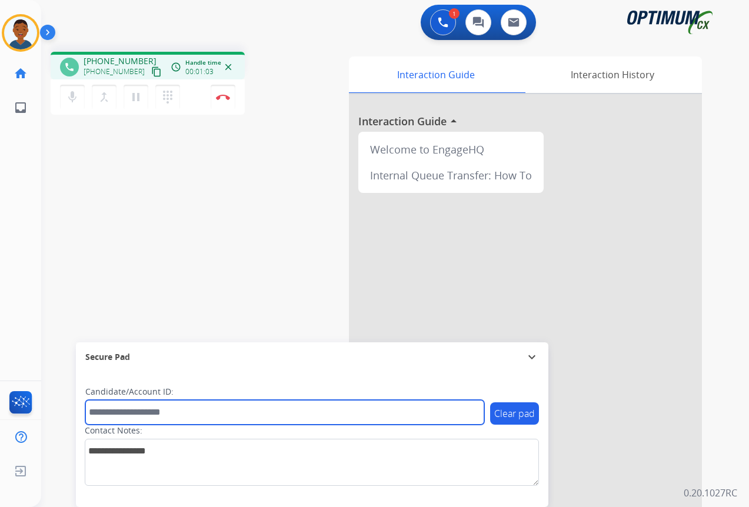
click at [154, 412] on input "text" at bounding box center [284, 412] width 399 height 25
paste input "*******"
type input "*******"
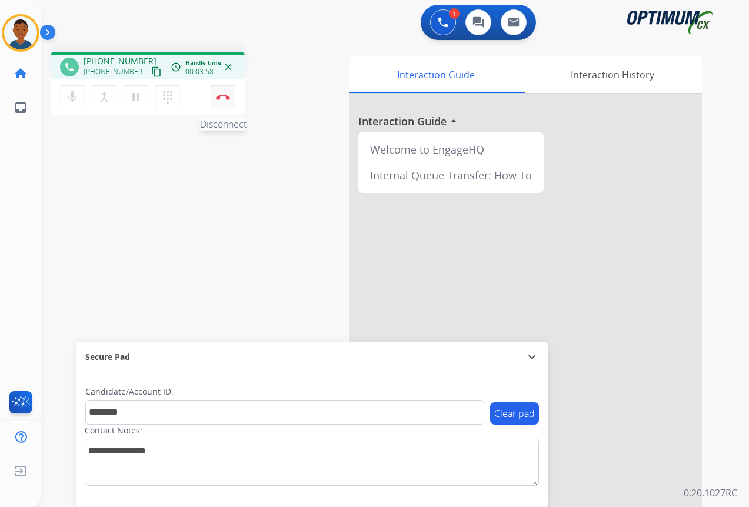
click at [223, 98] on img at bounding box center [223, 97] width 14 height 6
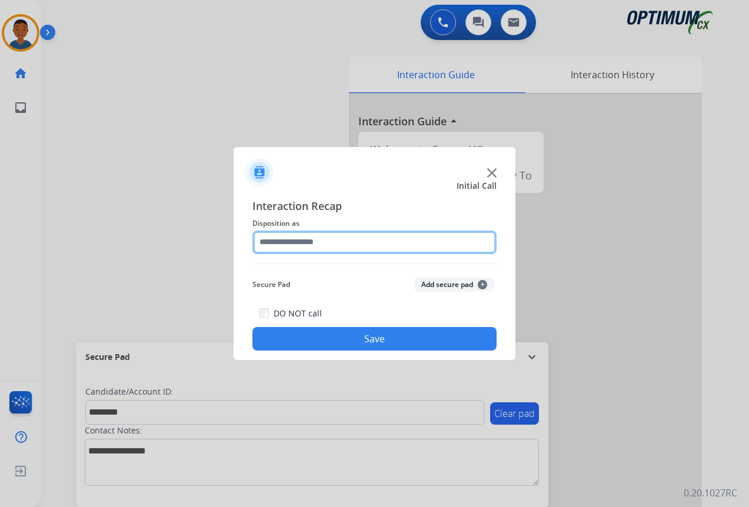
click at [272, 238] on input "text" at bounding box center [374, 243] width 244 height 24
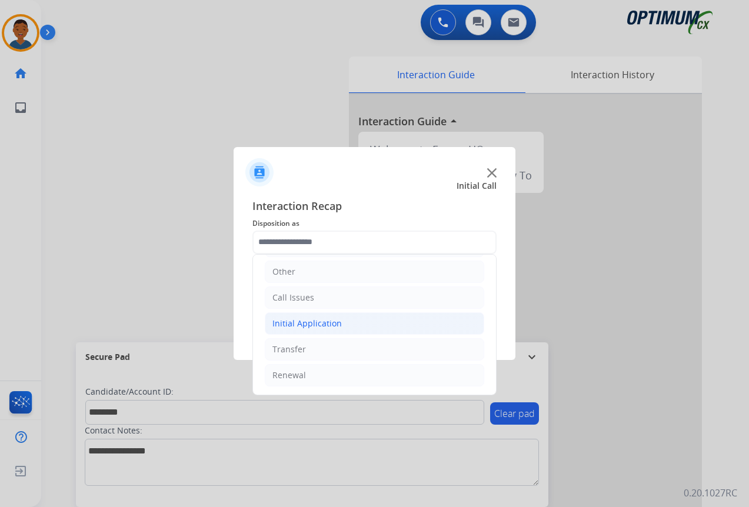
click at [287, 326] on div "Initial Application" at bounding box center [306, 324] width 69 height 12
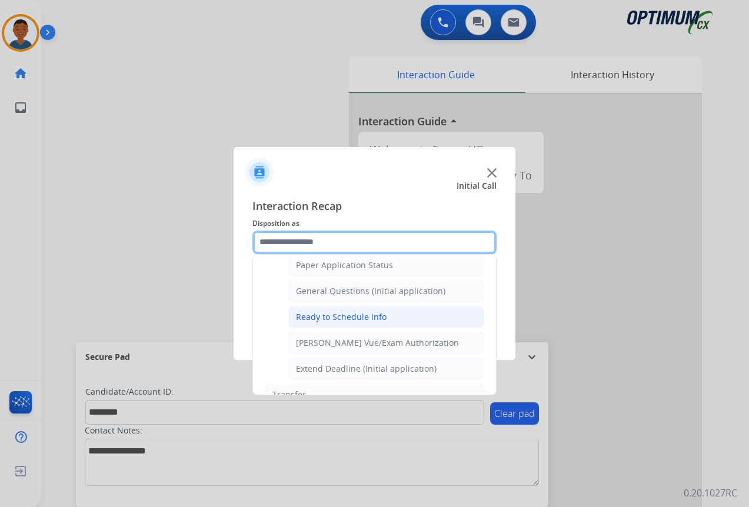
scroll to position [668, 0]
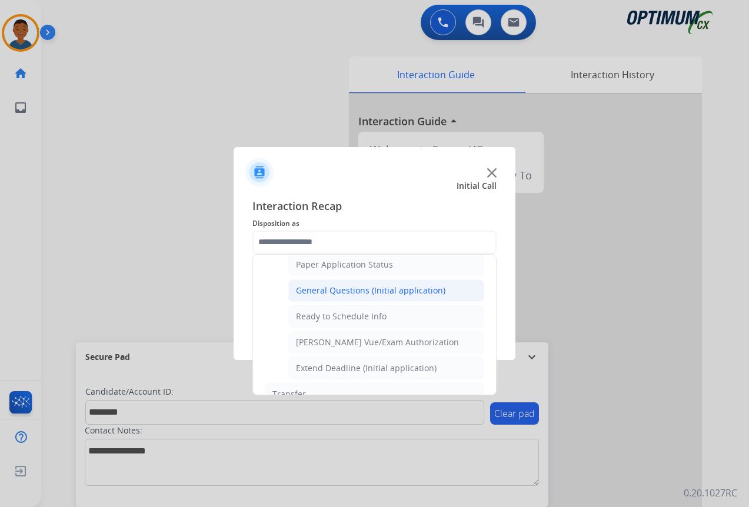
click at [314, 290] on div "General Questions (Initial application)" at bounding box center [370, 291] width 149 height 12
type input "**********"
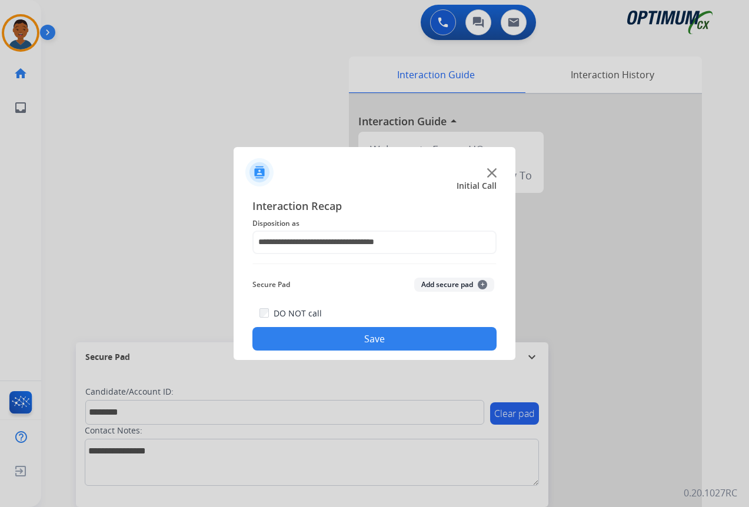
click at [432, 285] on button "Add secure pad +" at bounding box center [454, 285] width 80 height 14
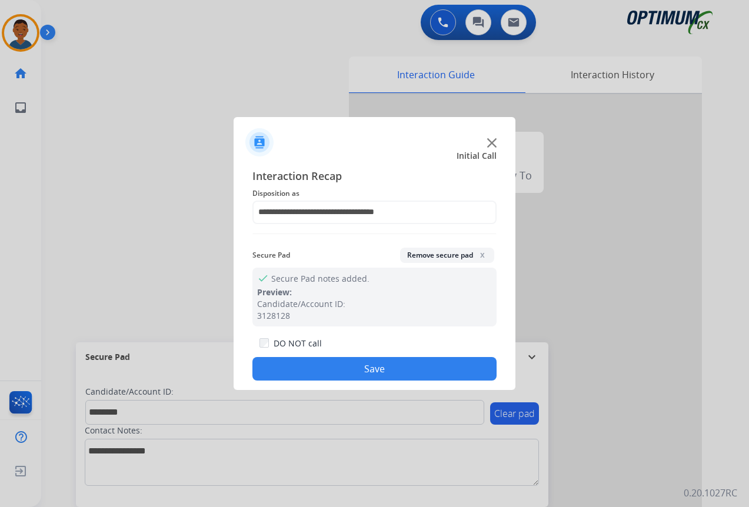
click at [406, 358] on button "Save" at bounding box center [374, 369] width 244 height 24
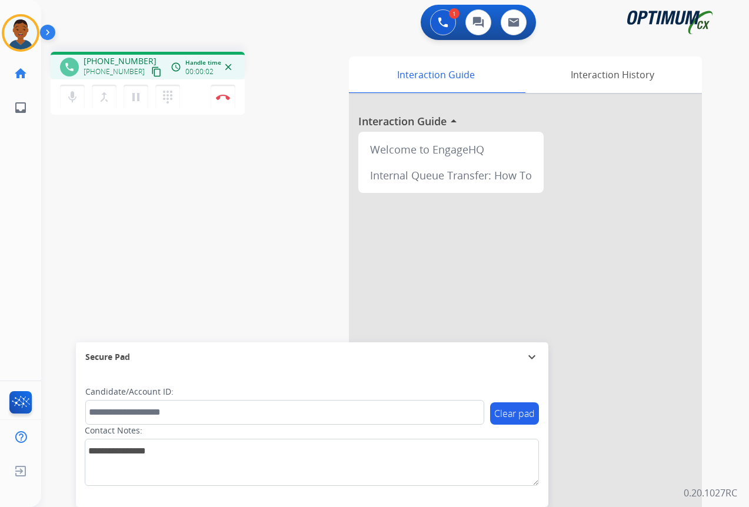
click at [151, 73] on mat-icon "content_copy" at bounding box center [156, 71] width 11 height 11
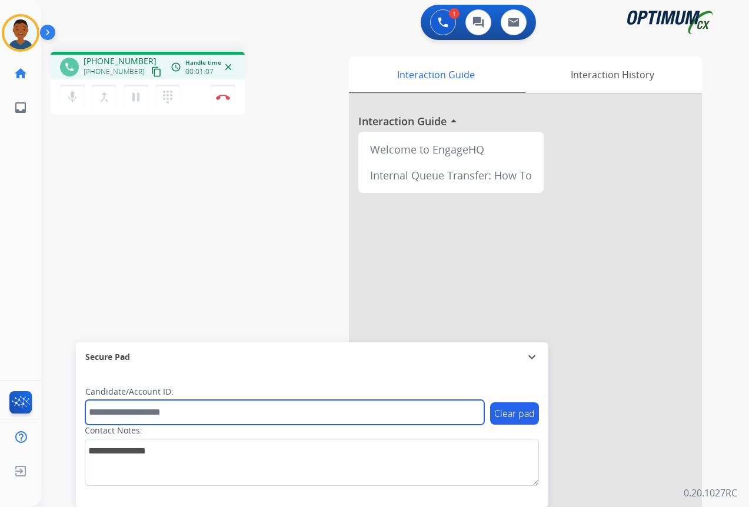
click at [106, 409] on input "text" at bounding box center [284, 412] width 399 height 25
paste input "*******"
type input "*******"
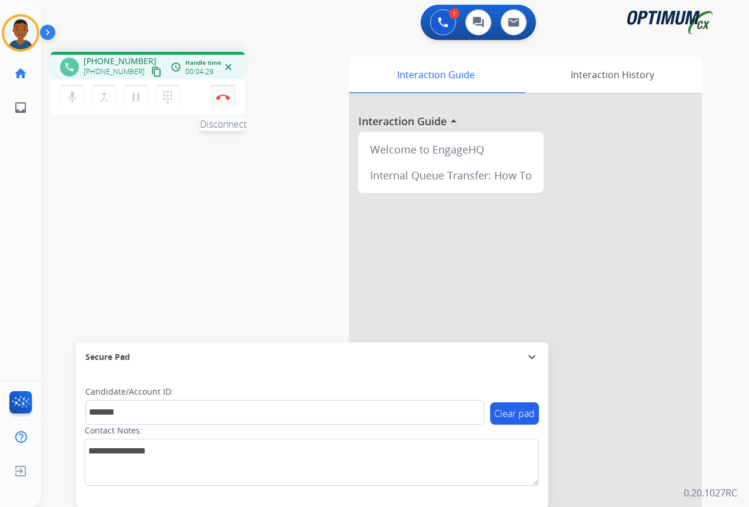
click at [221, 96] on img at bounding box center [223, 97] width 14 height 6
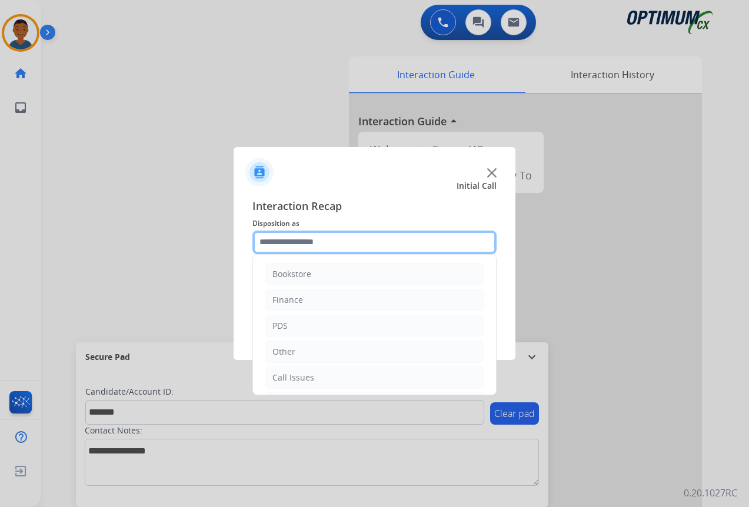
click at [277, 239] on input "text" at bounding box center [374, 243] width 244 height 24
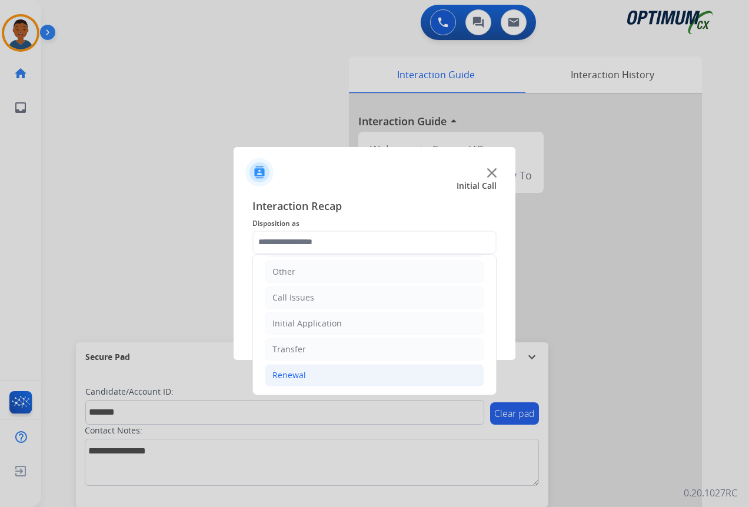
click at [289, 373] on div "Renewal" at bounding box center [289, 375] width 34 height 12
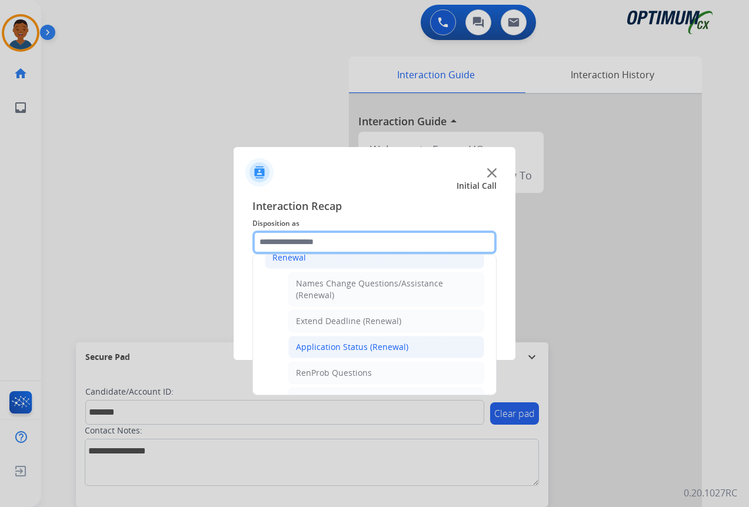
scroll to position [315, 0]
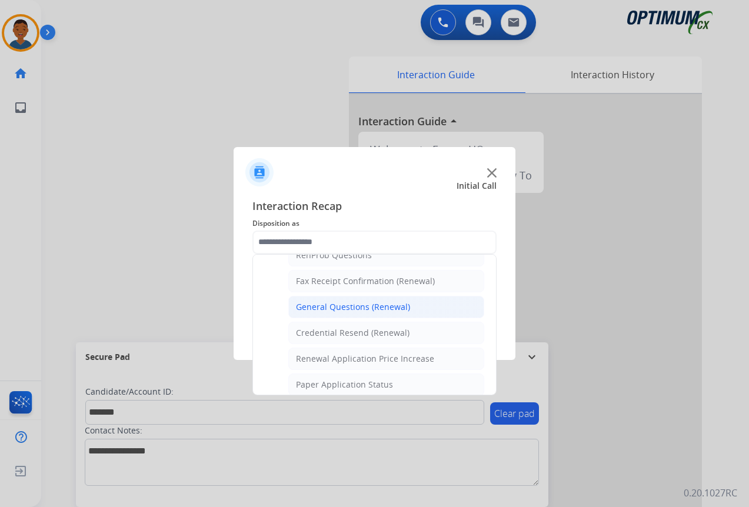
click at [323, 308] on div "General Questions (Renewal)" at bounding box center [353, 307] width 114 height 12
type input "**********"
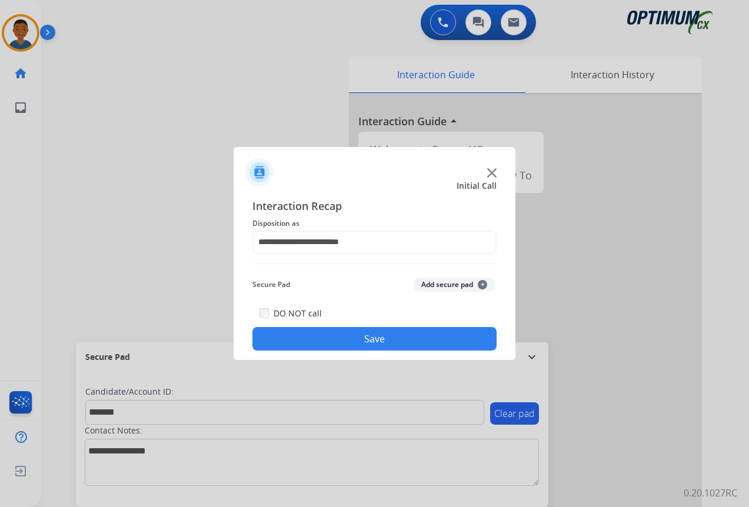
click at [431, 285] on button "Add secure pad +" at bounding box center [454, 285] width 80 height 14
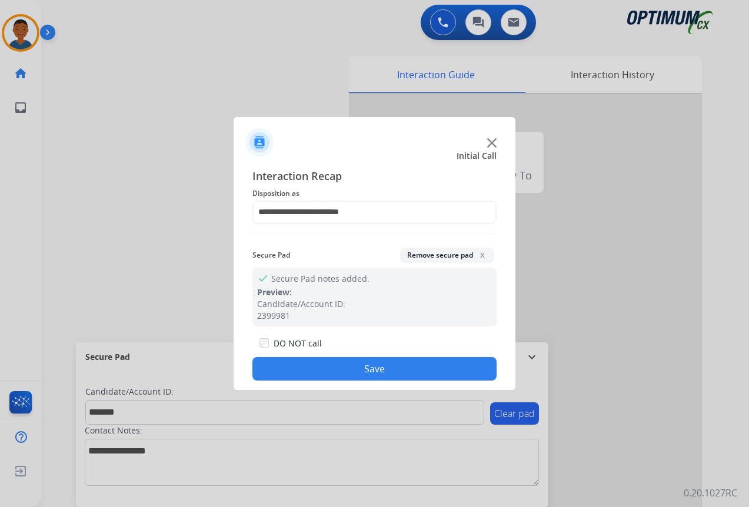
click at [428, 366] on button "Save" at bounding box center [374, 369] width 244 height 24
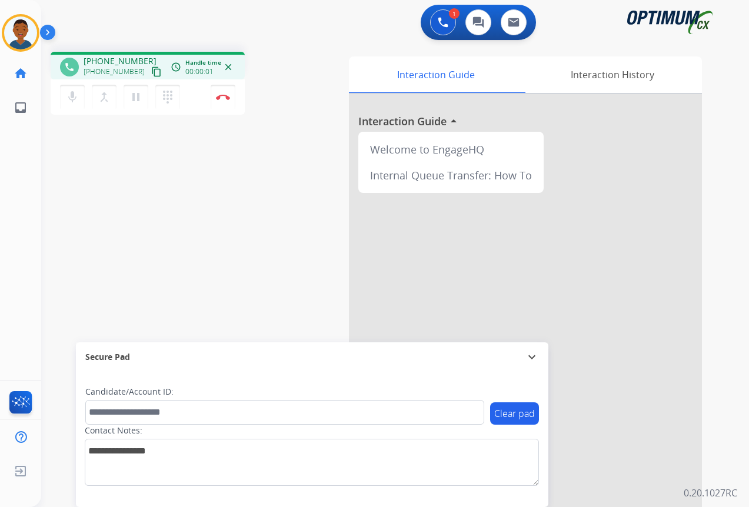
click at [151, 73] on mat-icon "content_copy" at bounding box center [156, 71] width 11 height 11
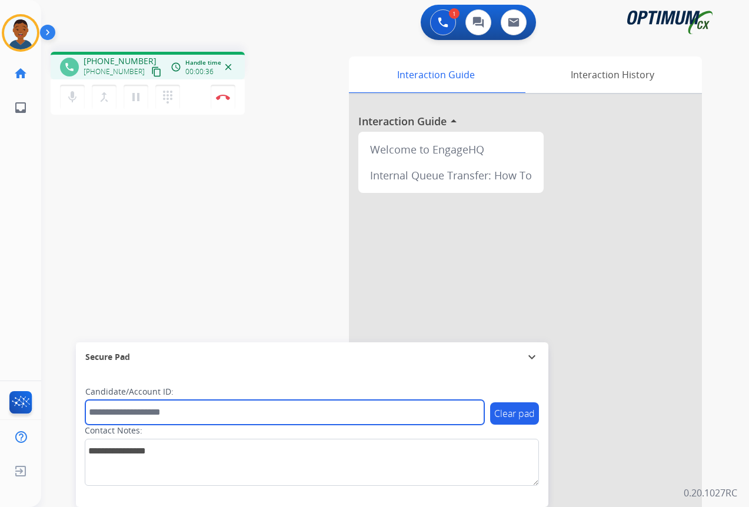
click at [141, 412] on input "text" at bounding box center [284, 412] width 399 height 25
paste input "*******"
type input "*******"
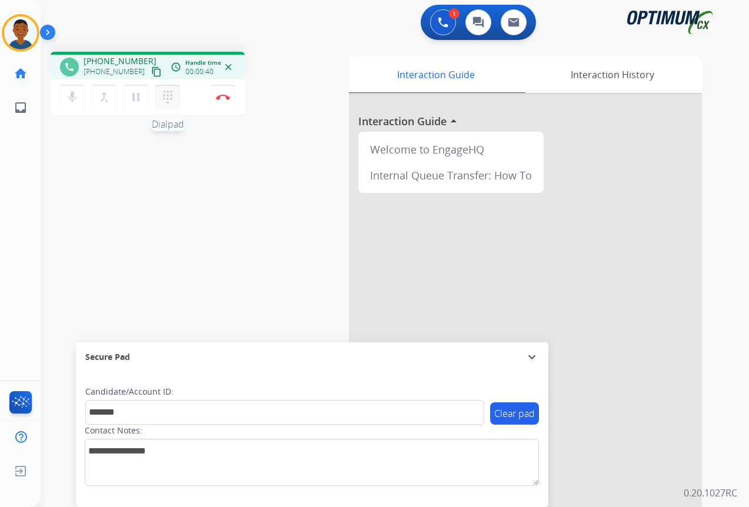
click at [164, 93] on mat-icon "dialpad" at bounding box center [168, 97] width 14 height 14
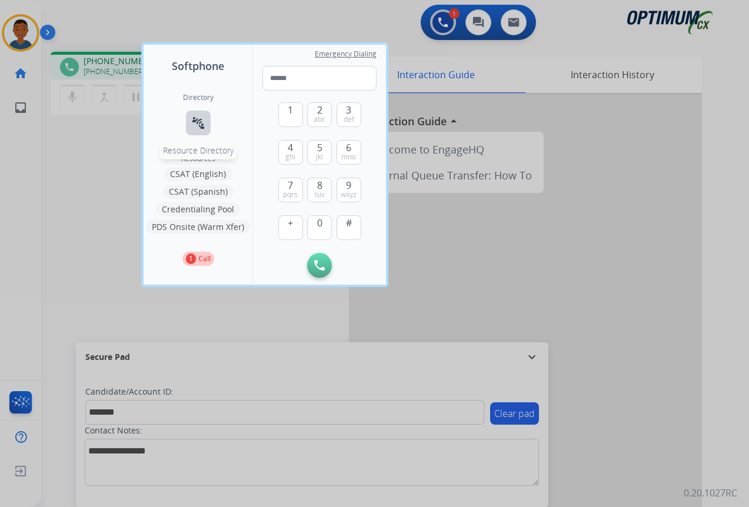
click at [200, 120] on mat-icon "connect_without_contact" at bounding box center [198, 123] width 14 height 14
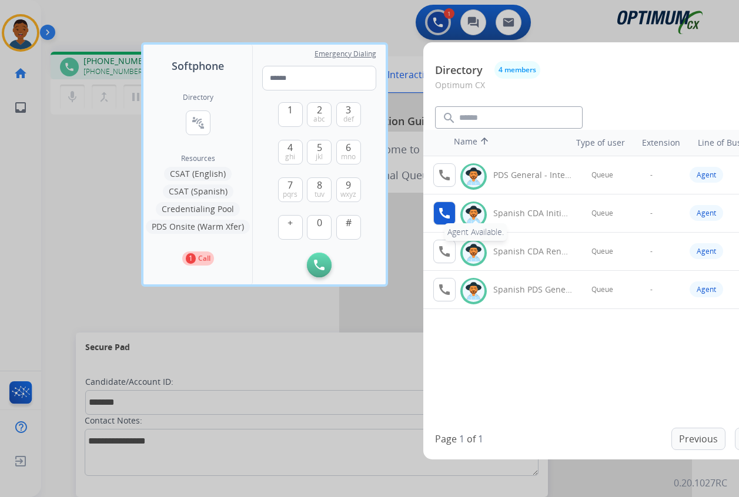
click at [445, 216] on mat-icon "call" at bounding box center [445, 213] width 14 height 14
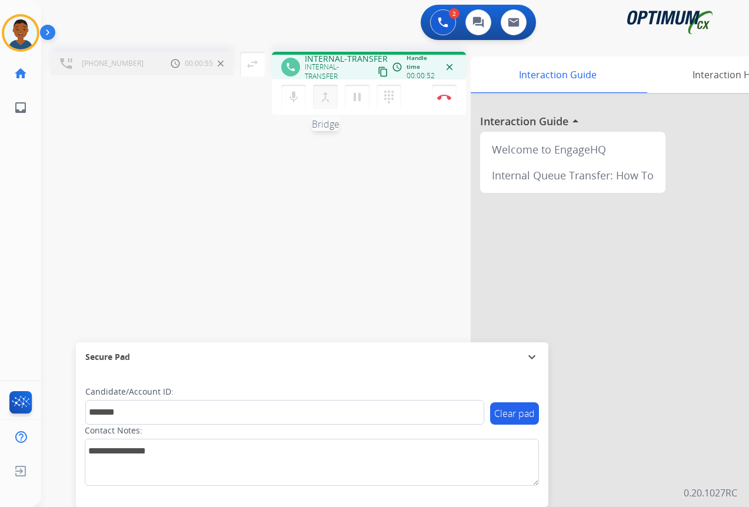
click at [324, 95] on mat-icon "merge_type" at bounding box center [325, 97] width 14 height 14
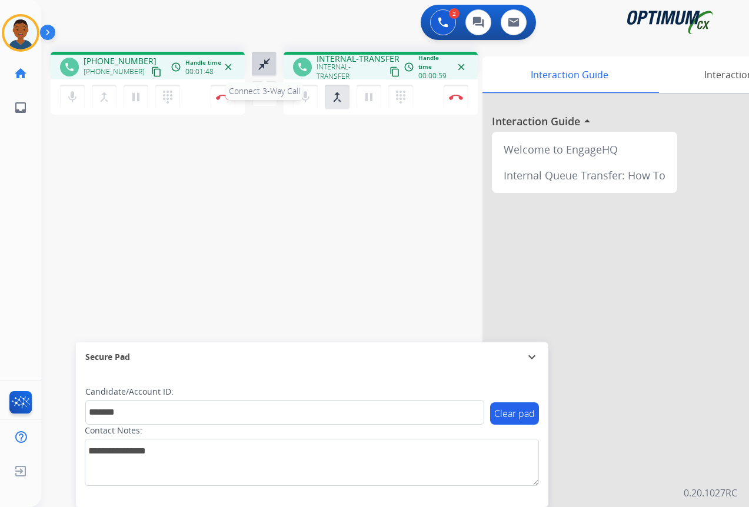
click at [263, 65] on mat-icon "close_fullscreen" at bounding box center [264, 64] width 14 height 14
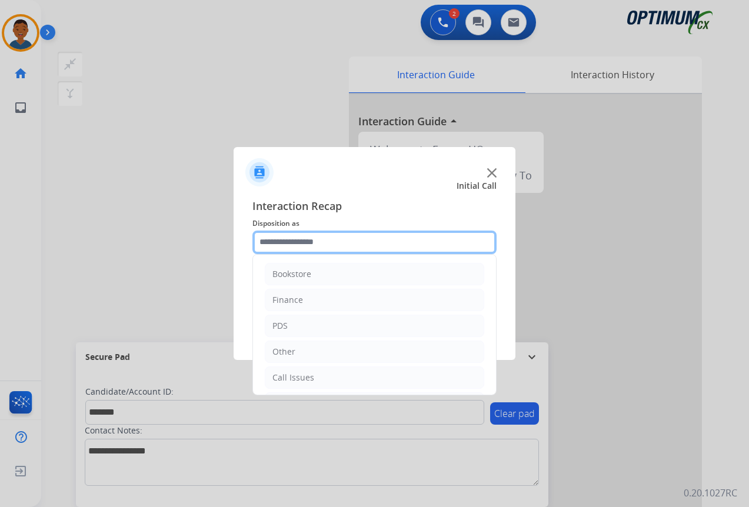
click at [285, 240] on input "text" at bounding box center [374, 243] width 244 height 24
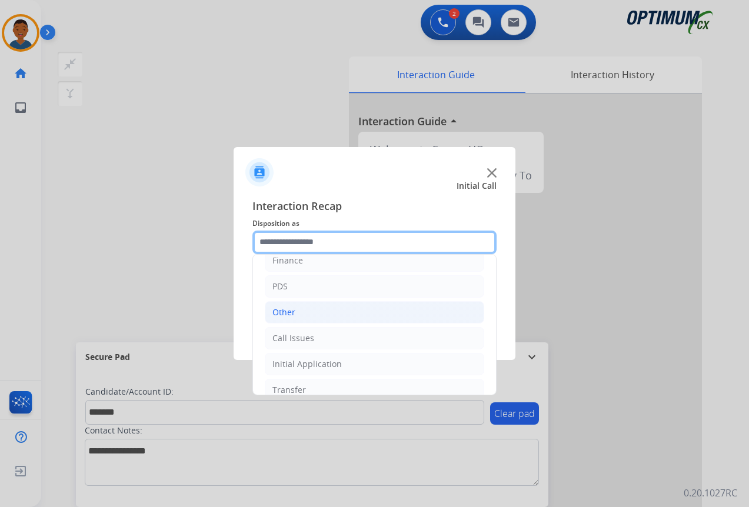
scroll to position [80, 0]
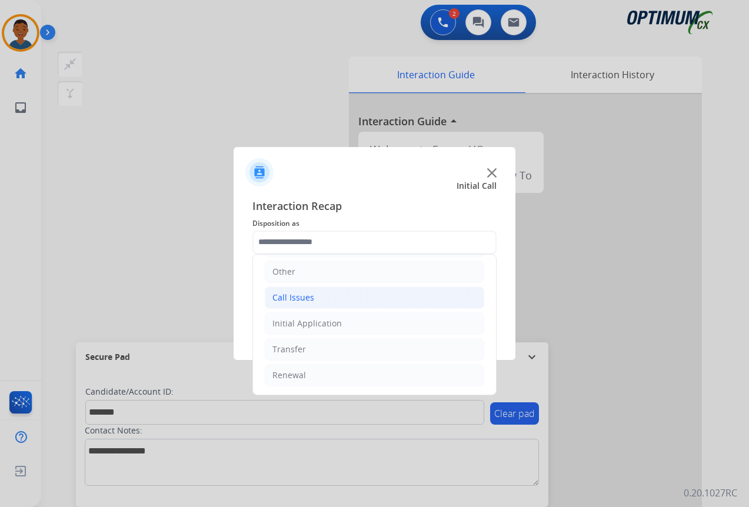
click at [288, 300] on div "Call Issues" at bounding box center [293, 298] width 42 height 12
click at [319, 350] on div "Wrong Number/Wrong Department" at bounding box center [366, 349] width 140 height 12
type input "**********"
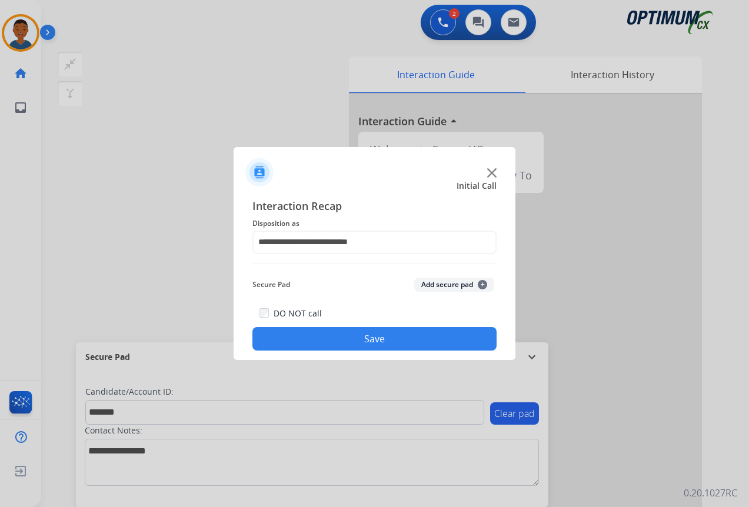
click at [440, 288] on button "Add secure pad +" at bounding box center [454, 285] width 80 height 14
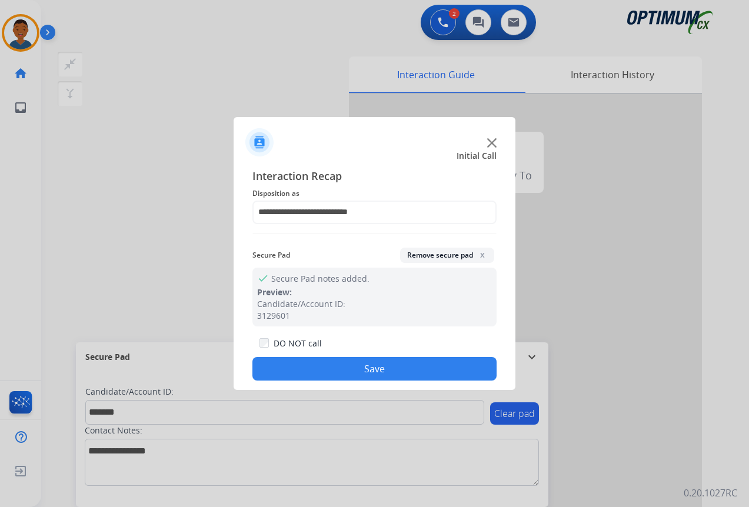
click at [366, 369] on button "Save" at bounding box center [374, 369] width 244 height 24
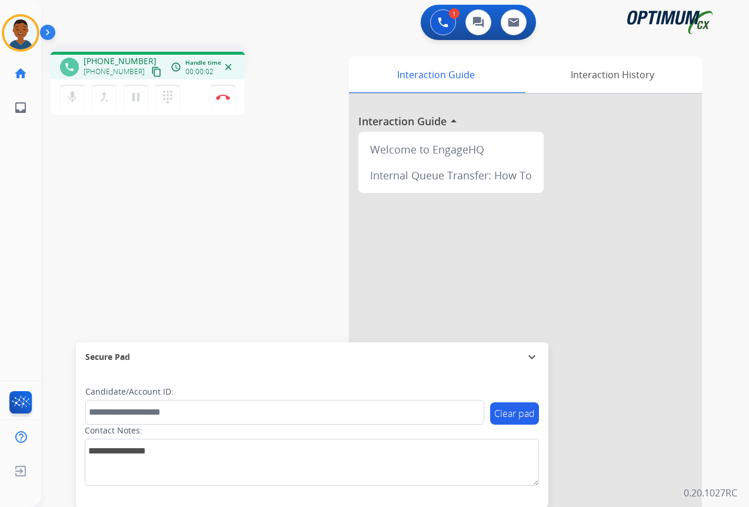
click at [151, 71] on mat-icon "content_copy" at bounding box center [156, 71] width 11 height 11
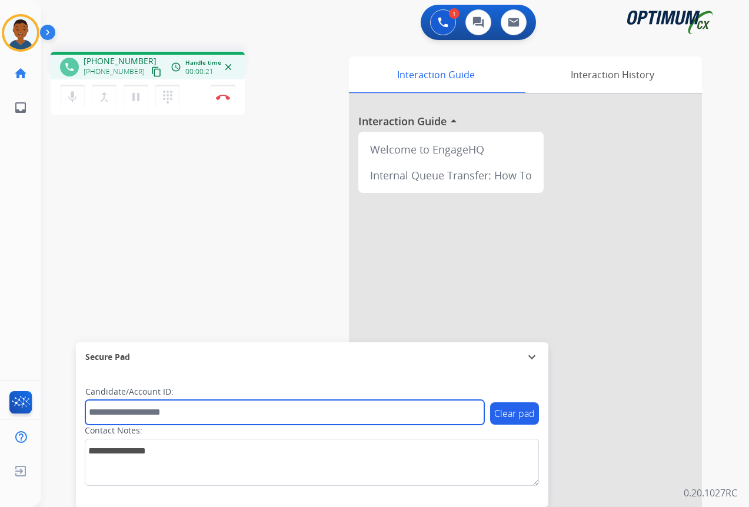
click at [119, 409] on input "text" at bounding box center [284, 412] width 399 height 25
paste input "*******"
type input "*******"
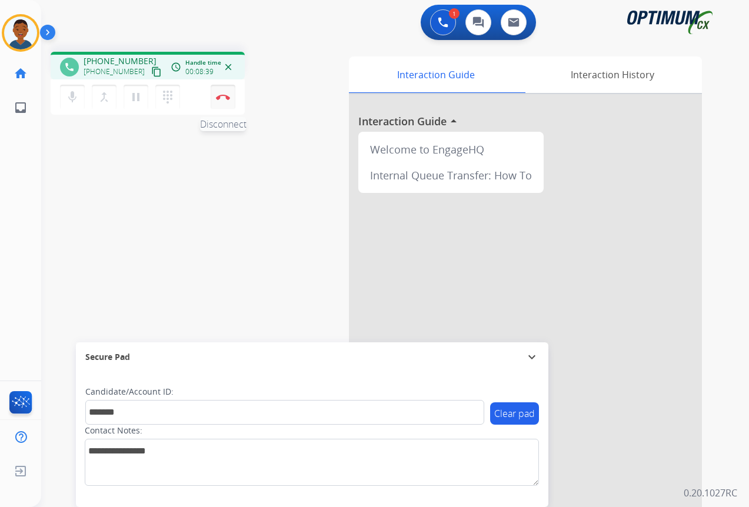
click at [224, 96] on img at bounding box center [223, 97] width 14 height 6
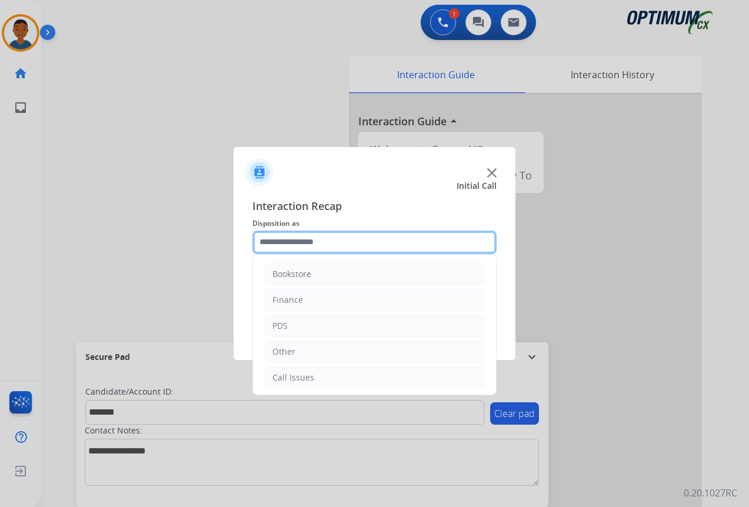
click at [268, 238] on input "text" at bounding box center [374, 243] width 244 height 24
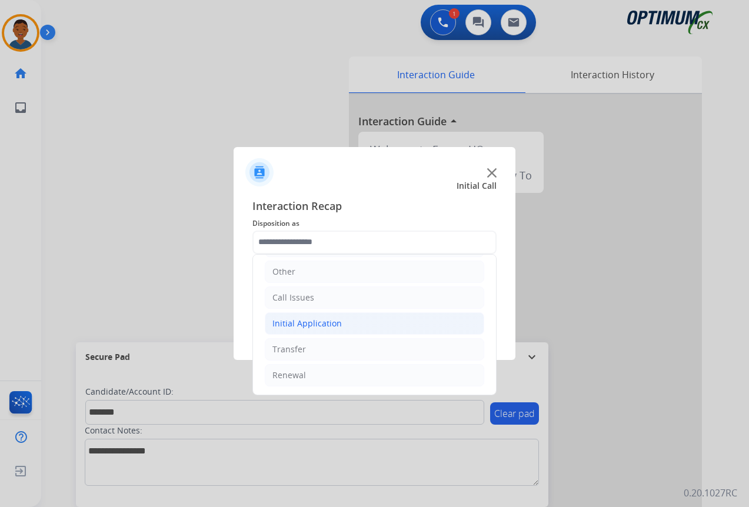
click at [273, 322] on div "Initial Application" at bounding box center [306, 324] width 69 height 12
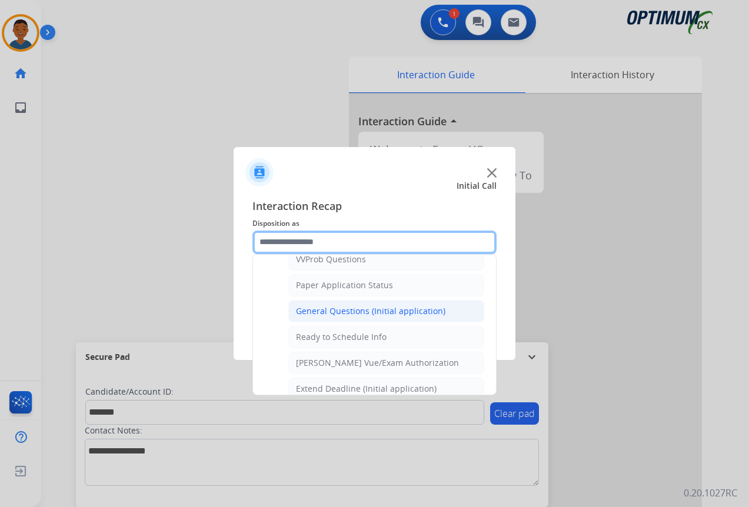
scroll to position [668, 0]
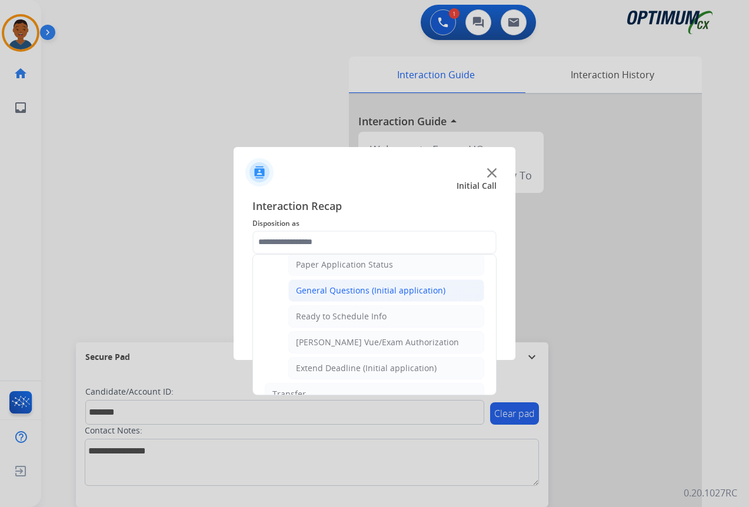
drag, startPoint x: 309, startPoint y: 290, endPoint x: 316, endPoint y: 289, distance: 6.5
click at [310, 289] on div "General Questions (Initial application)" at bounding box center [370, 291] width 149 height 12
type input "**********"
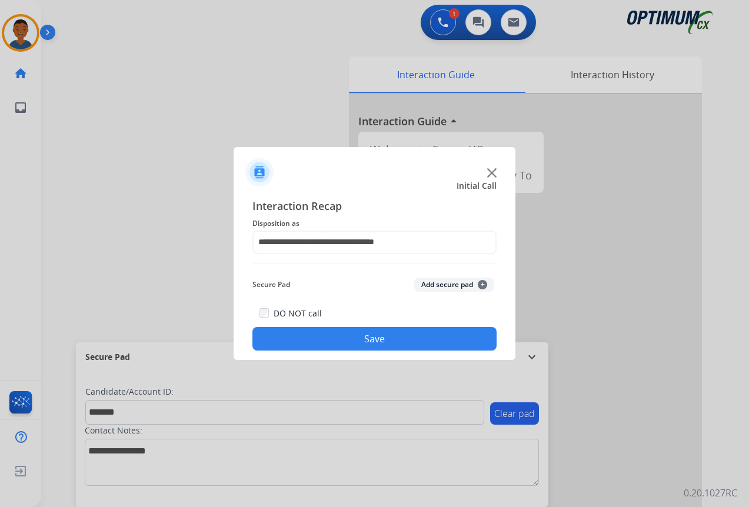
click at [446, 282] on button "Add secure pad +" at bounding box center [454, 285] width 80 height 14
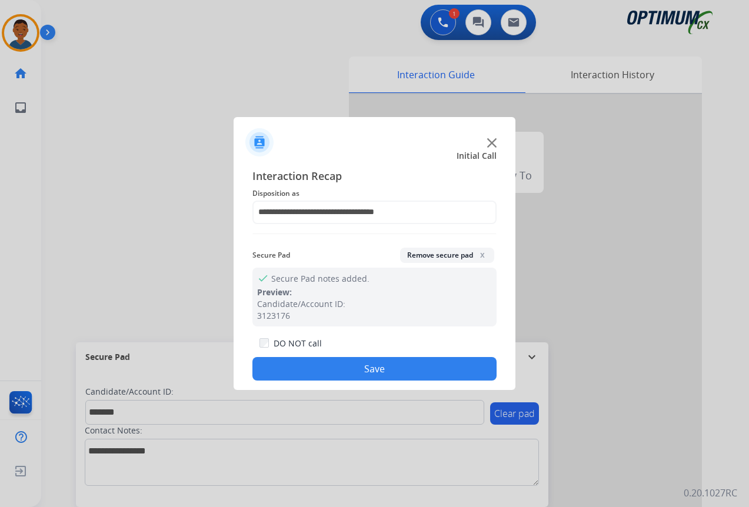
click at [418, 367] on button "Save" at bounding box center [374, 369] width 244 height 24
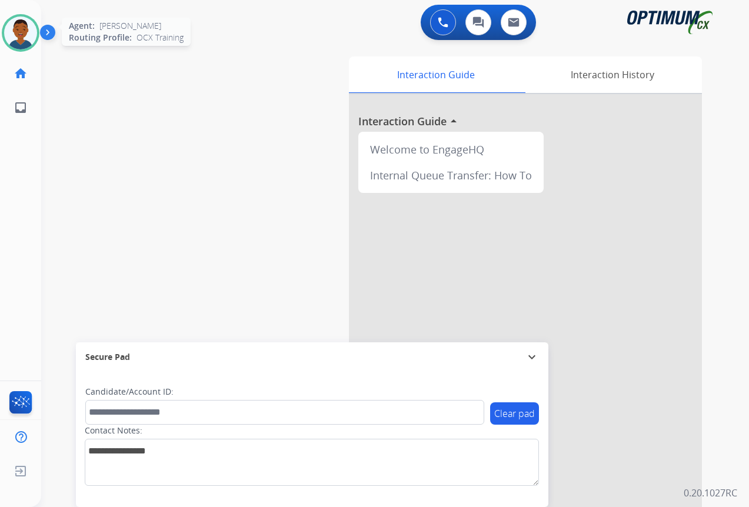
click at [14, 26] on img at bounding box center [20, 32] width 33 height 33
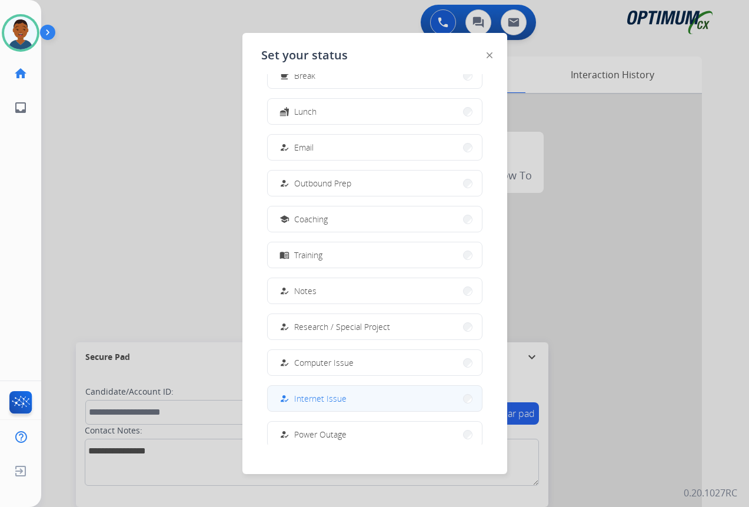
scroll to position [111, 0]
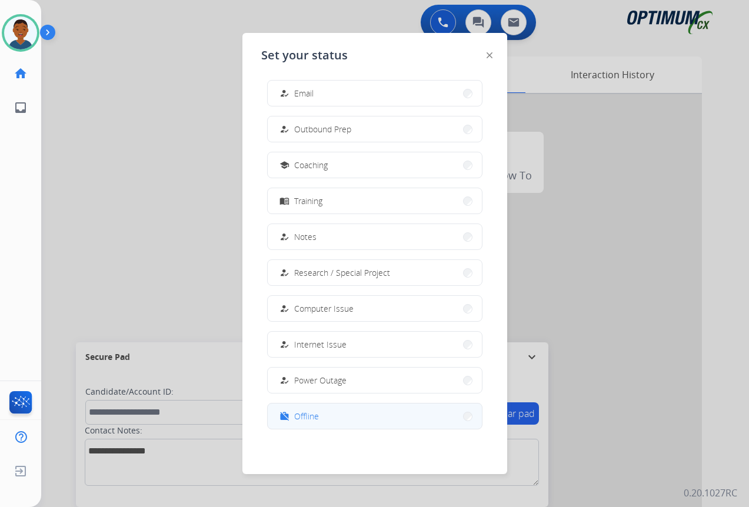
click at [297, 416] on div "work_off Offline" at bounding box center [298, 416] width 42 height 14
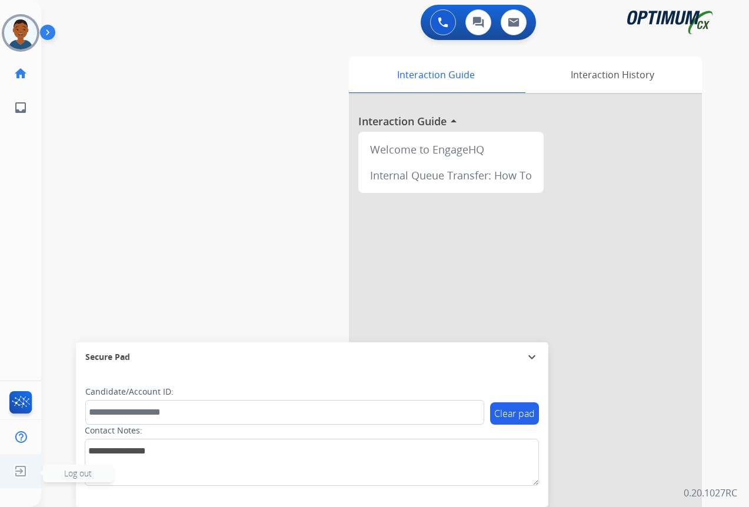
click at [27, 473] on img at bounding box center [20, 471] width 21 height 22
